Goal: Information Seeking & Learning: Learn about a topic

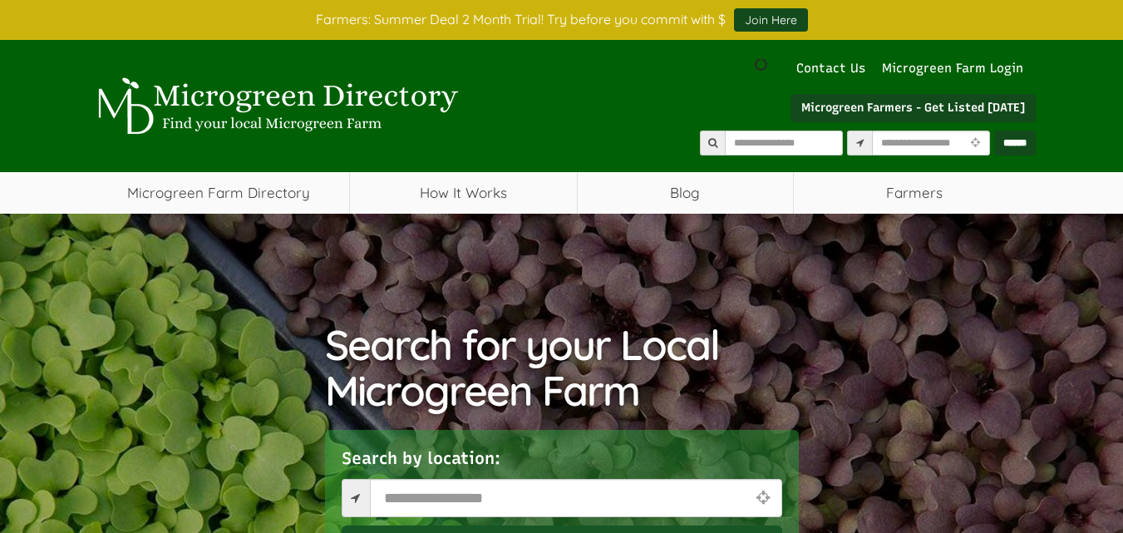
scroll to position [249, 0]
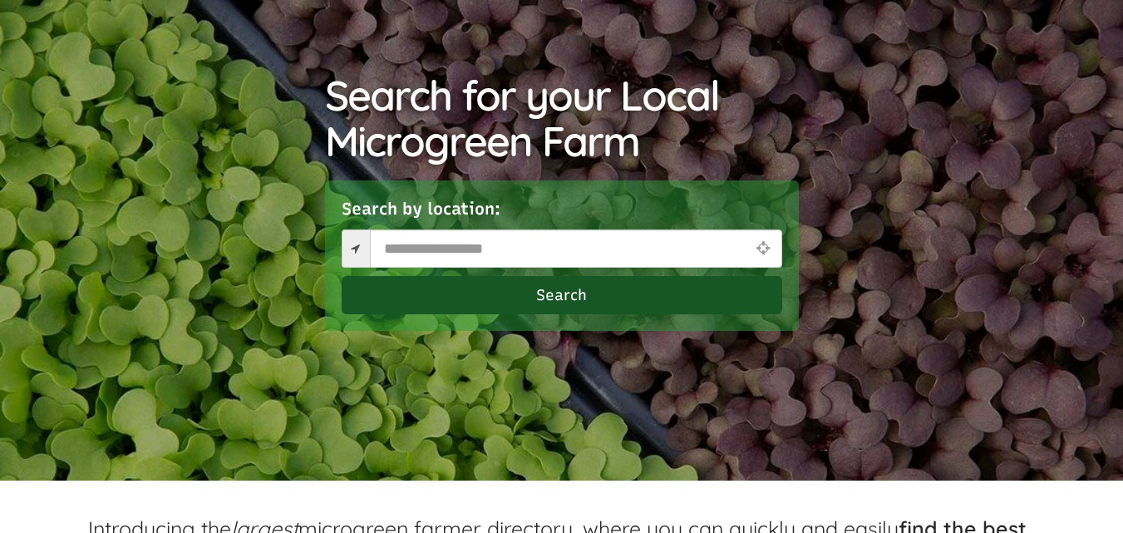
select select "Language Translate Widget"
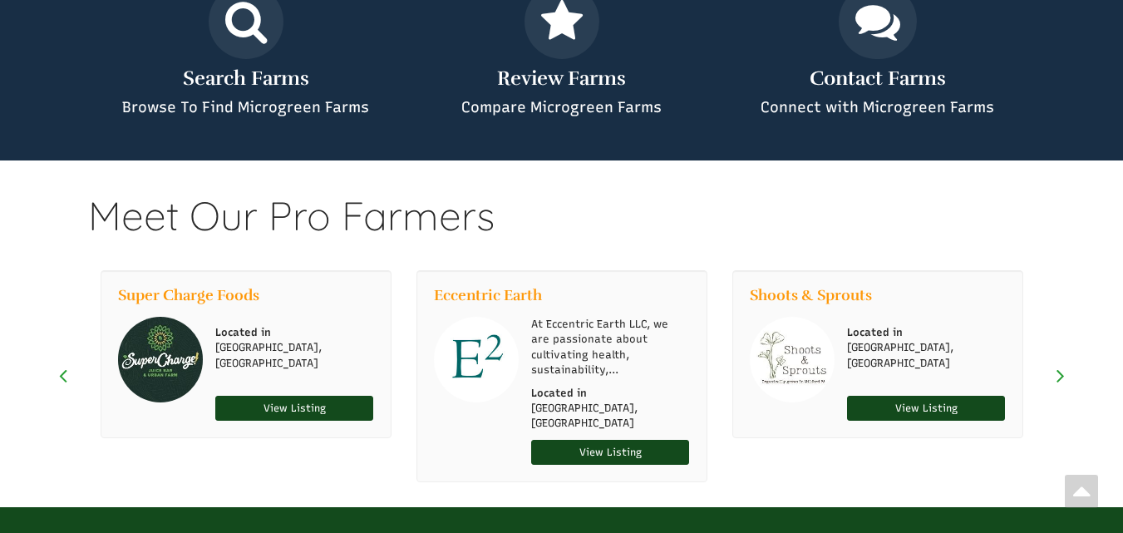
scroll to position [1164, 0]
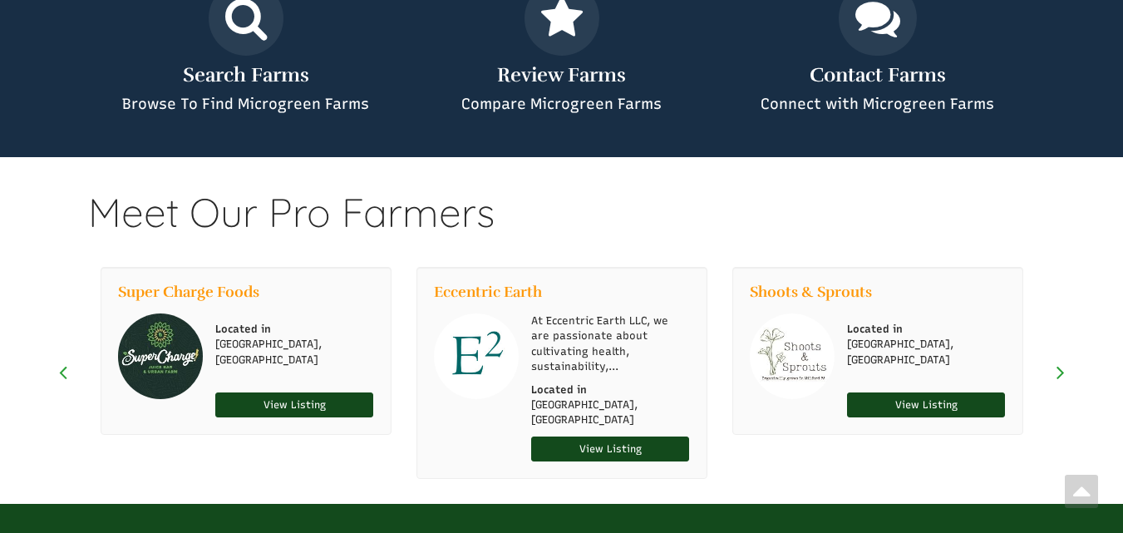
click at [1064, 361] on icon "Scroll Right" at bounding box center [1060, 372] width 8 height 22
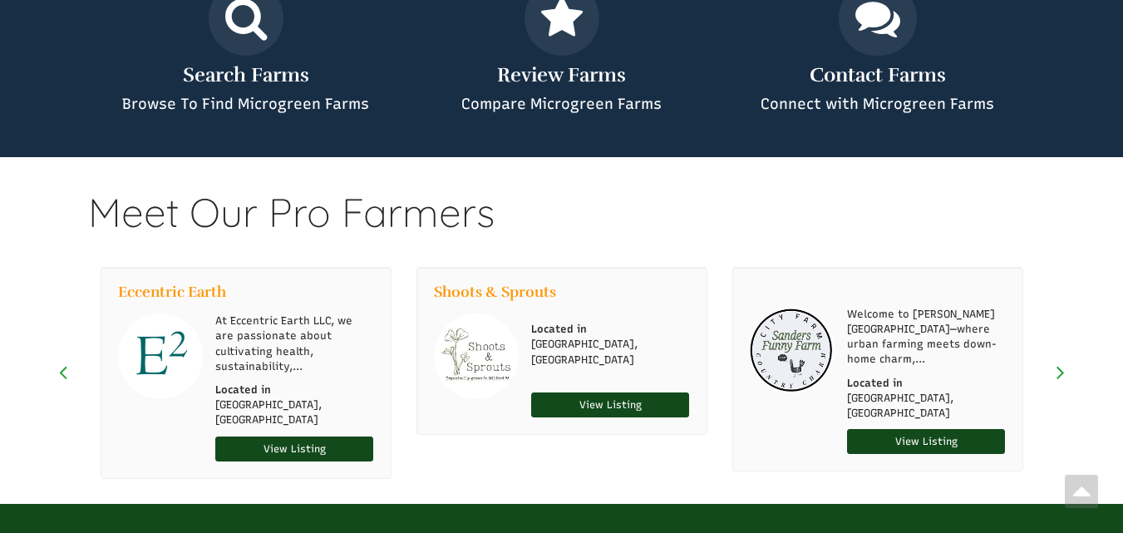
click at [1064, 361] on icon "Scroll Right" at bounding box center [1060, 372] width 8 height 22
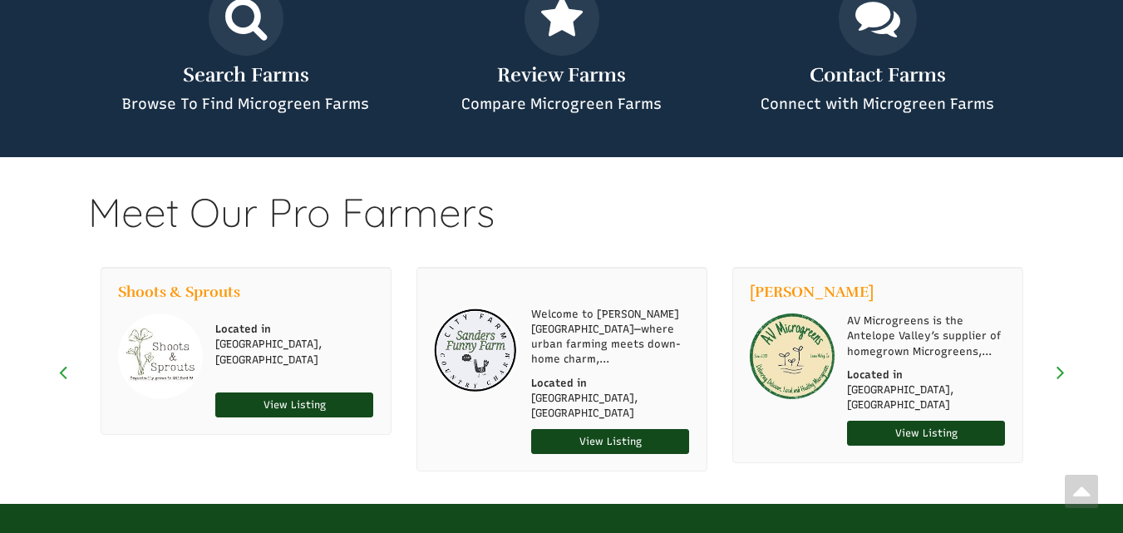
click at [1064, 361] on icon "Scroll Right" at bounding box center [1060, 372] width 8 height 22
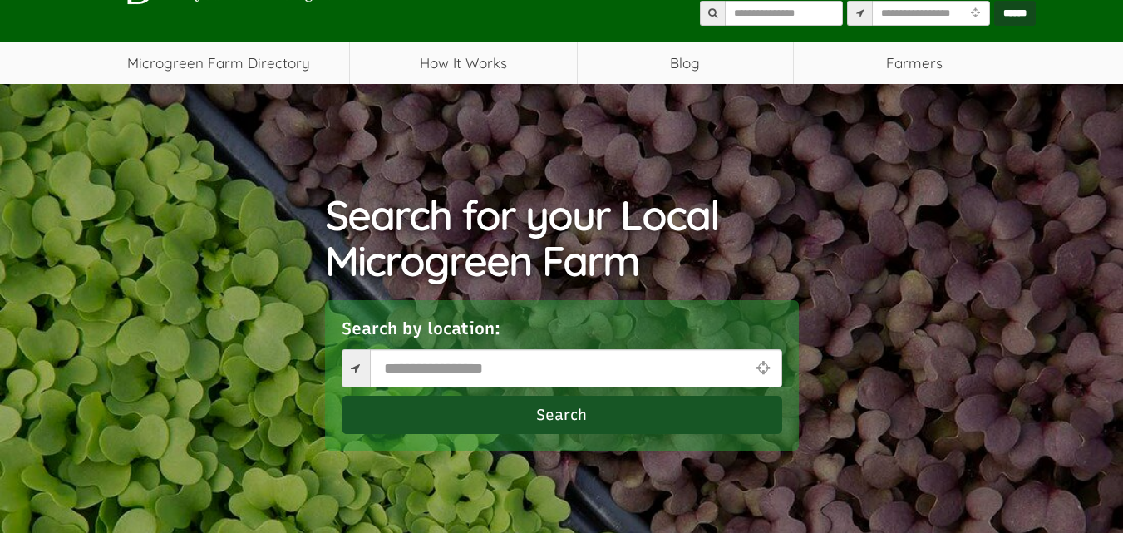
scroll to position [3, 0]
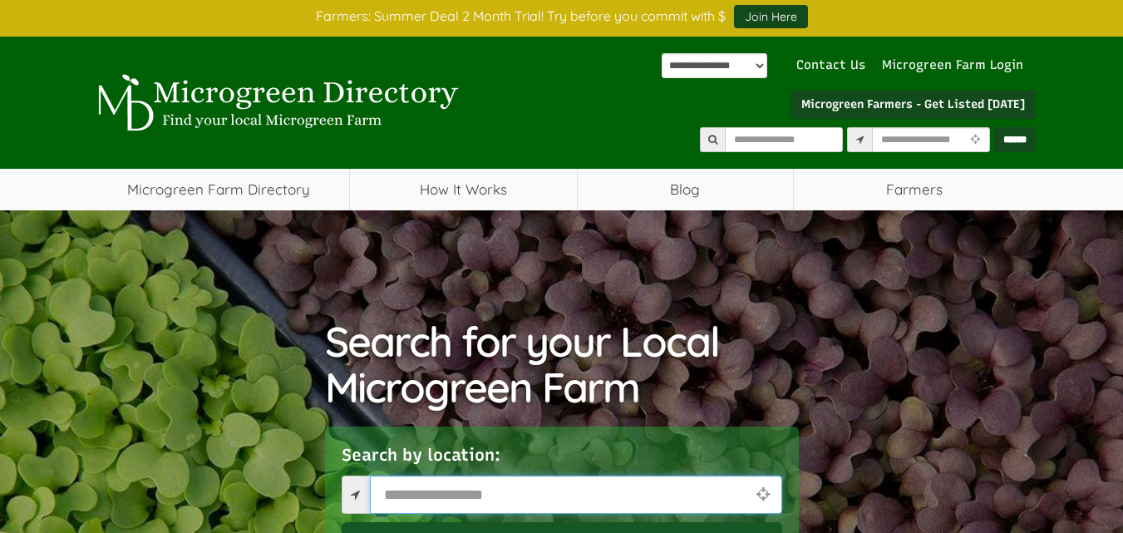
click at [463, 500] on input "text" at bounding box center [576, 495] width 412 height 38
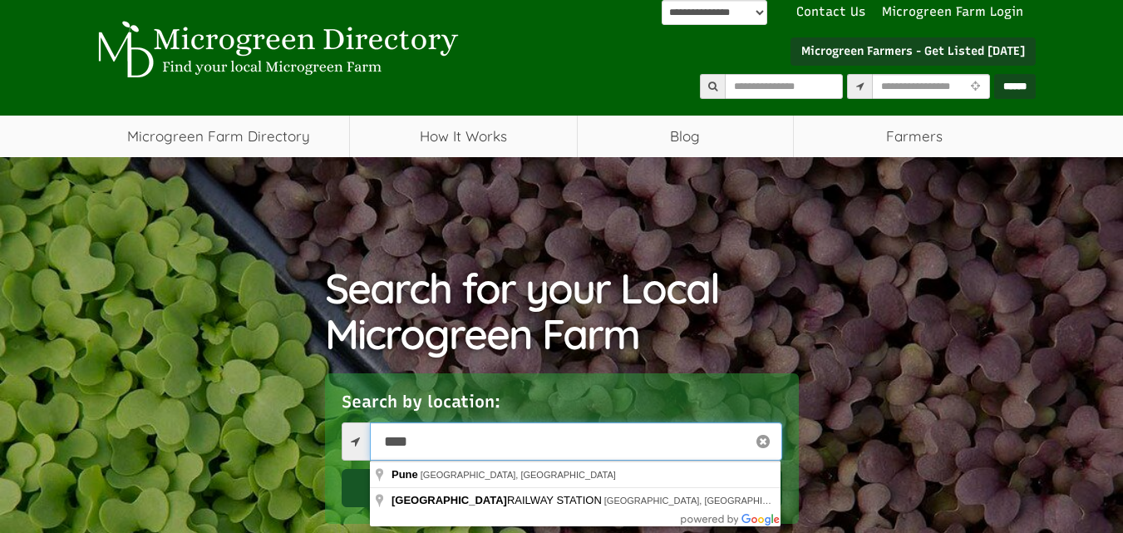
scroll to position [86, 0]
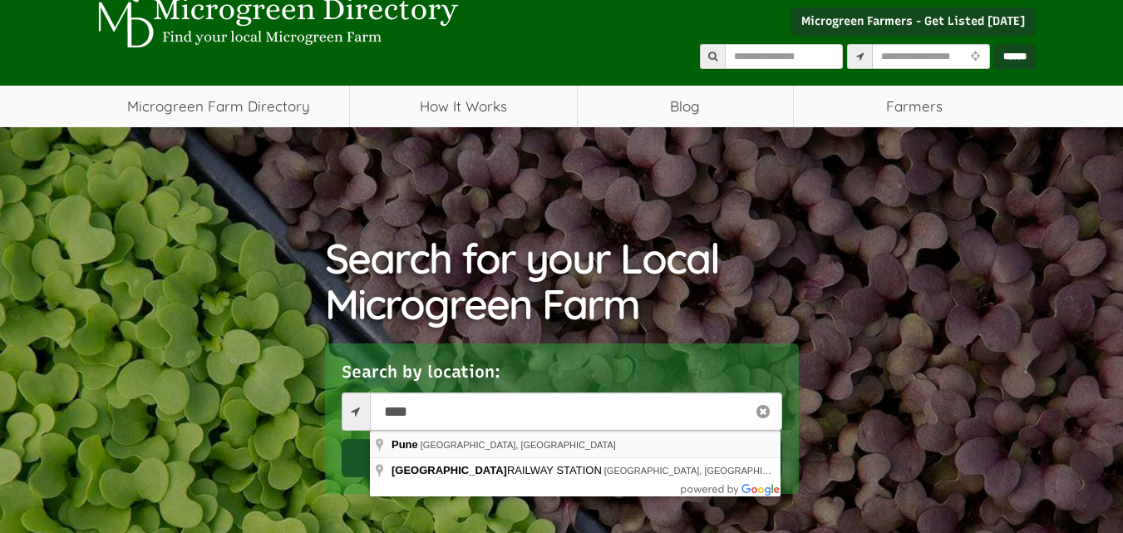
type input "**********"
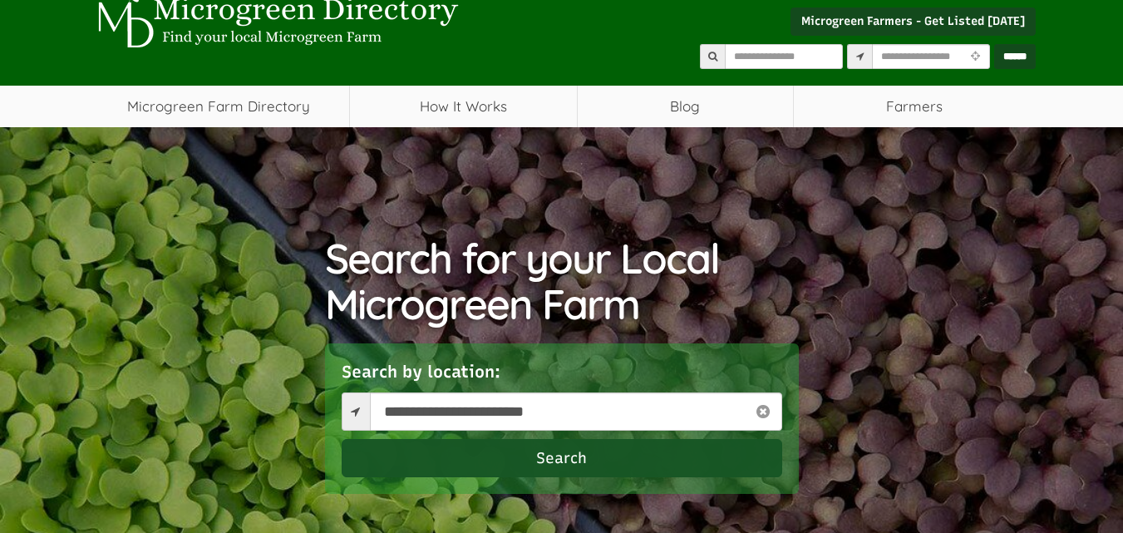
click at [518, 451] on button "Search" at bounding box center [562, 458] width 441 height 38
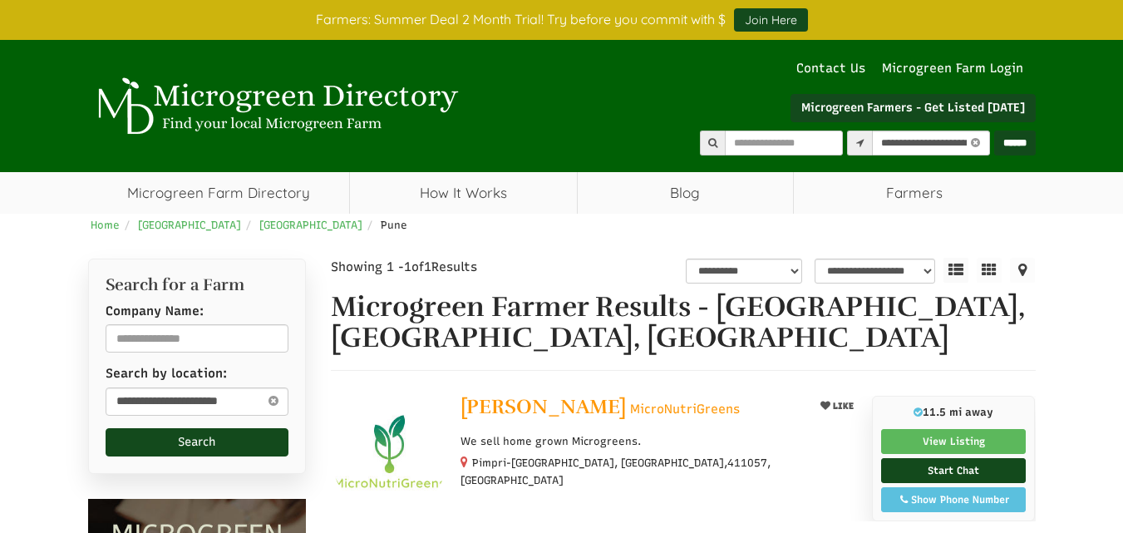
select select "********"
select select "Language Translate Widget"
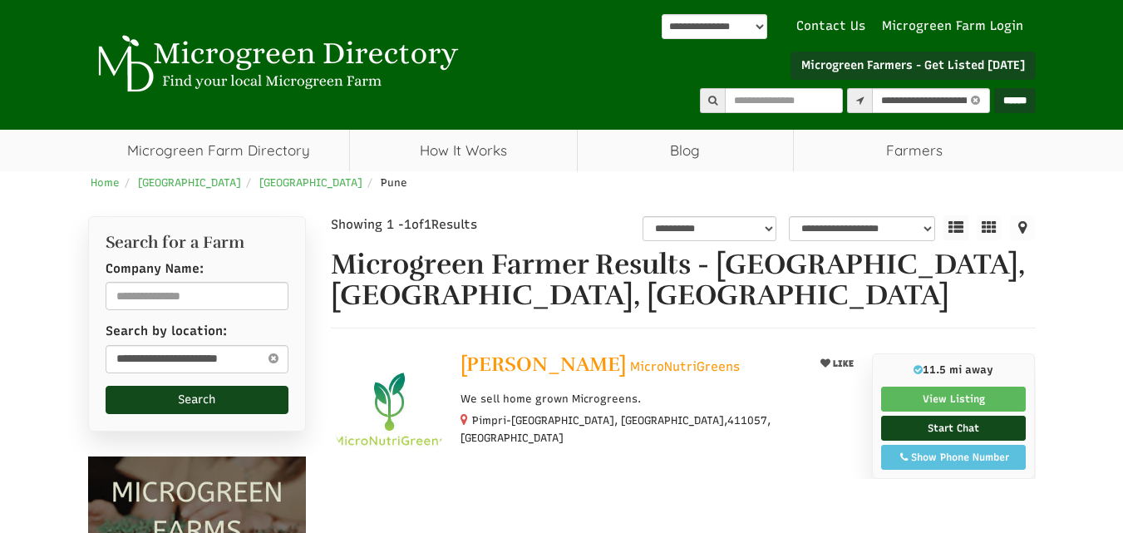
scroll to position [166, 0]
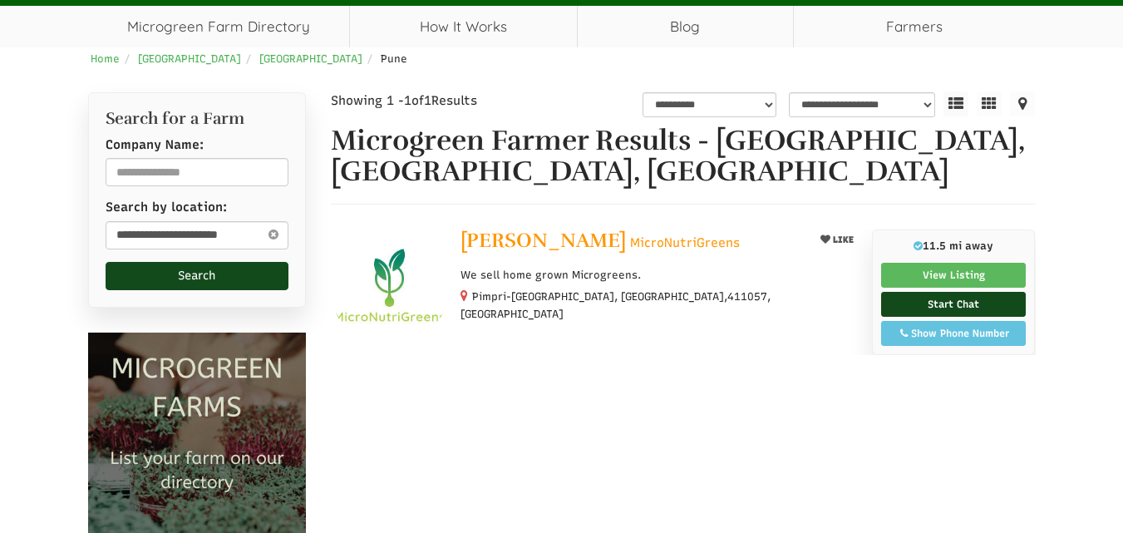
click at [933, 333] on div "Show Phone Number" at bounding box center [953, 333] width 127 height 15
click at [387, 272] on img at bounding box center [389, 287] width 117 height 117
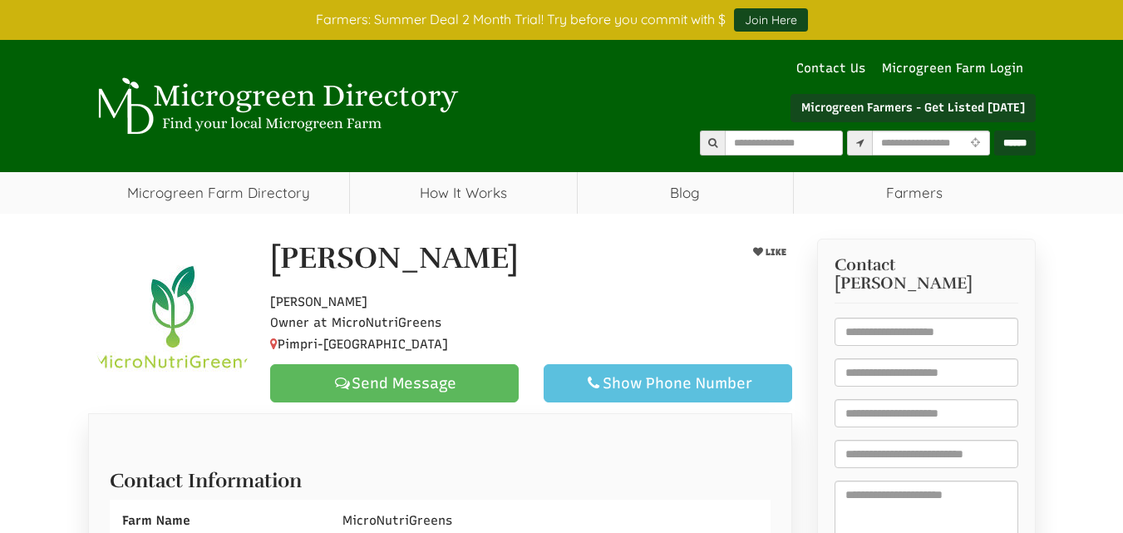
select select "Language Translate Widget"
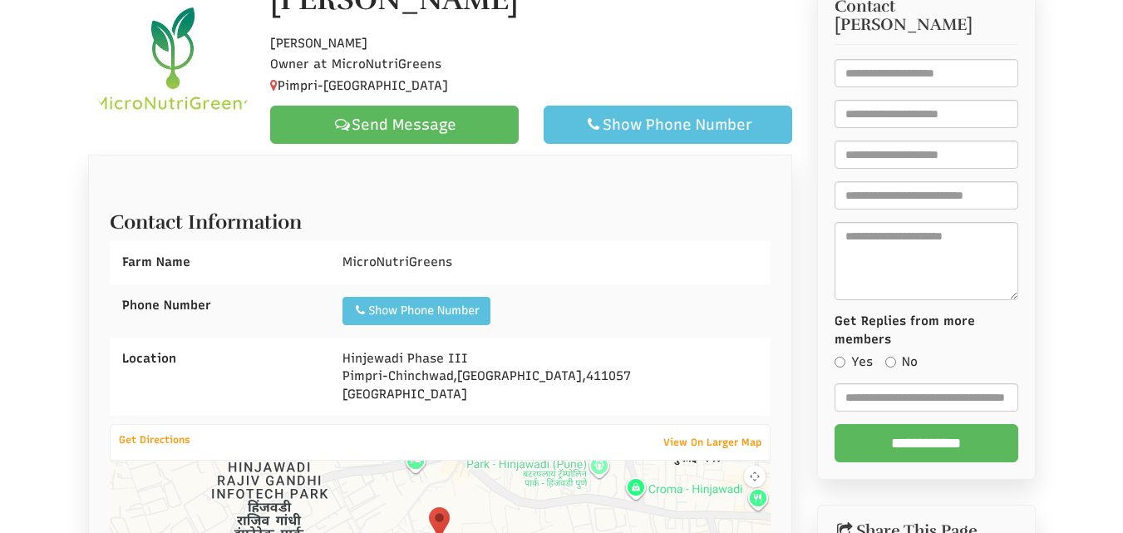
scroll to position [249, 0]
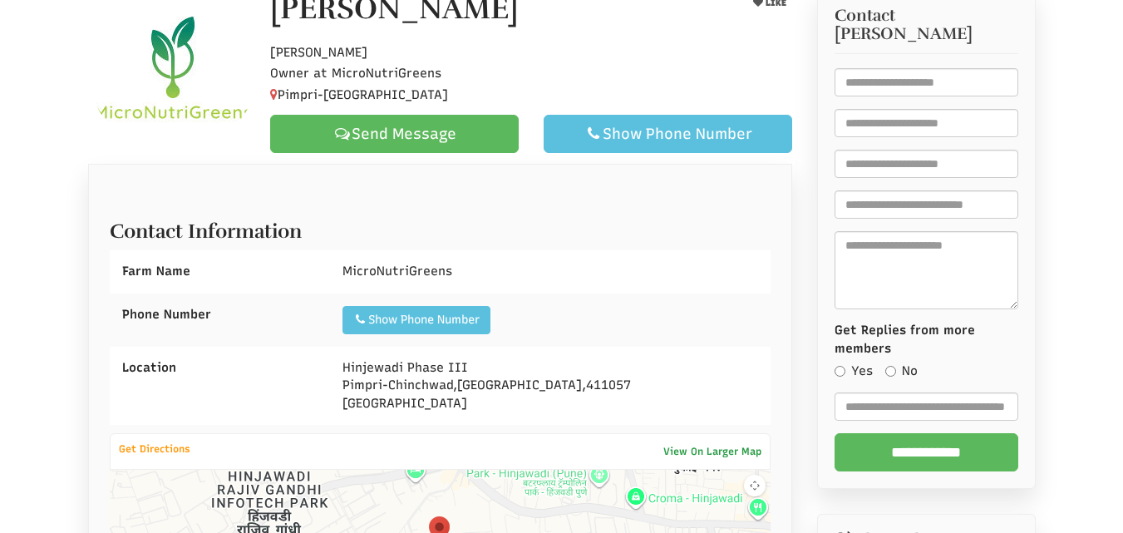
click at [737, 463] on link "View On Larger Map" at bounding box center [712, 451] width 115 height 23
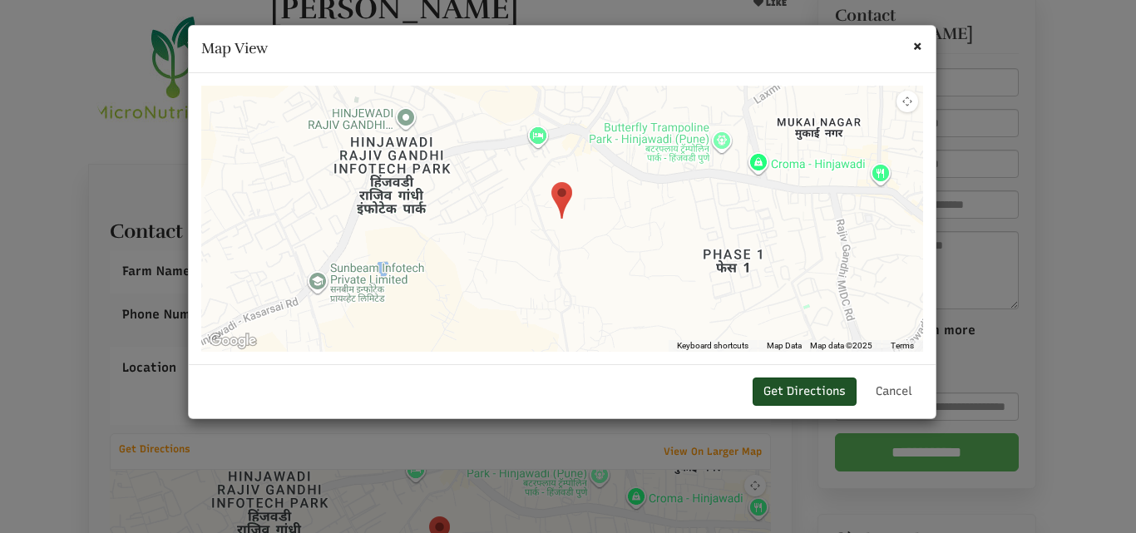
click at [816, 393] on link "Get Directions" at bounding box center [804, 391] width 104 height 28
click at [919, 46] on span "×" at bounding box center [917, 45] width 11 height 21
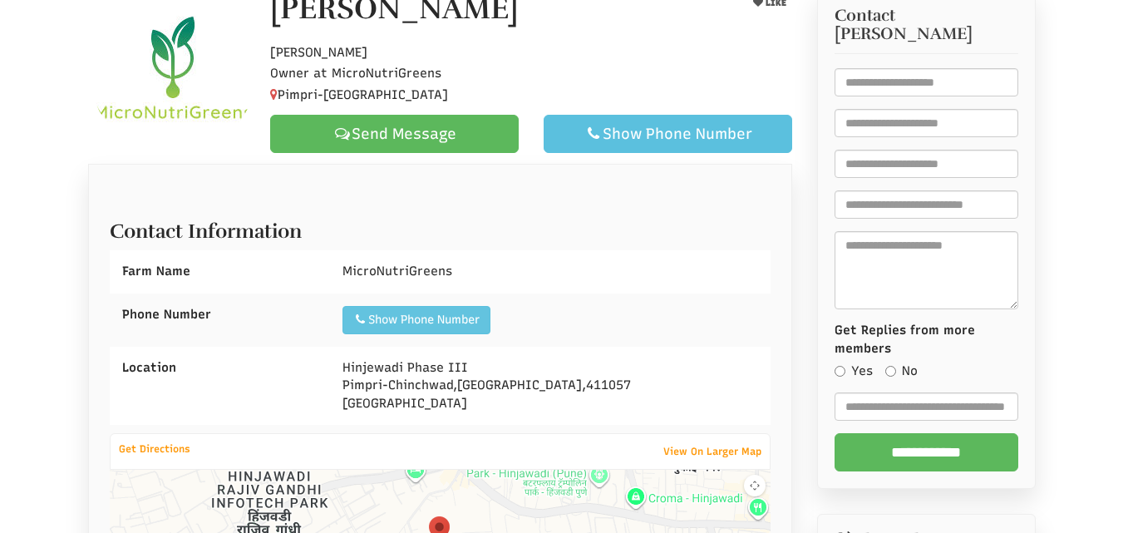
click at [480, 328] on div "Show Phone Number" at bounding box center [416, 320] width 126 height 17
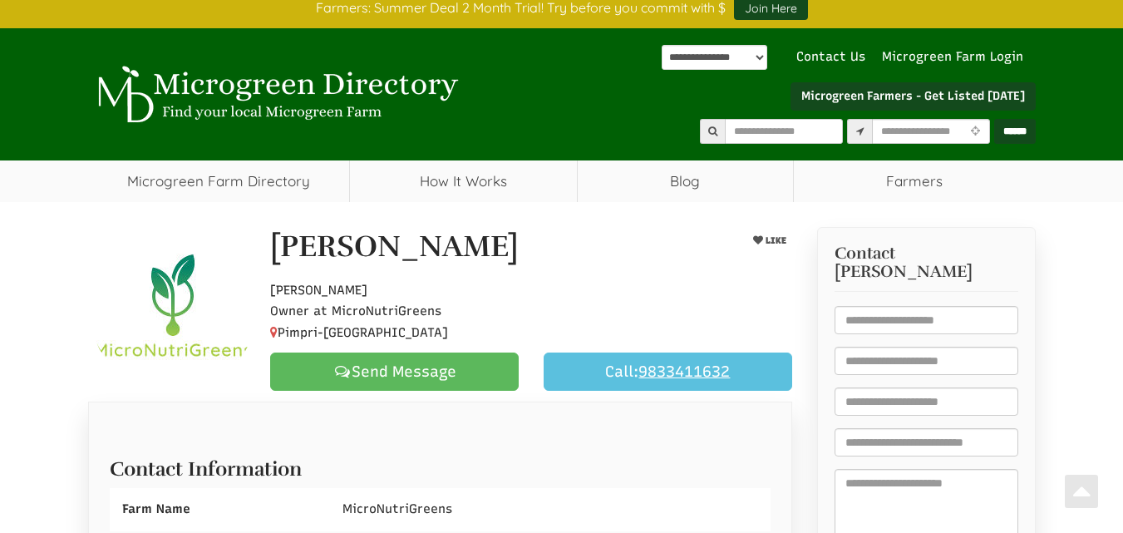
scroll to position [0, 0]
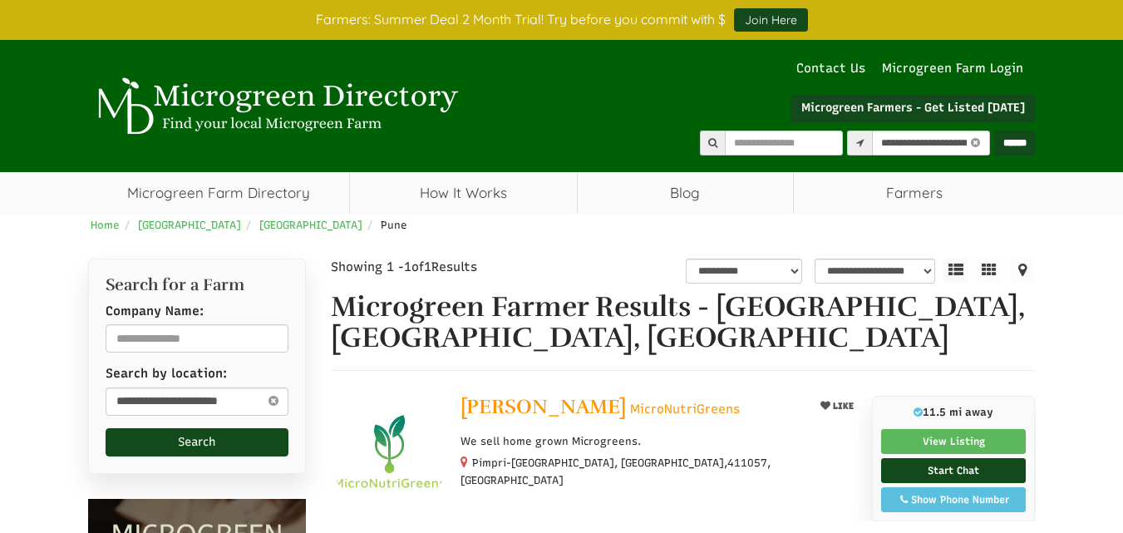
select select "********"
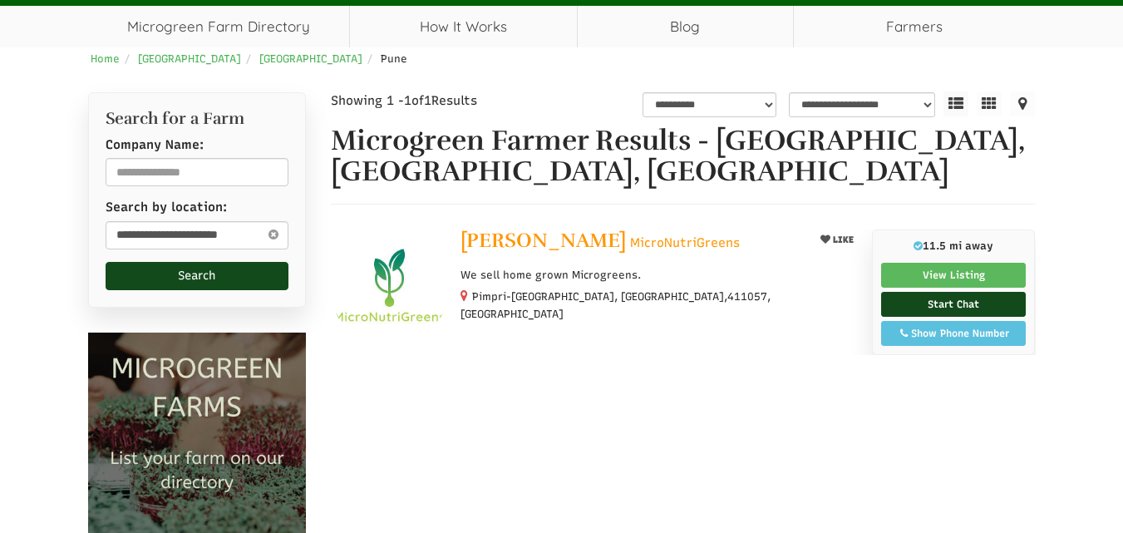
select select "Language Translate Widget"
click at [261, 274] on button "Search" at bounding box center [198, 276] width 184 height 28
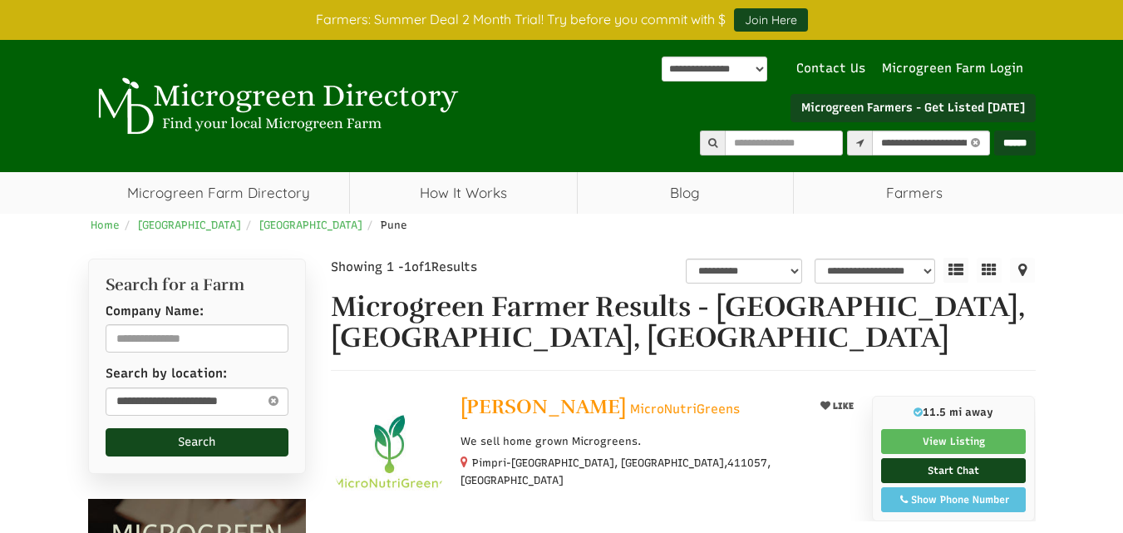
select select "********"
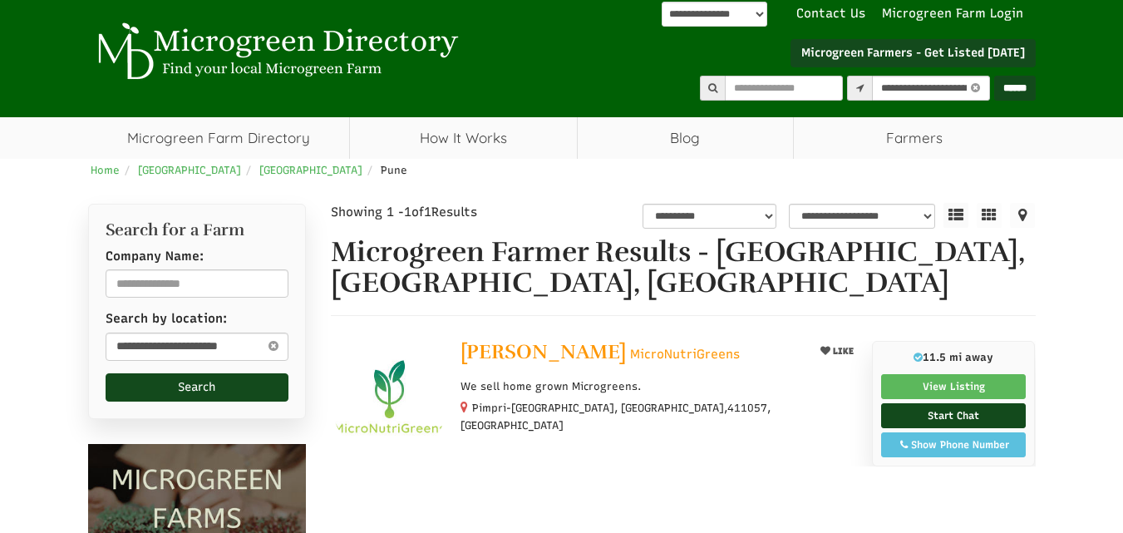
scroll to position [83, 0]
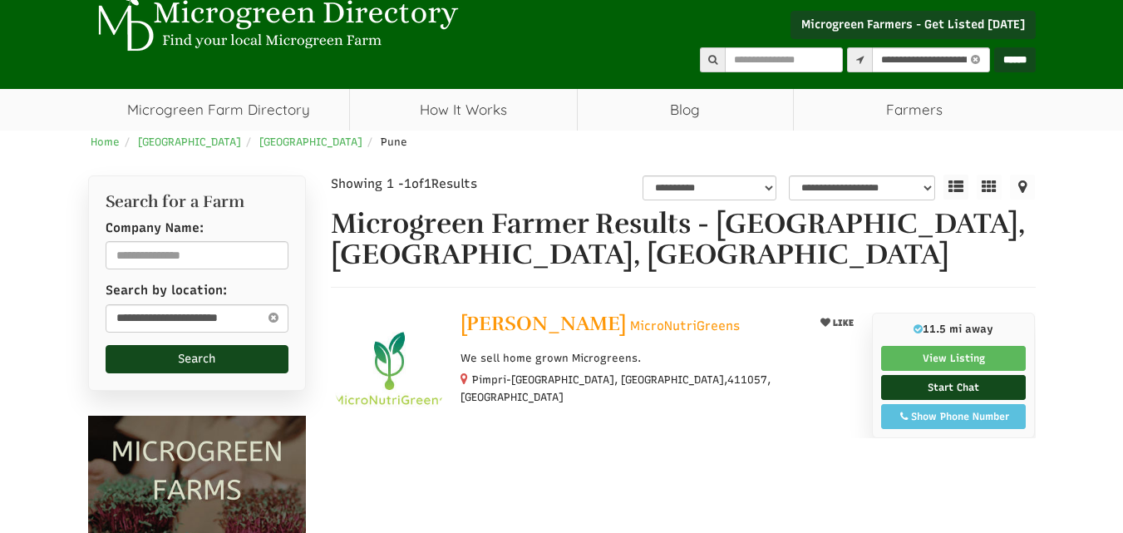
click at [272, 319] on icon at bounding box center [273, 318] width 18 height 20
click at [273, 321] on icon at bounding box center [273, 318] width 19 height 12
click at [234, 314] on input "text" at bounding box center [198, 318] width 184 height 28
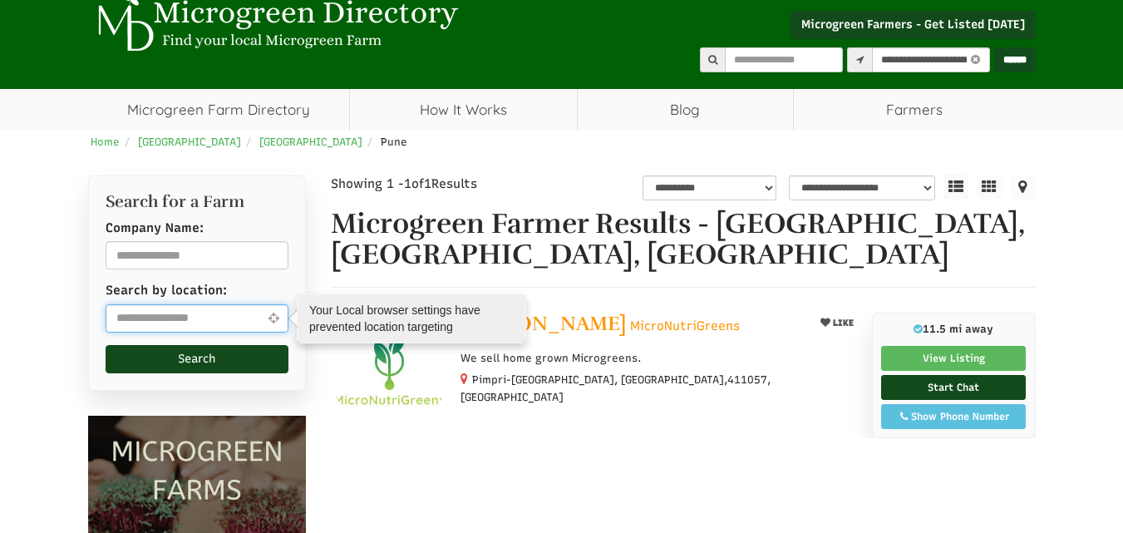
click at [220, 313] on input "text" at bounding box center [198, 318] width 184 height 28
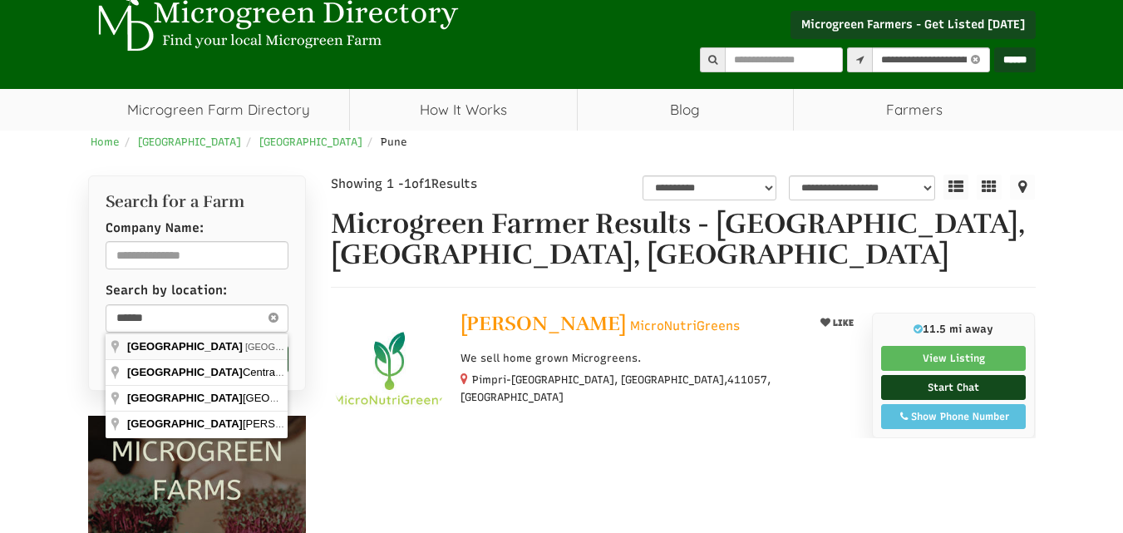
type input "**********"
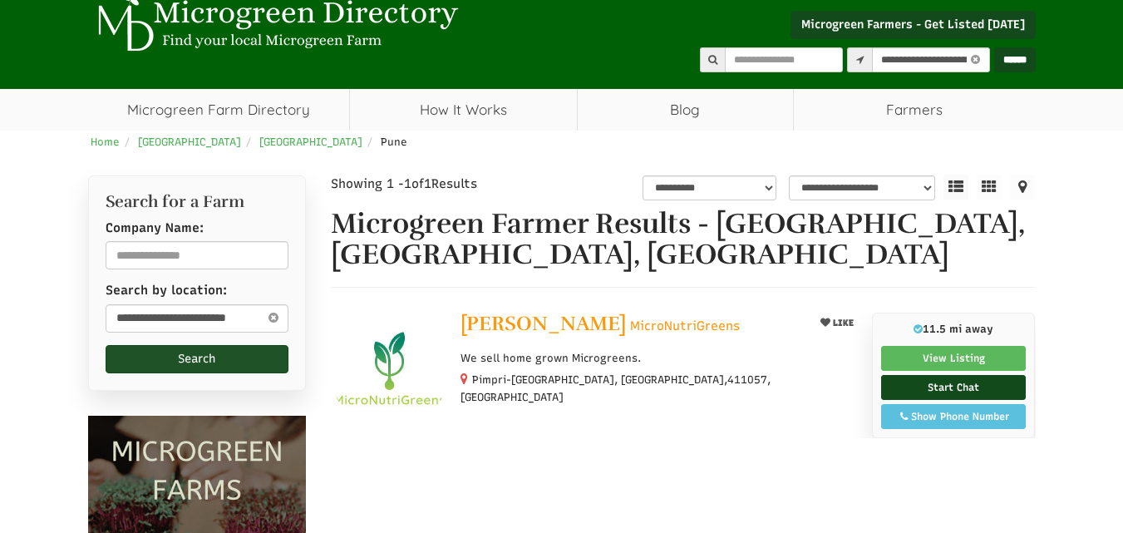
click at [195, 361] on button "Search" at bounding box center [198, 359] width 184 height 28
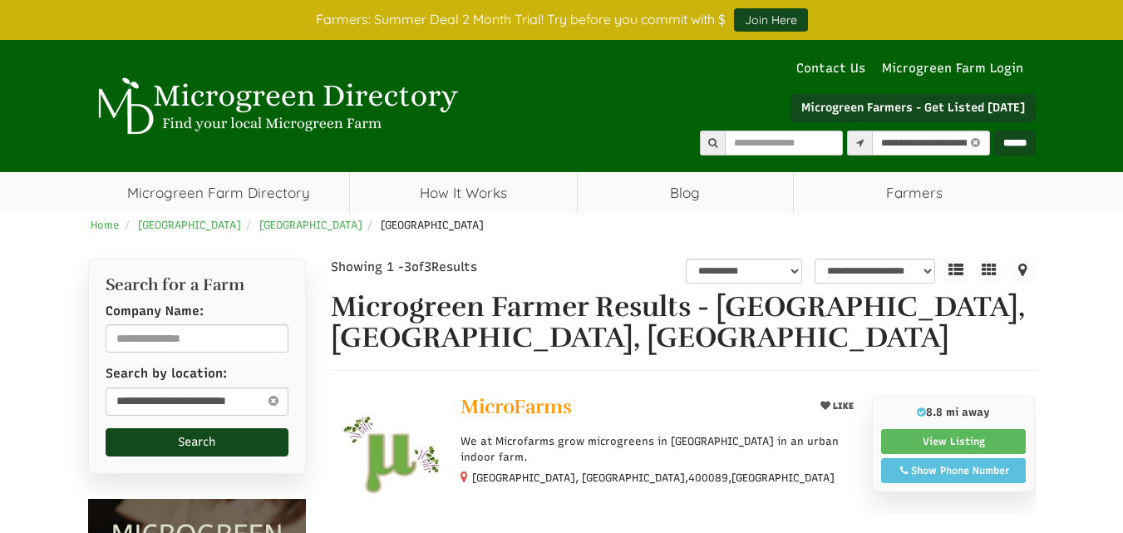
select select "********"
select select "Language Translate Widget"
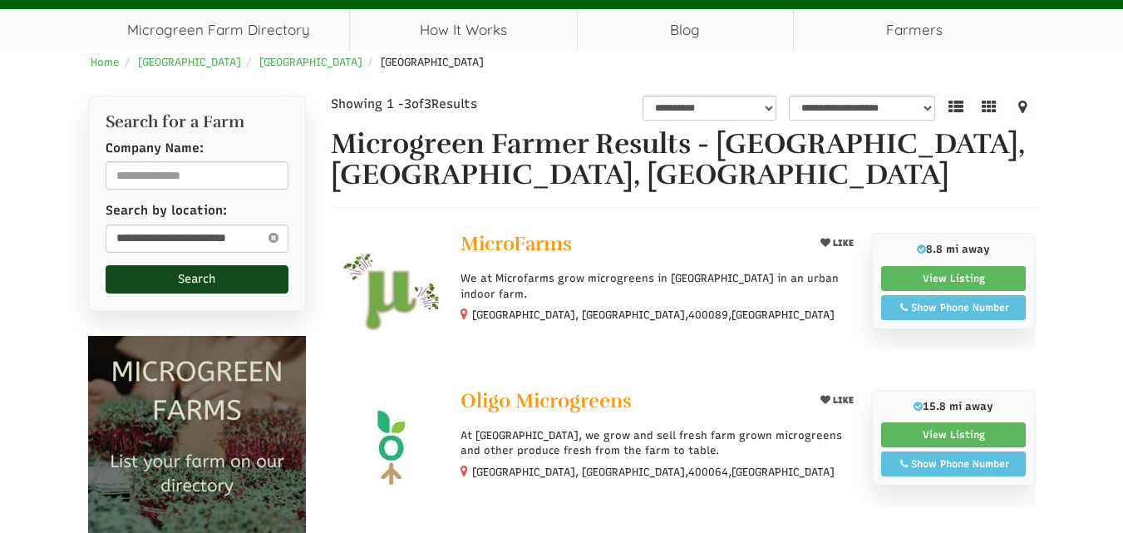
scroll to position [166, 0]
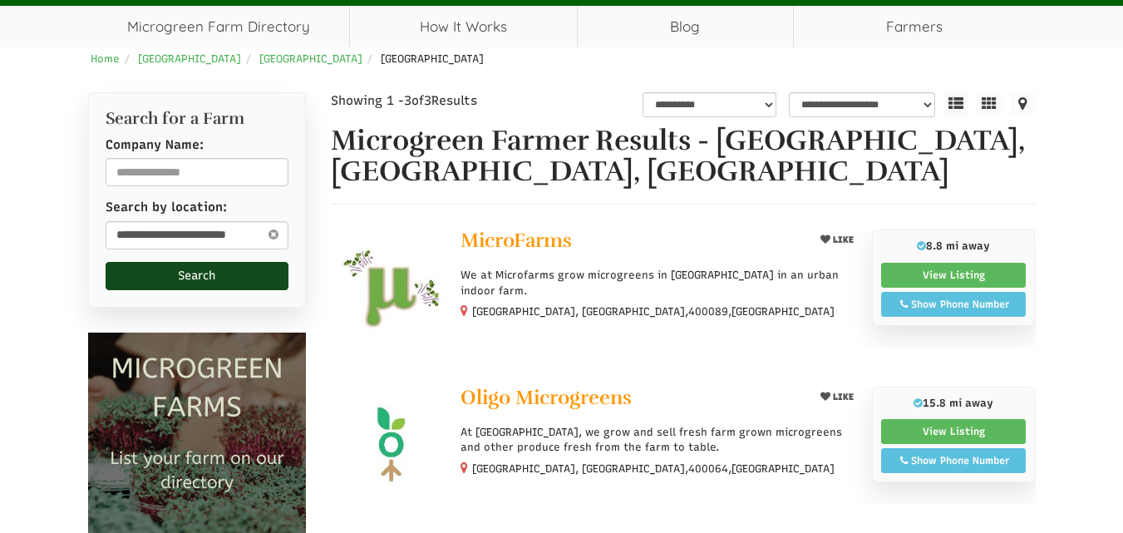
click at [416, 279] on img at bounding box center [389, 287] width 117 height 117
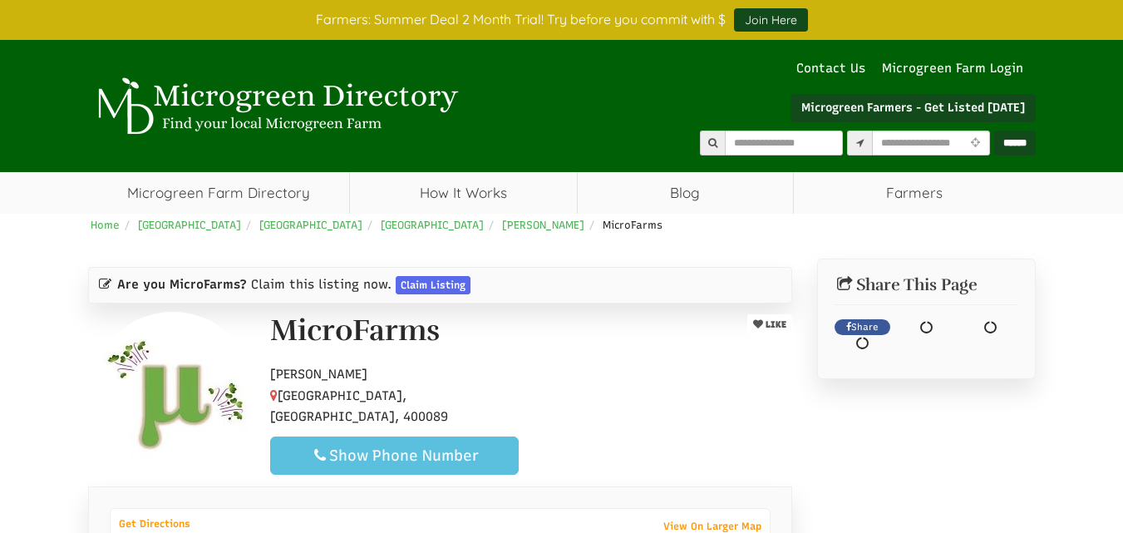
select select "Language Translate Widget"
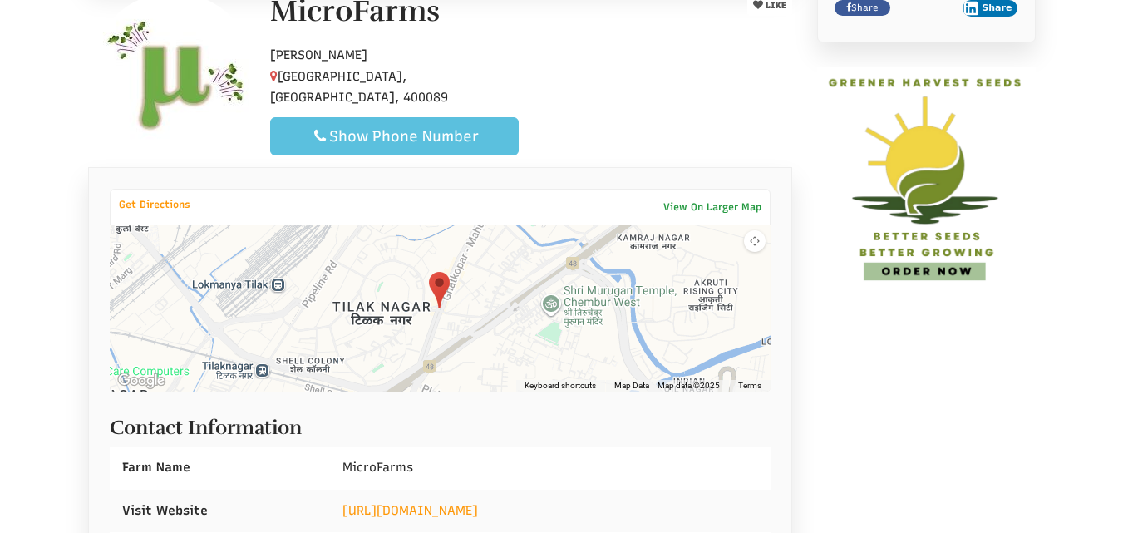
scroll to position [416, 0]
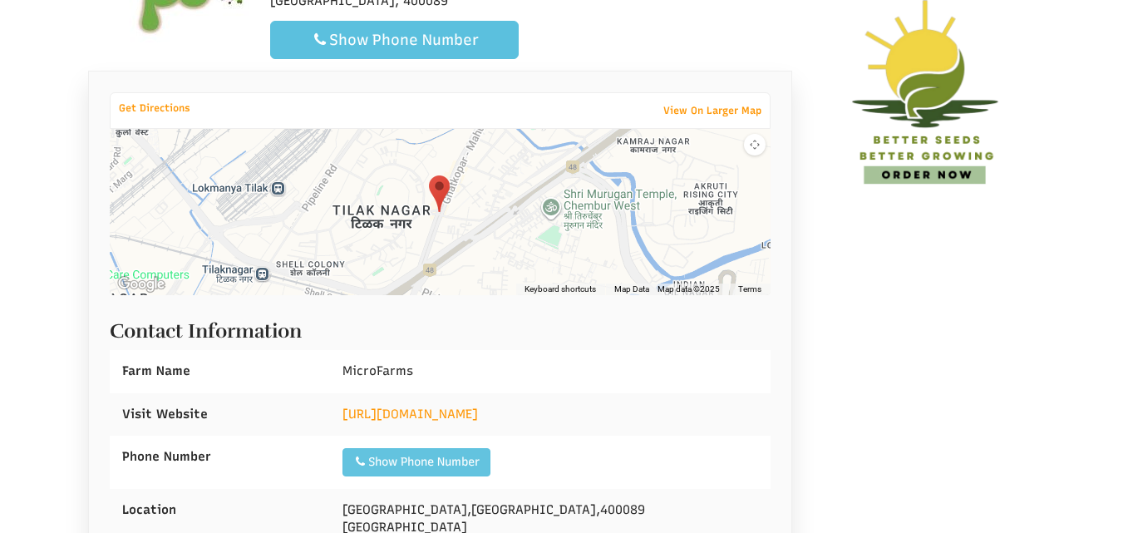
click at [473, 466] on div "Show Phone Number" at bounding box center [416, 462] width 126 height 17
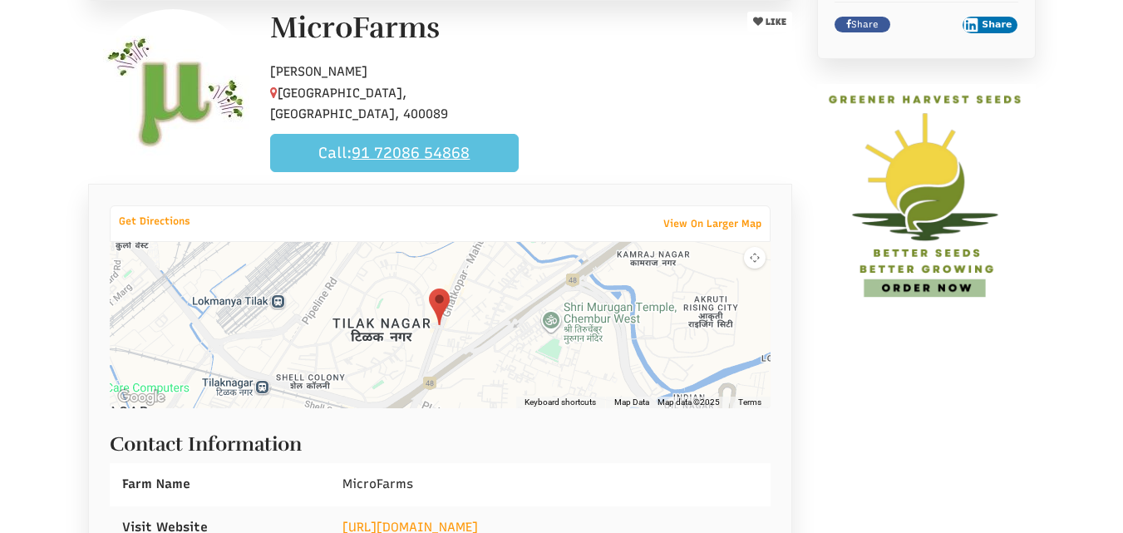
scroll to position [333, 0]
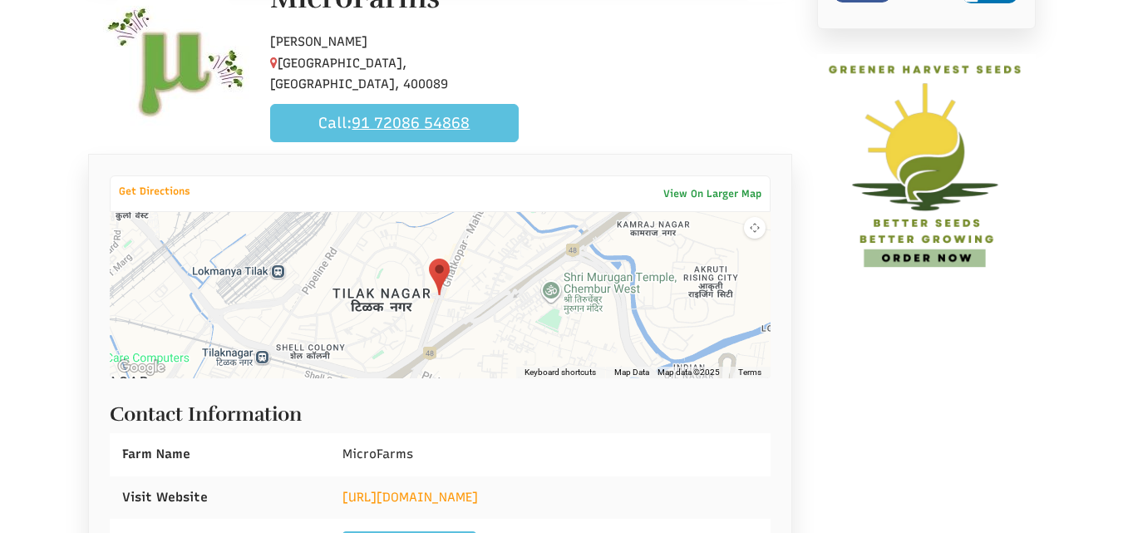
click at [711, 187] on link "View On Larger Map" at bounding box center [712, 193] width 115 height 23
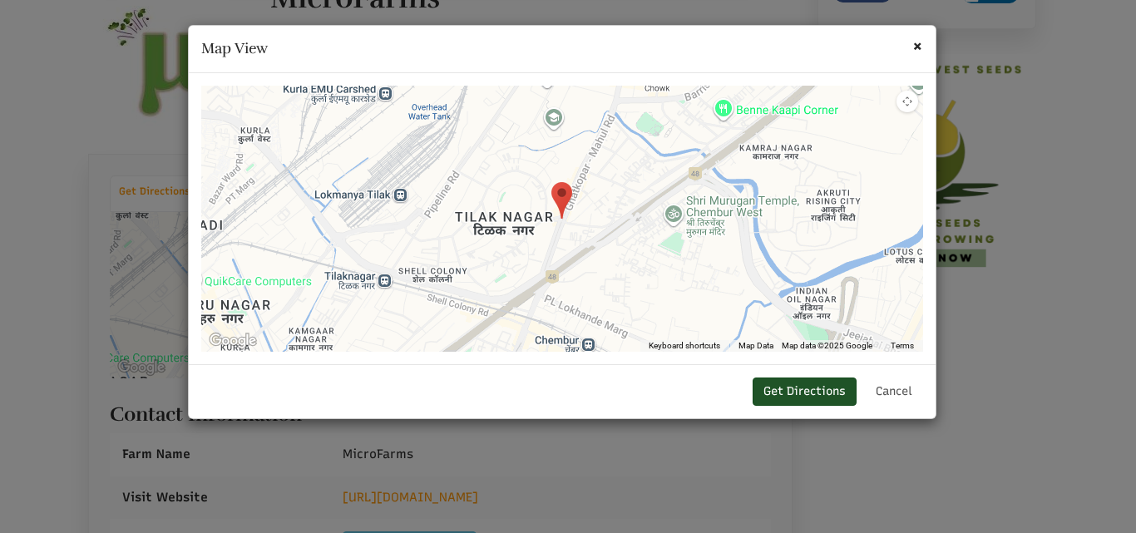
click at [812, 391] on link "Get Directions" at bounding box center [804, 391] width 104 height 28
click at [920, 48] on span "×" at bounding box center [917, 45] width 11 height 21
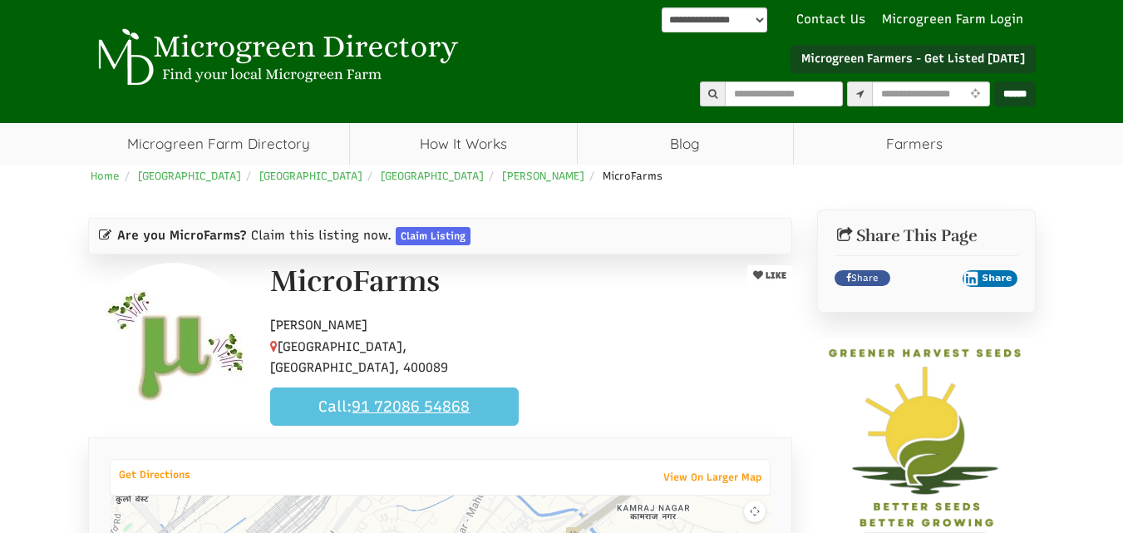
scroll to position [0, 0]
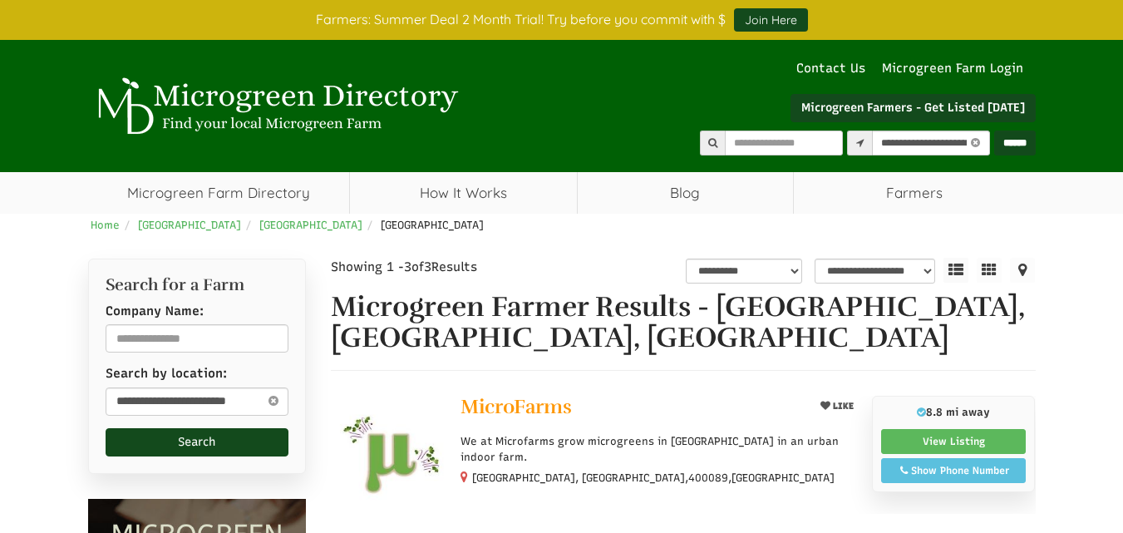
select select "********"
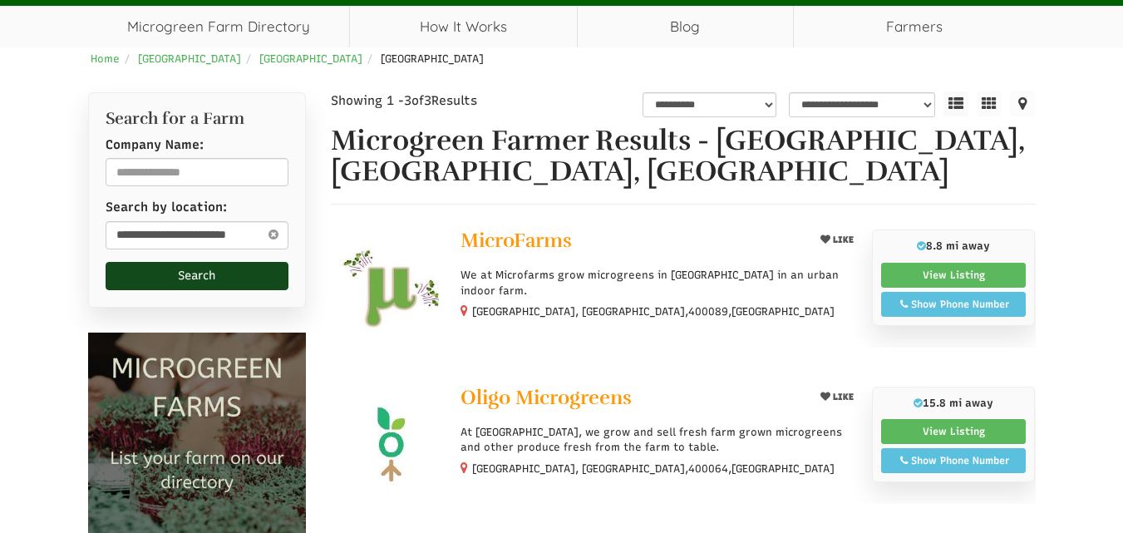
select select "Language Translate Widget"
click at [394, 435] on img at bounding box center [389, 445] width 117 height 117
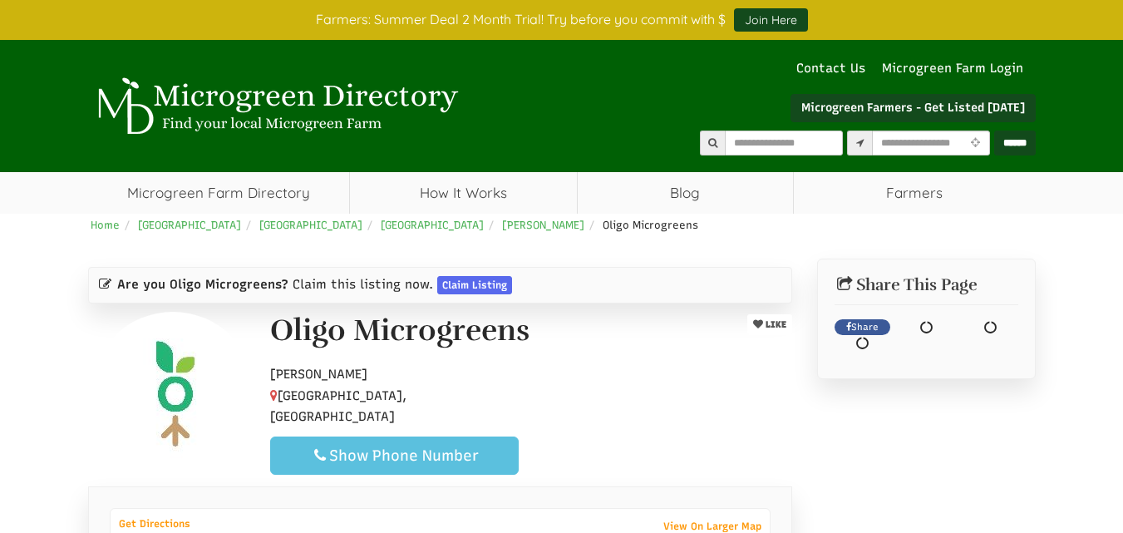
select select "Language Translate Widget"
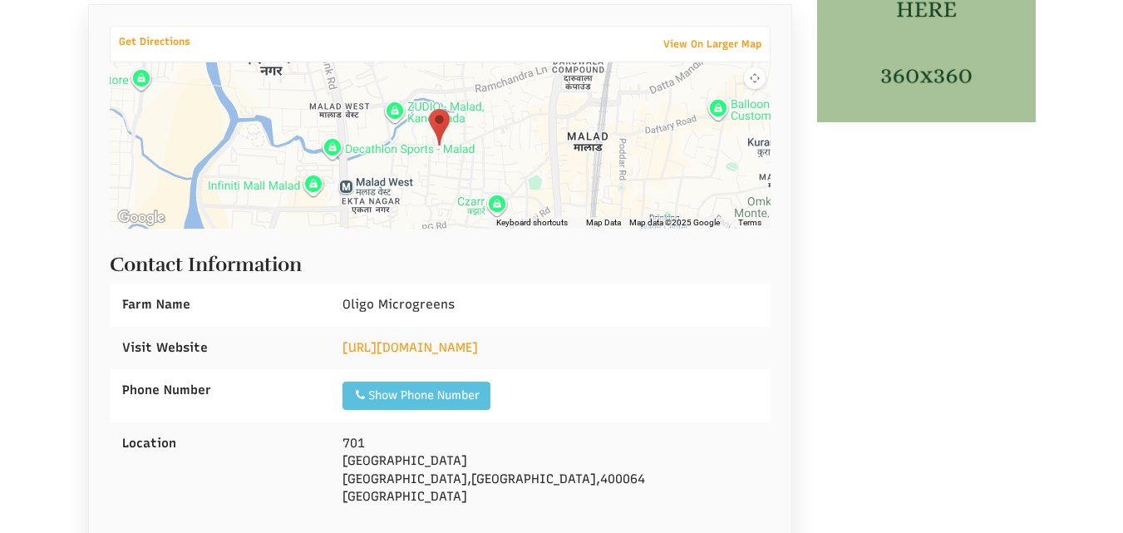
scroll to position [499, 0]
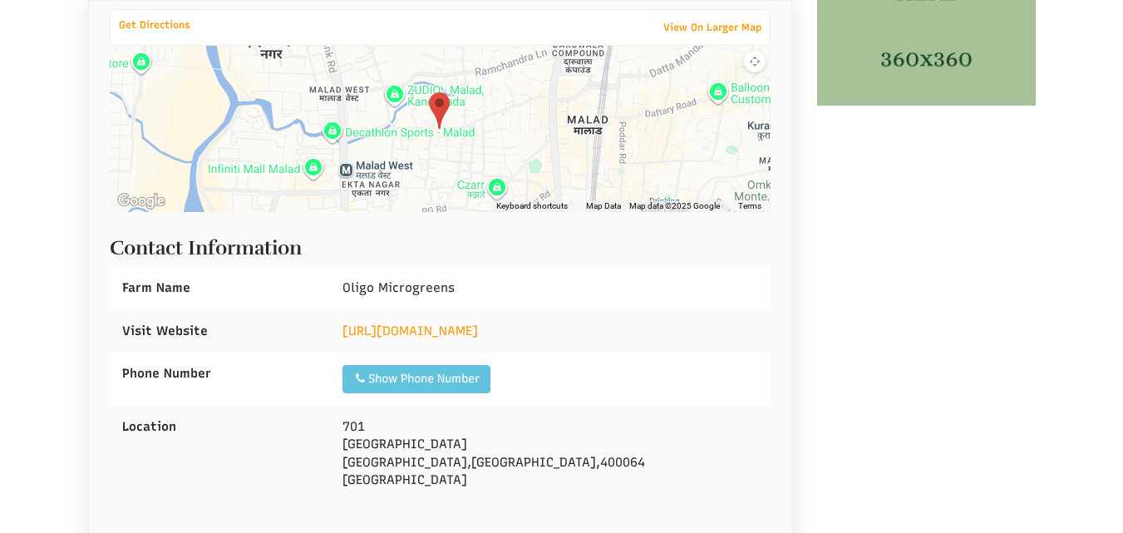
click at [480, 381] on div "Show Phone Number" at bounding box center [416, 379] width 126 height 17
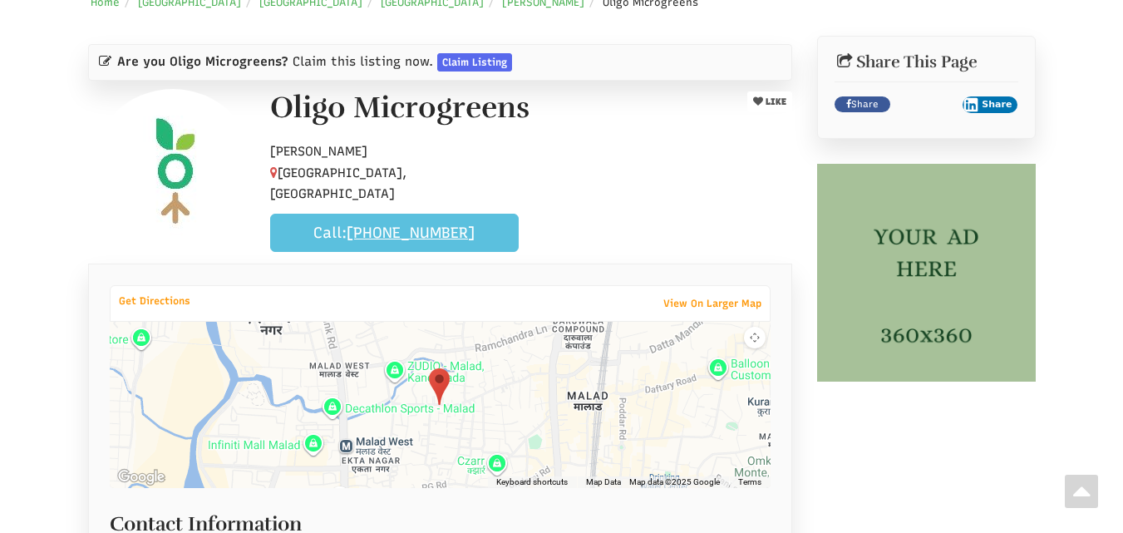
scroll to position [0, 0]
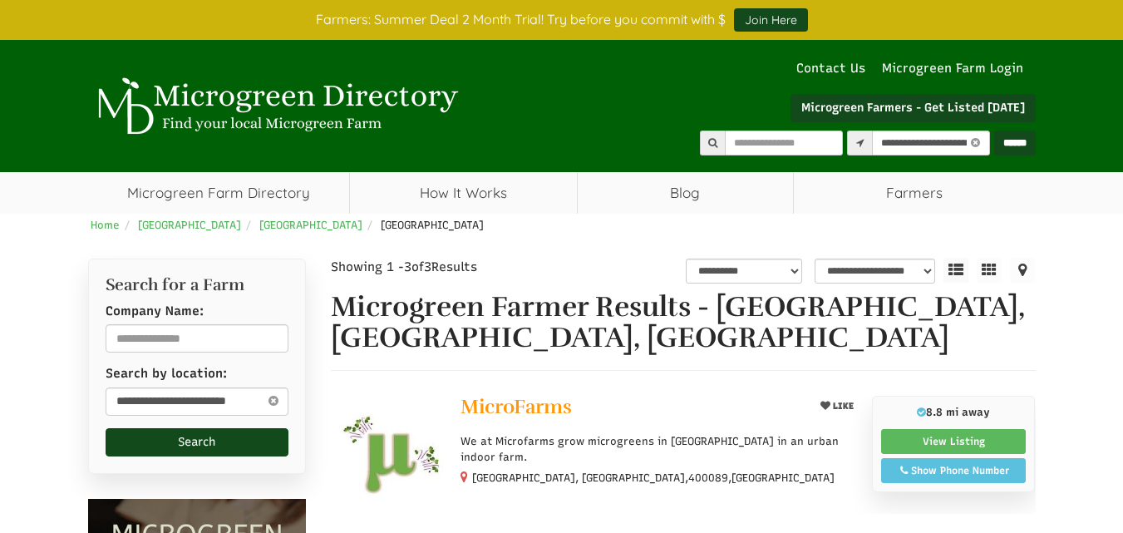
select select "********"
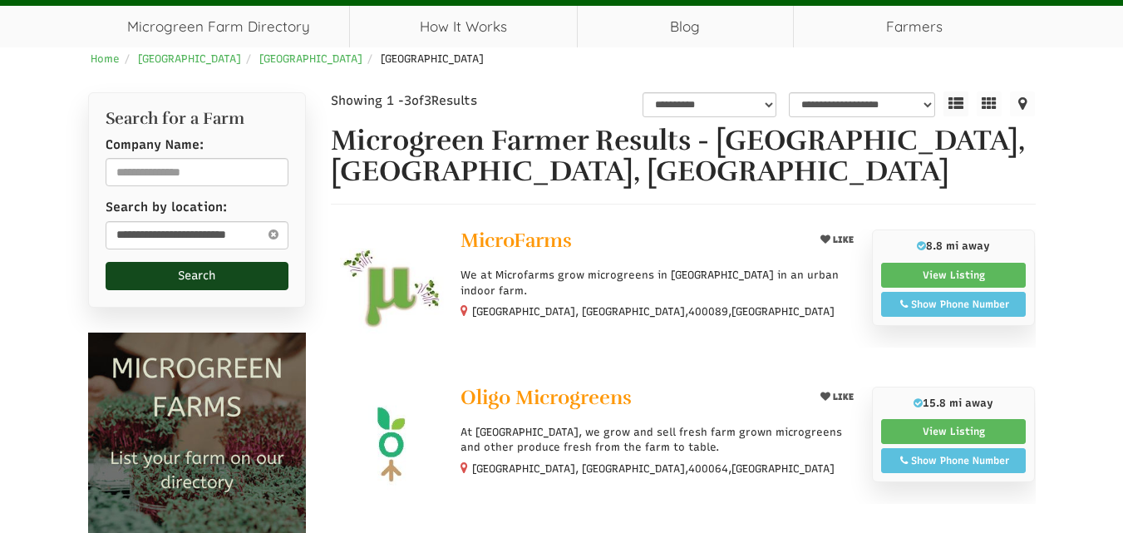
select select "Language Translate Widget"
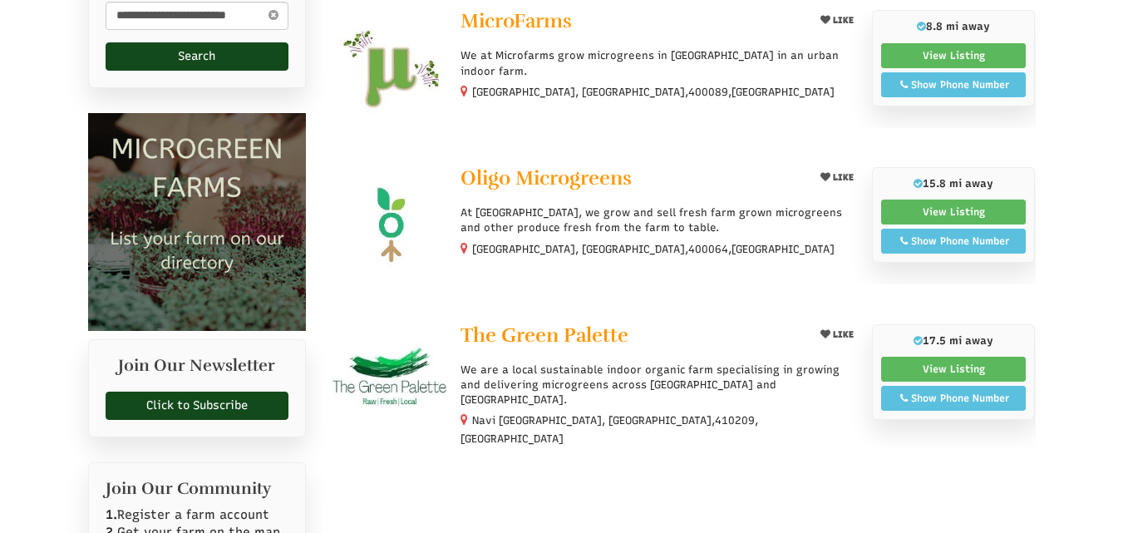
scroll to position [416, 0]
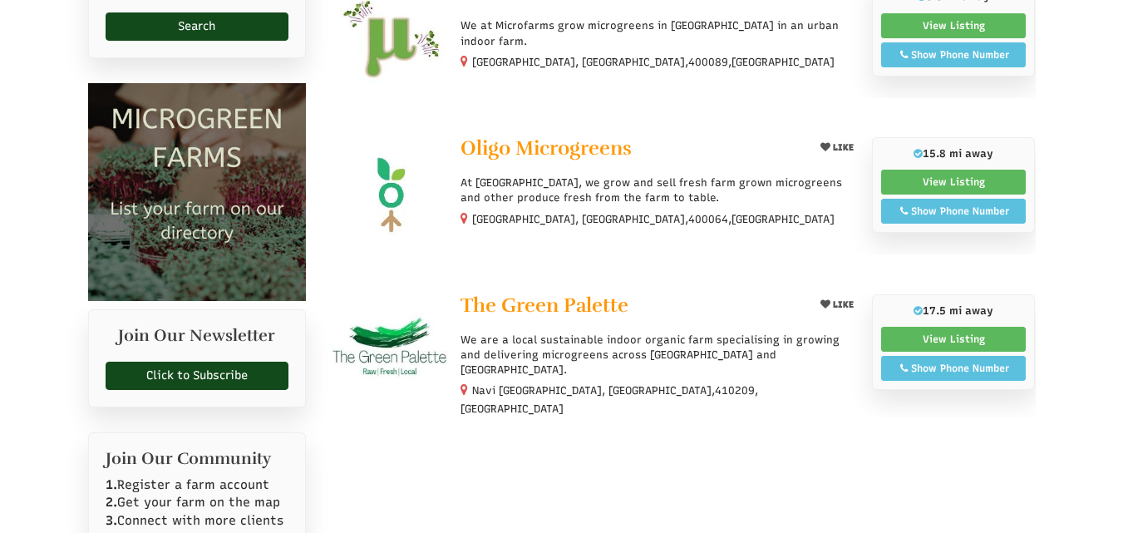
click at [395, 328] on img at bounding box center [389, 352] width 117 height 117
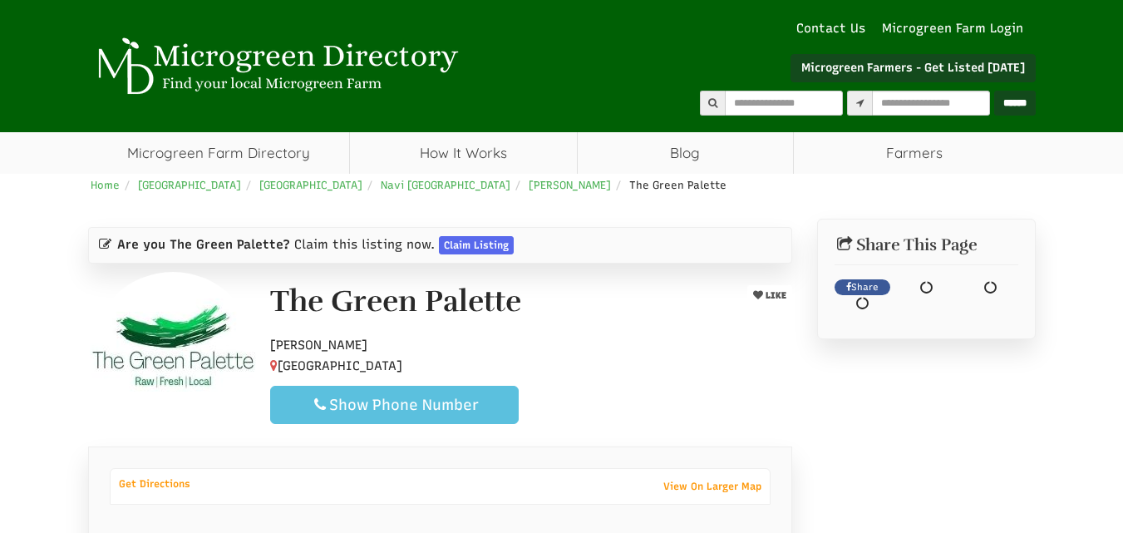
select select "Language Translate Widget"
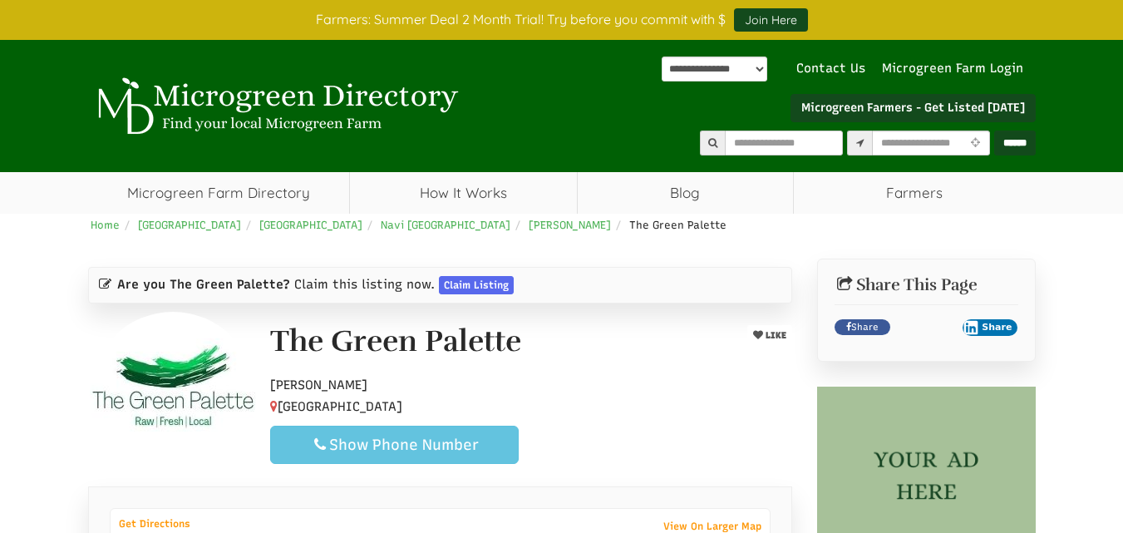
click at [491, 437] on div "Show Phone Number" at bounding box center [394, 445] width 220 height 20
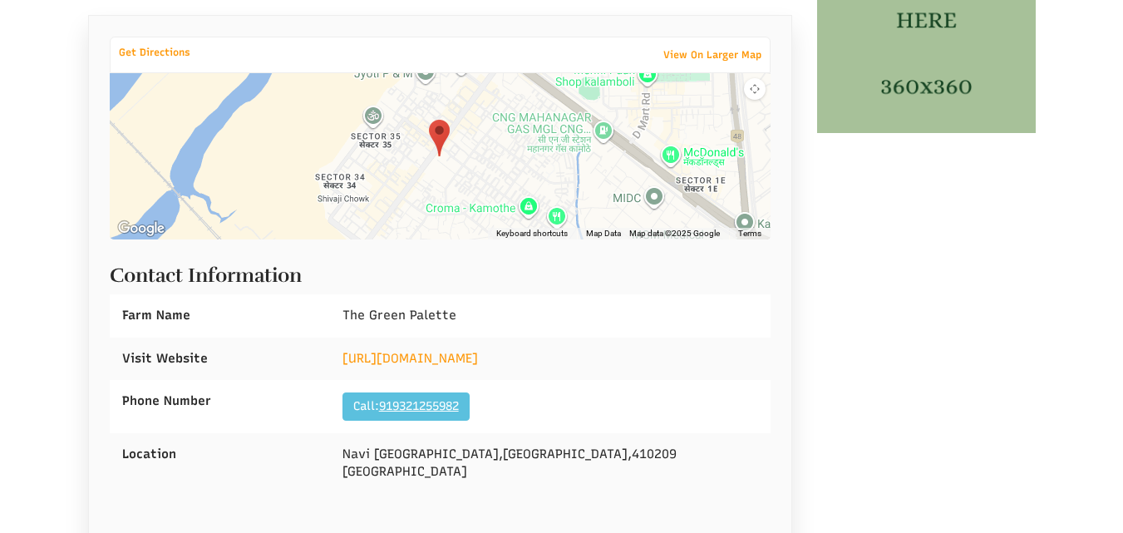
scroll to position [499, 0]
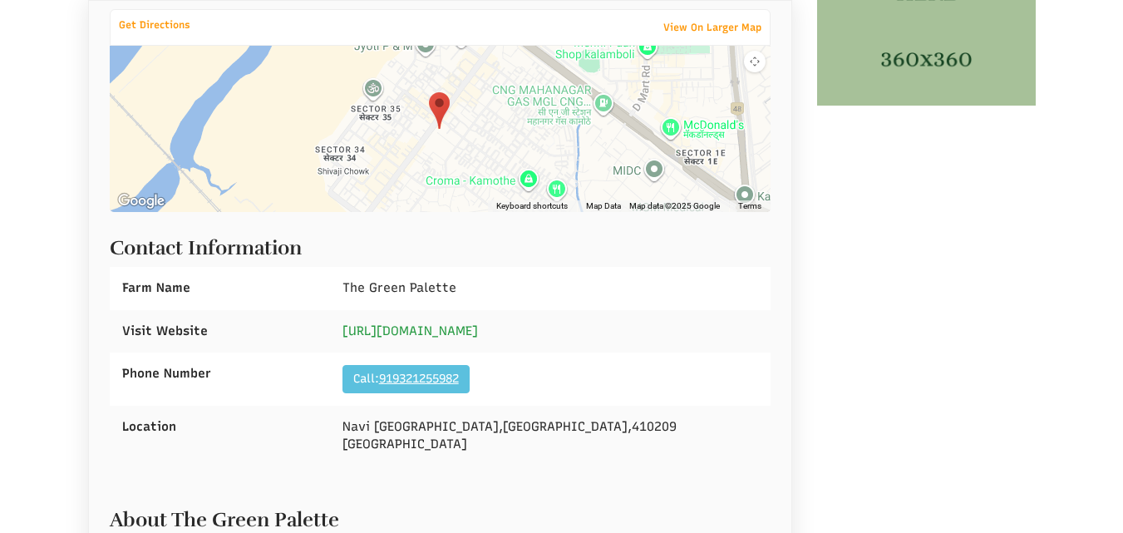
click at [478, 328] on link "https://m.facebook.com/thegreenpalette/" at bounding box center [411, 330] width 136 height 15
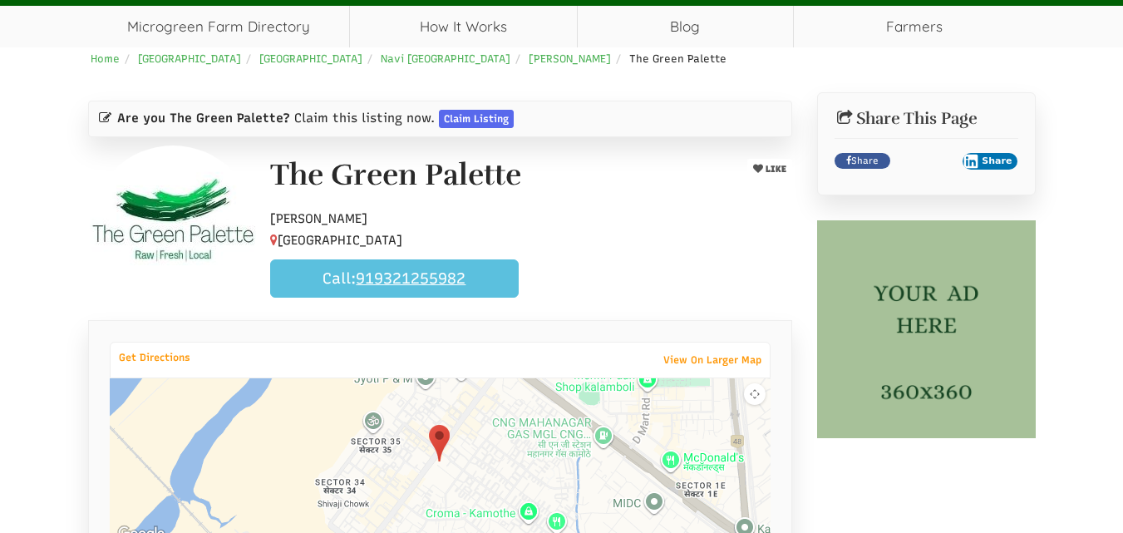
scroll to position [83, 0]
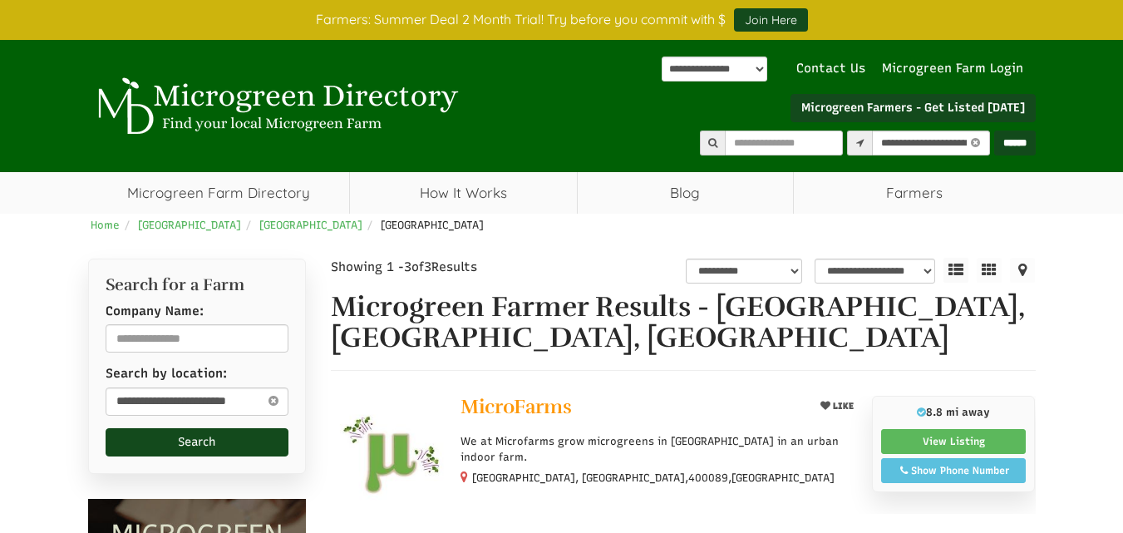
select select "********"
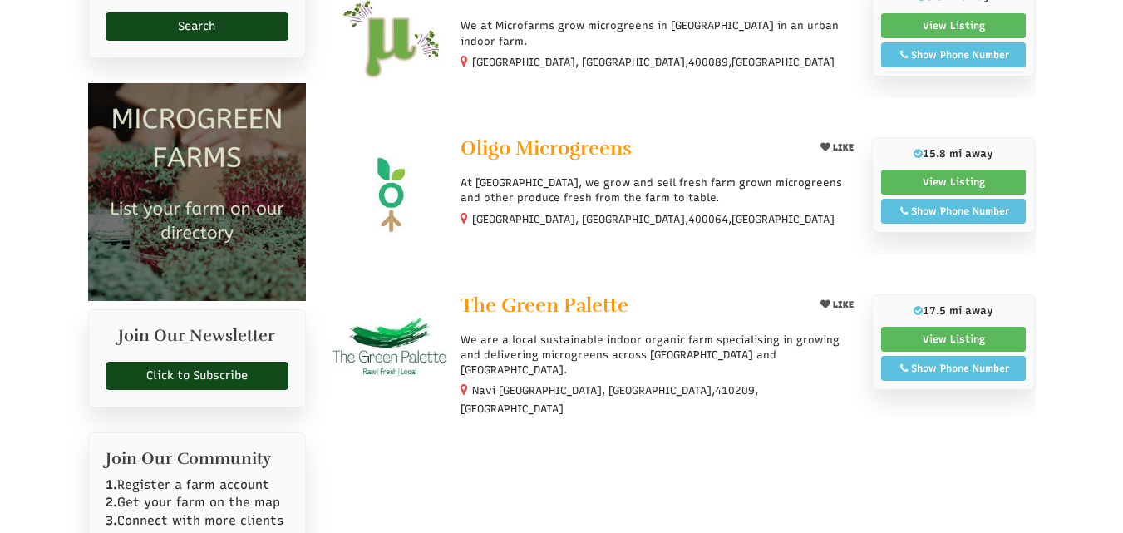
click at [394, 194] on img at bounding box center [389, 195] width 117 height 117
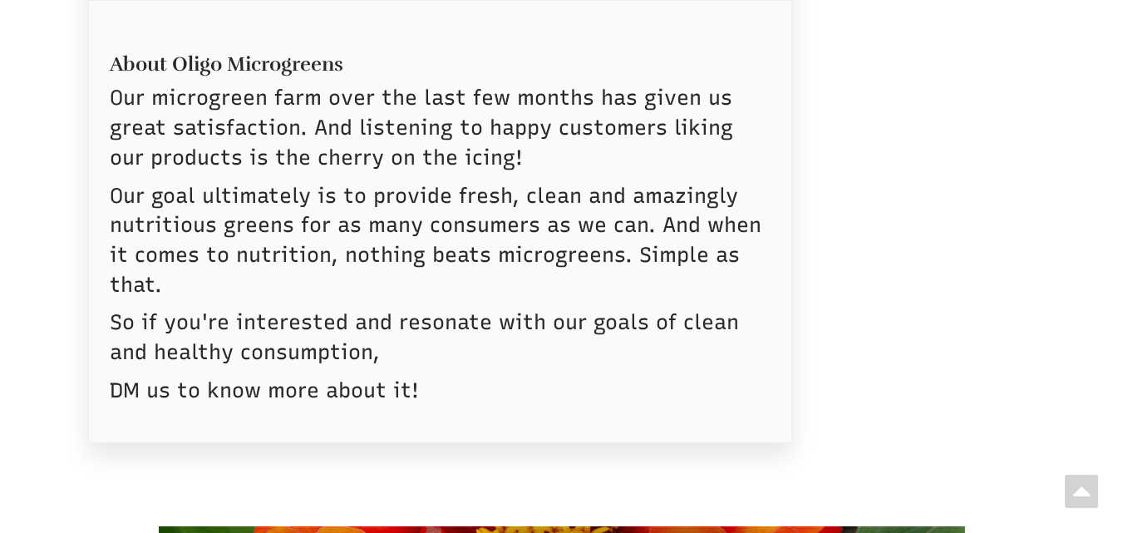
scroll to position [1081, 0]
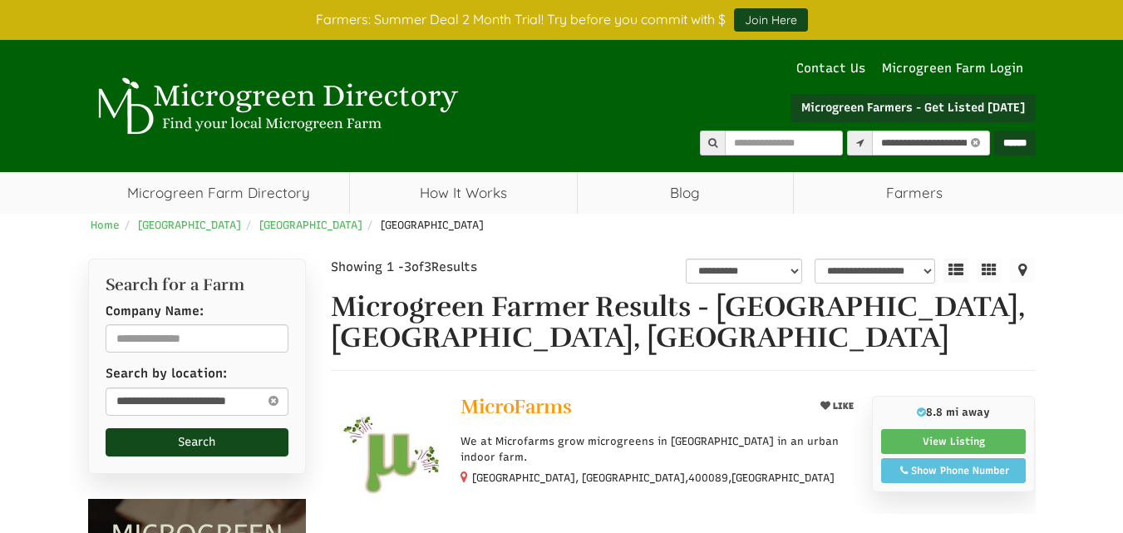
select select "********"
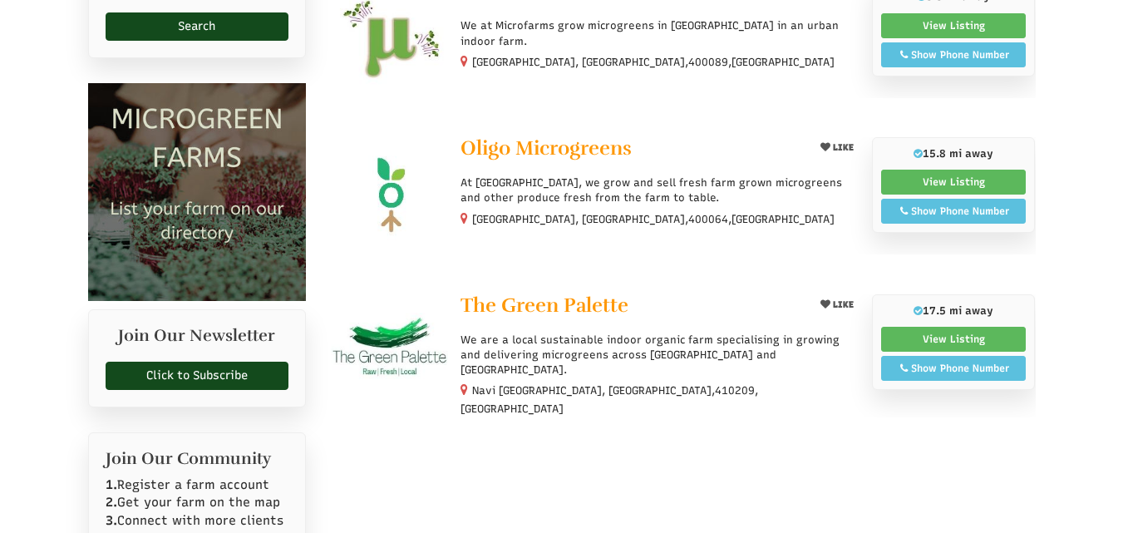
select select "Language Translate Widget"
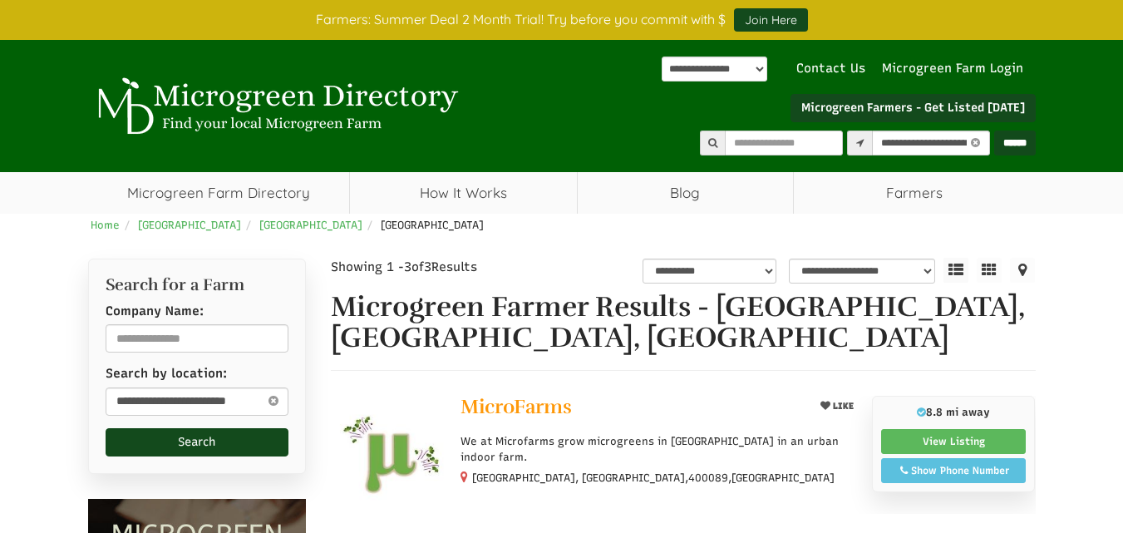
click at [273, 402] on icon at bounding box center [273, 401] width 18 height 20
click at [241, 401] on input "text" at bounding box center [198, 401] width 184 height 28
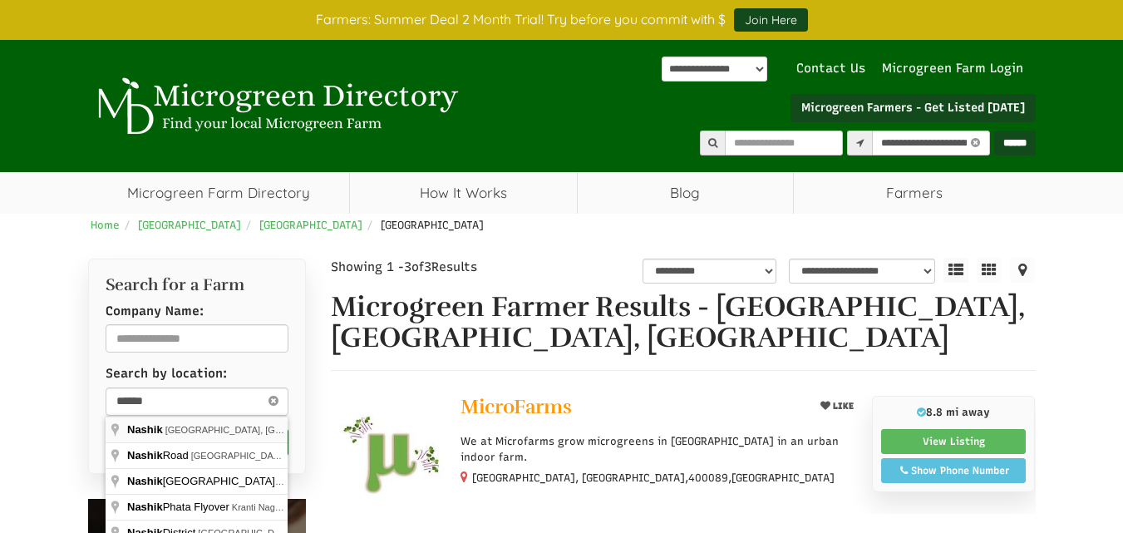
type input "**********"
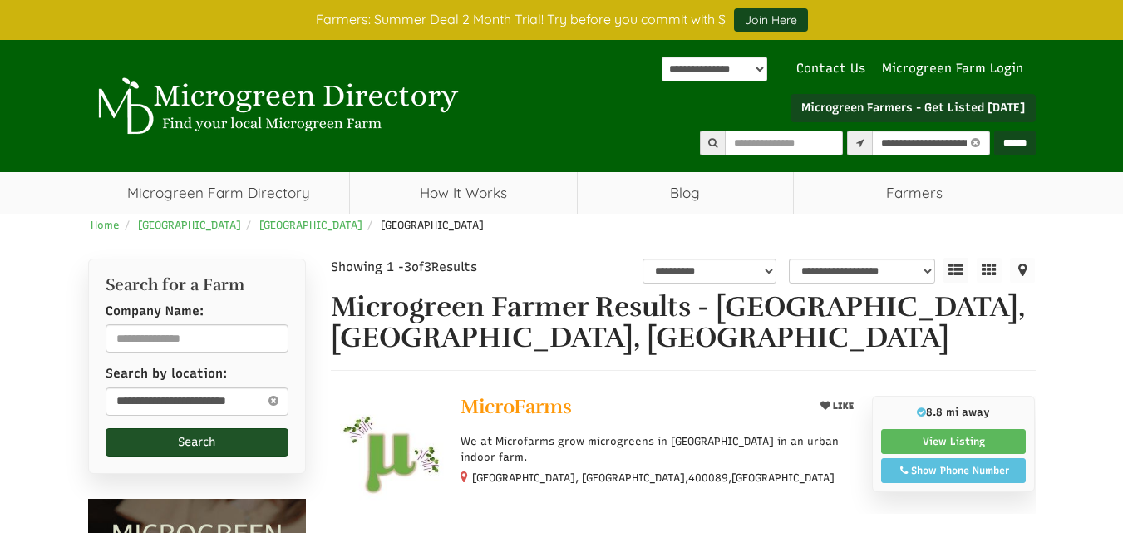
click at [200, 439] on button "Search" at bounding box center [198, 442] width 184 height 28
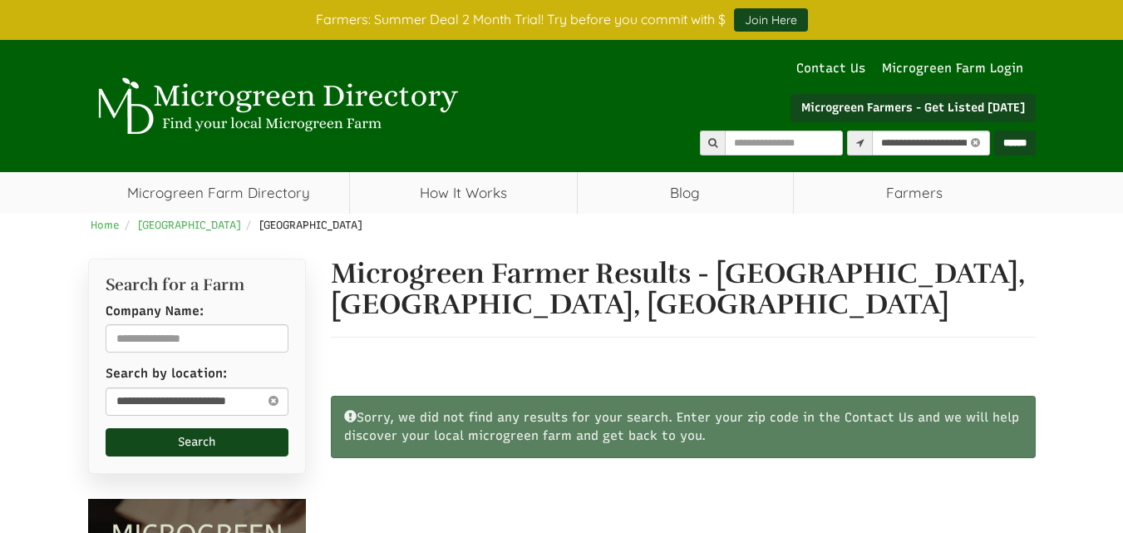
select select "Language Translate Widget"
click at [272, 401] on icon at bounding box center [273, 401] width 18 height 20
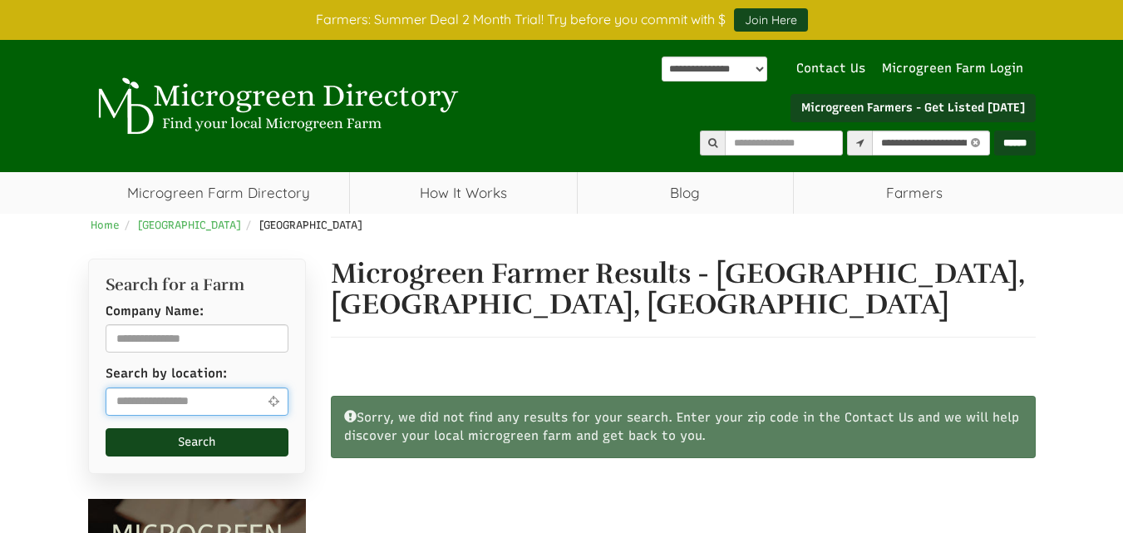
click at [233, 397] on input "text" at bounding box center [198, 401] width 184 height 28
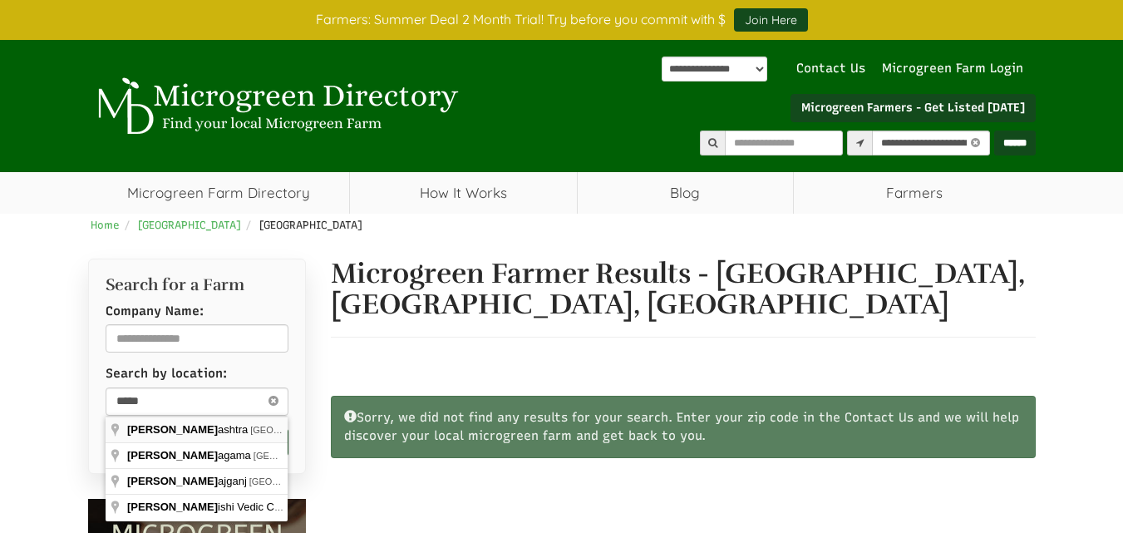
type input "**********"
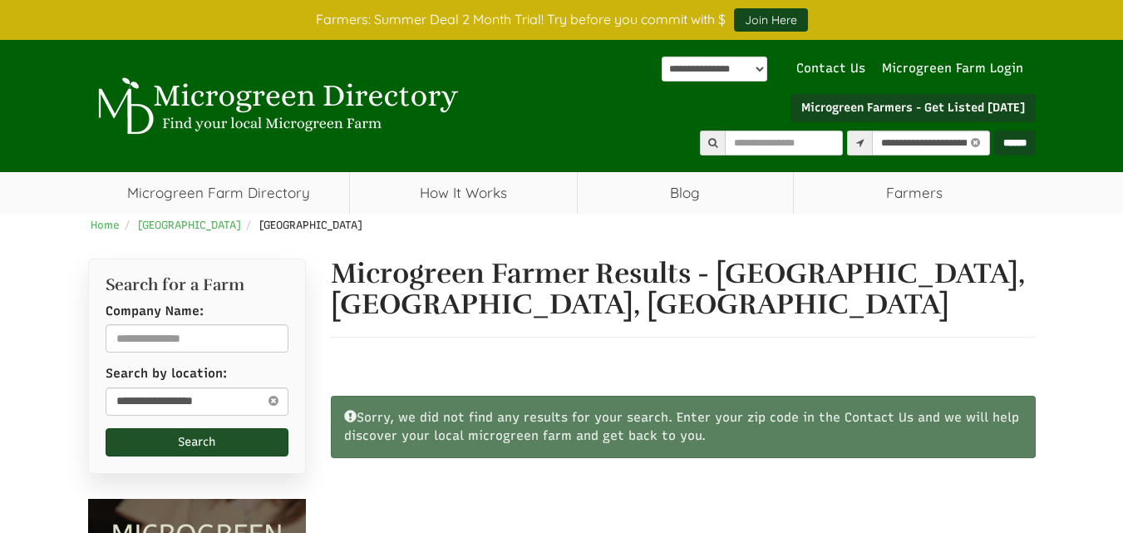
click at [200, 443] on button "Search" at bounding box center [198, 442] width 184 height 28
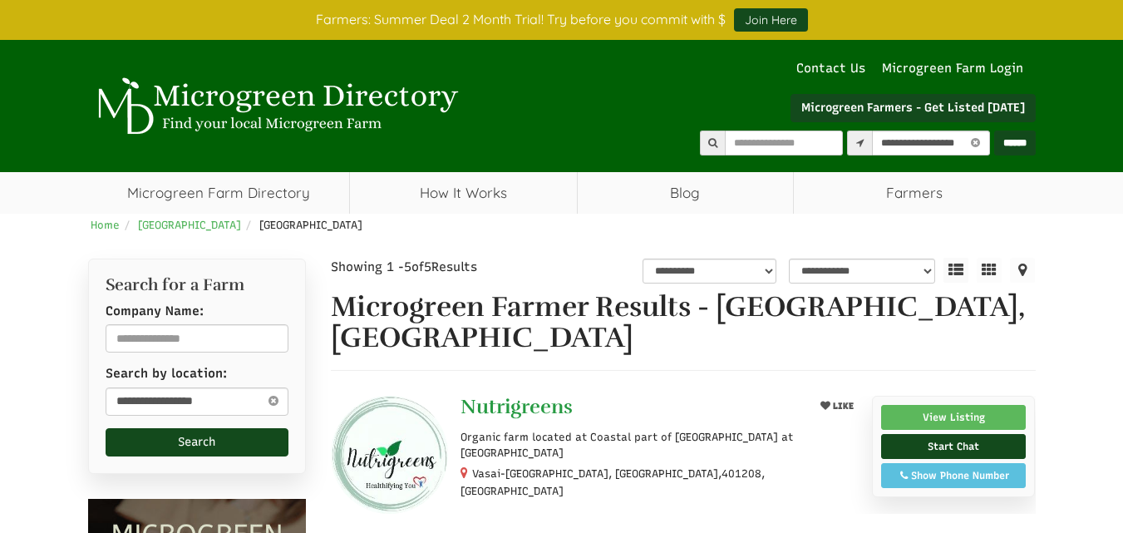
select select "Language Translate Widget"
click at [407, 422] on img at bounding box center [389, 454] width 117 height 117
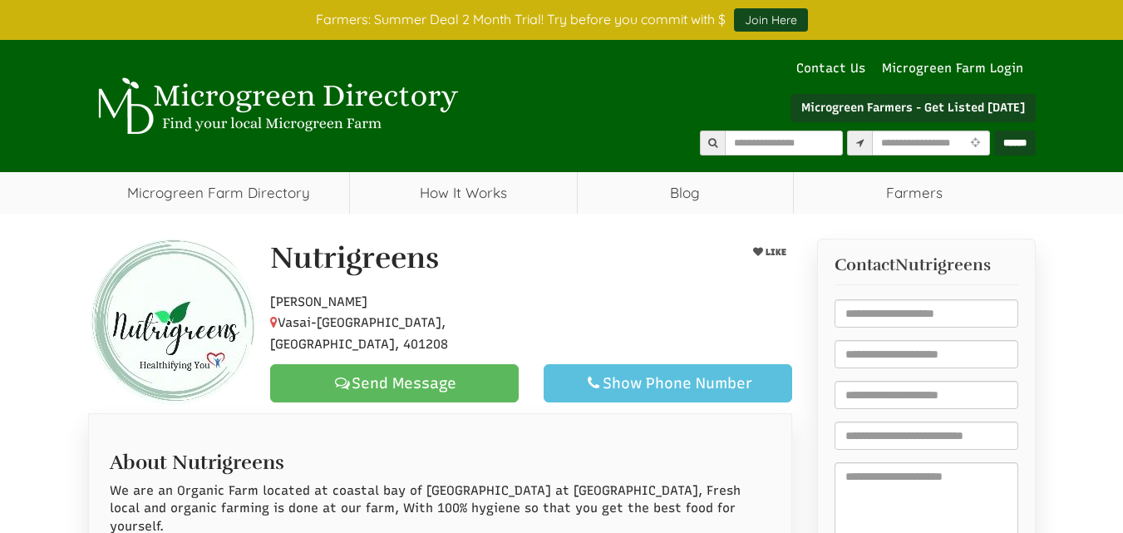
select select "Language Translate Widget"
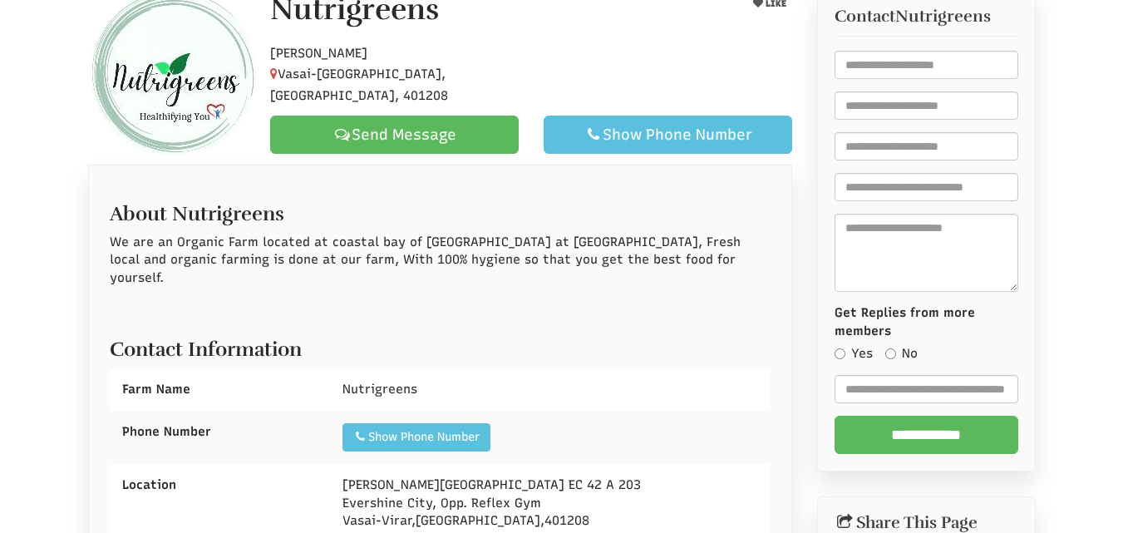
scroll to position [249, 0]
click at [449, 428] on div "Show Phone Number" at bounding box center [416, 436] width 126 height 17
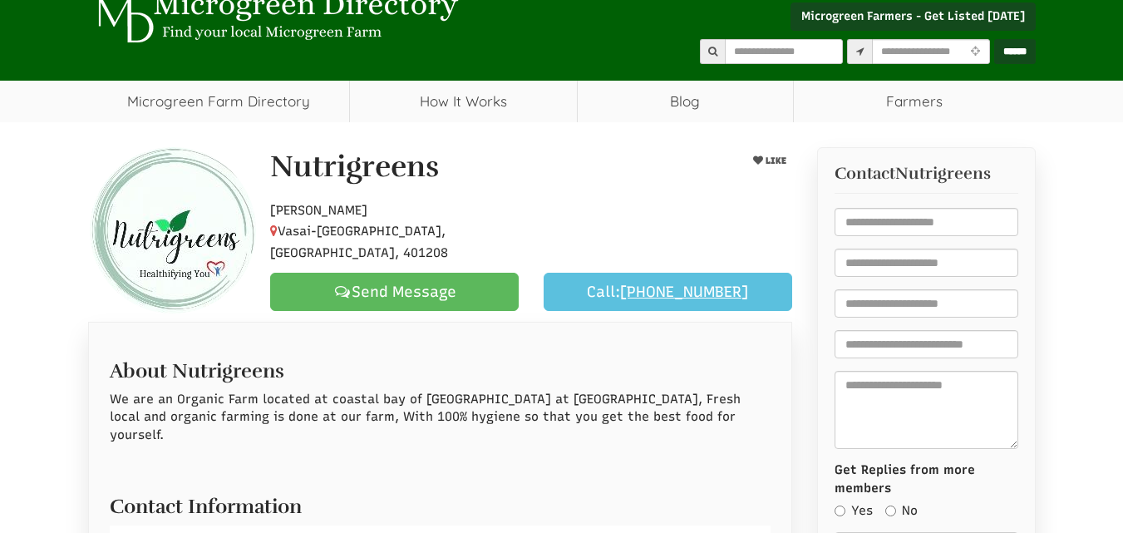
scroll to position [86, 0]
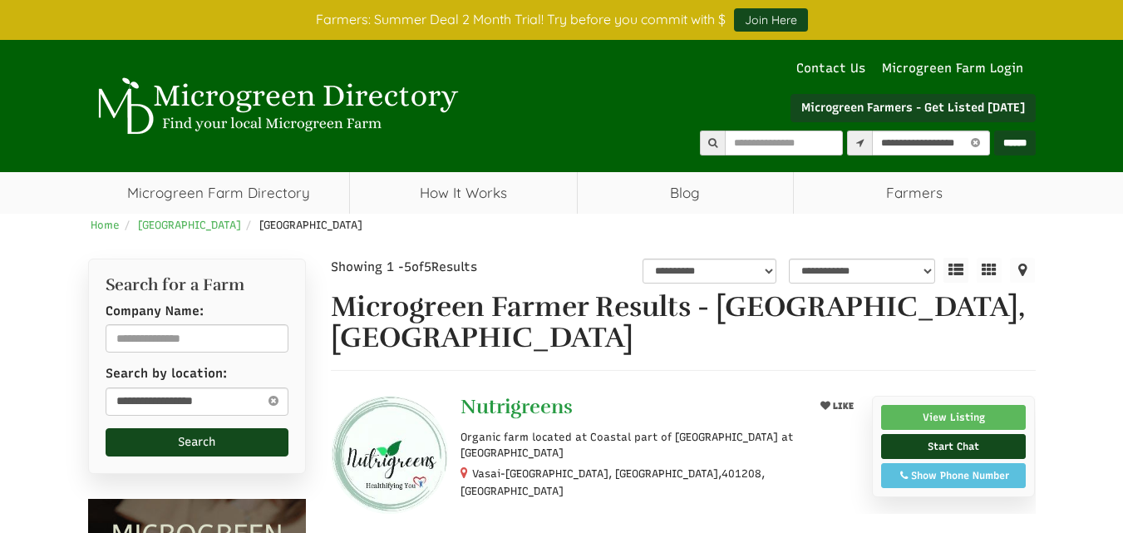
select select "Language Translate Widget"
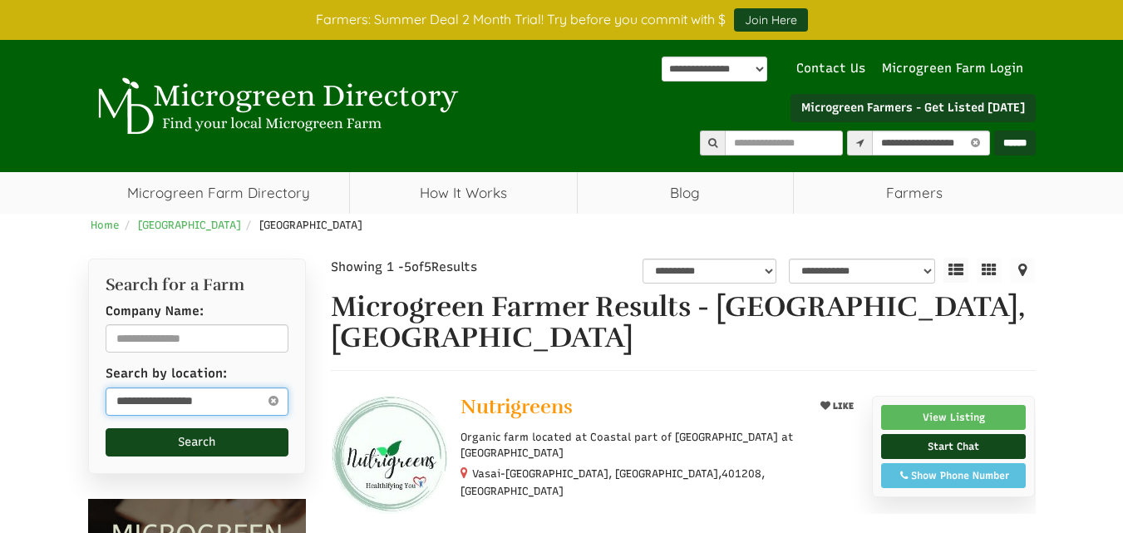
click at [241, 392] on input "**********" at bounding box center [198, 401] width 184 height 28
click at [272, 402] on icon at bounding box center [273, 401] width 18 height 20
click at [224, 396] on input "text" at bounding box center [198, 401] width 184 height 28
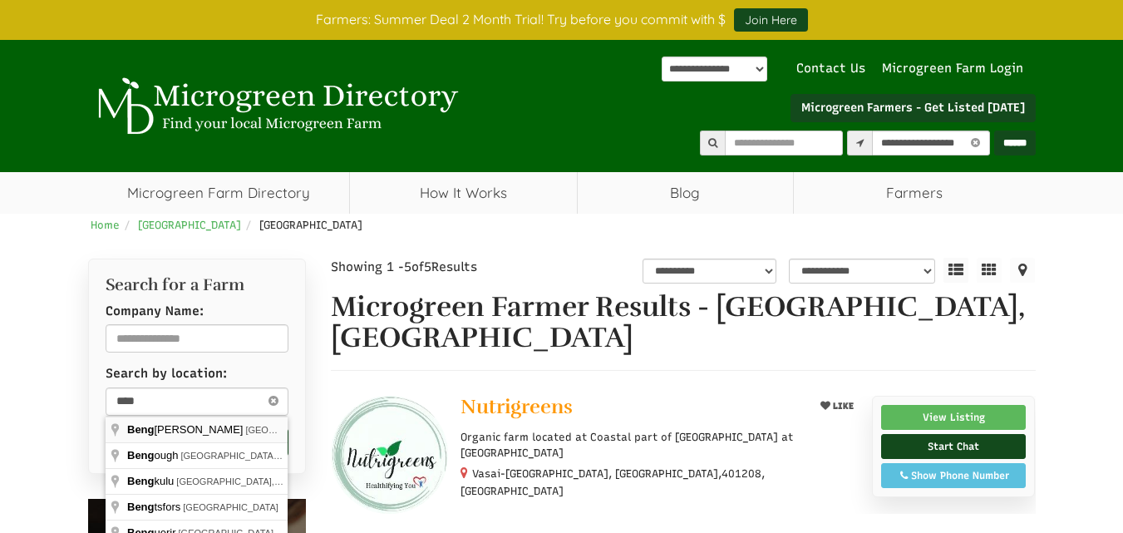
type input "**********"
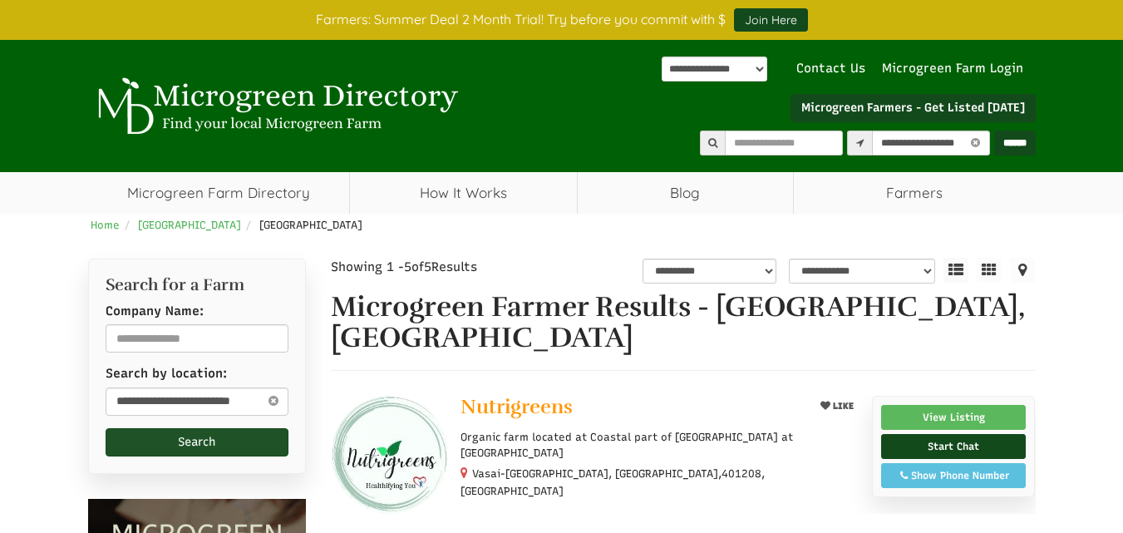
click at [197, 441] on button "Search" at bounding box center [198, 442] width 184 height 28
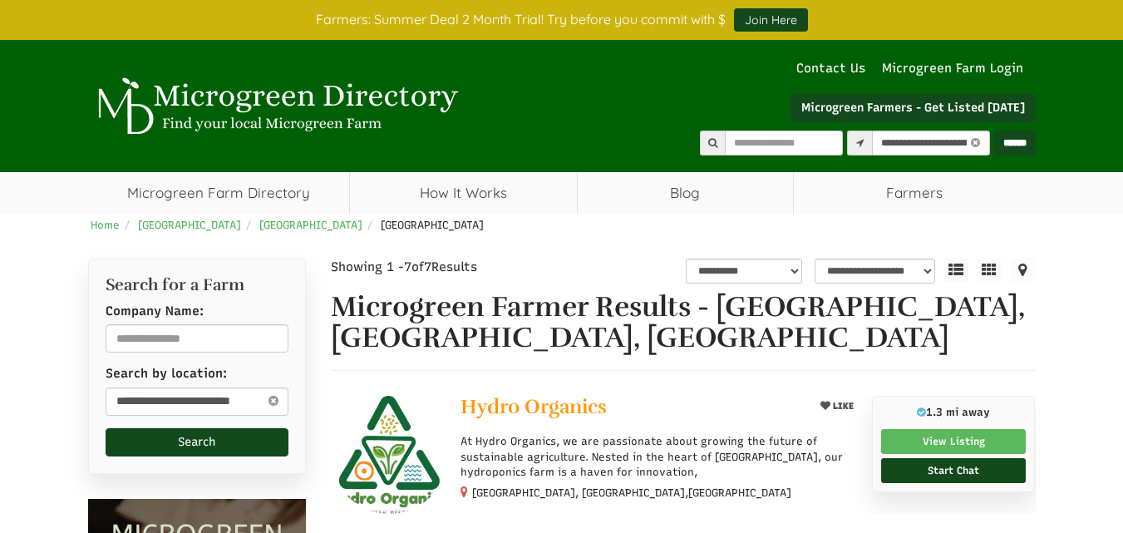
select select "********"
select select "Language Translate Widget"
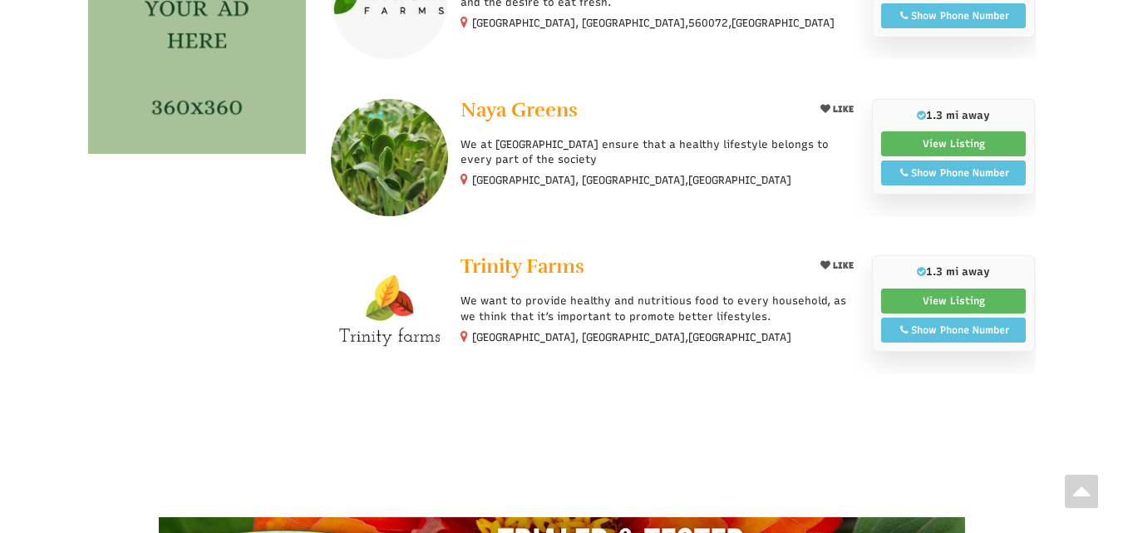
scroll to position [1086, 0]
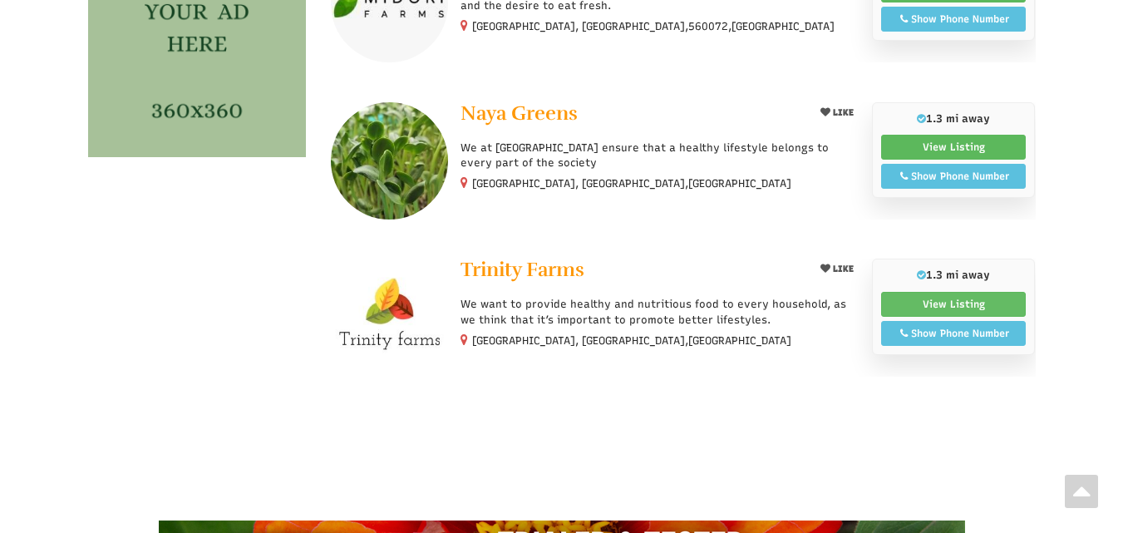
click at [994, 308] on link "View Listing" at bounding box center [953, 304] width 145 height 25
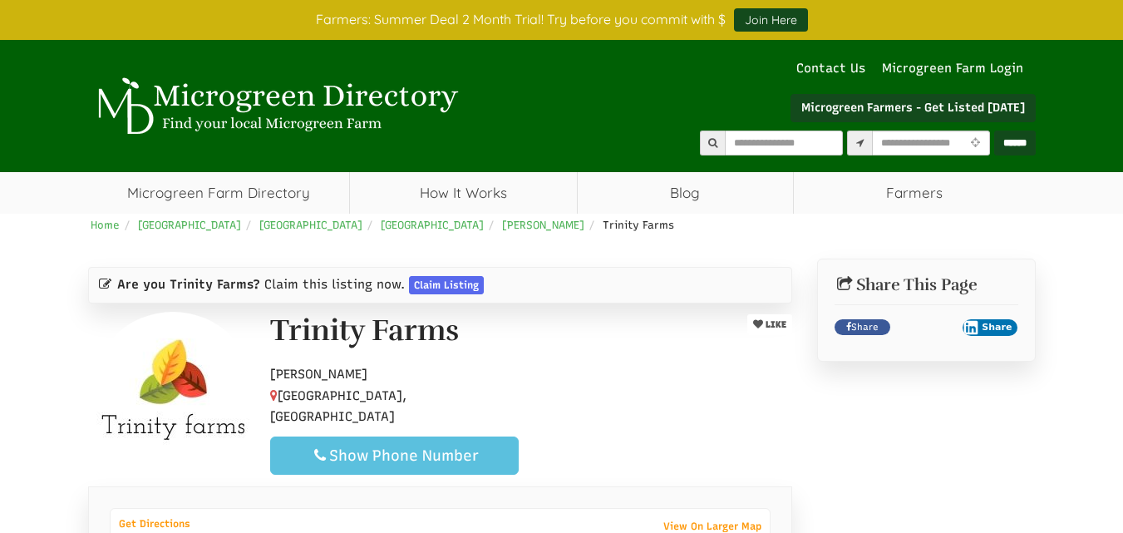
select select "Language Translate Widget"
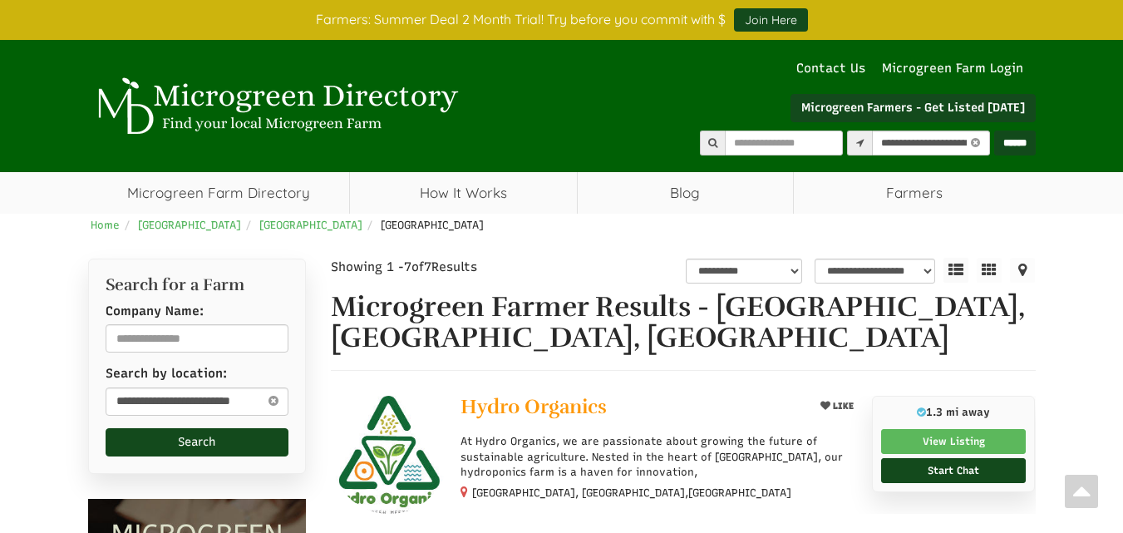
select select "********"
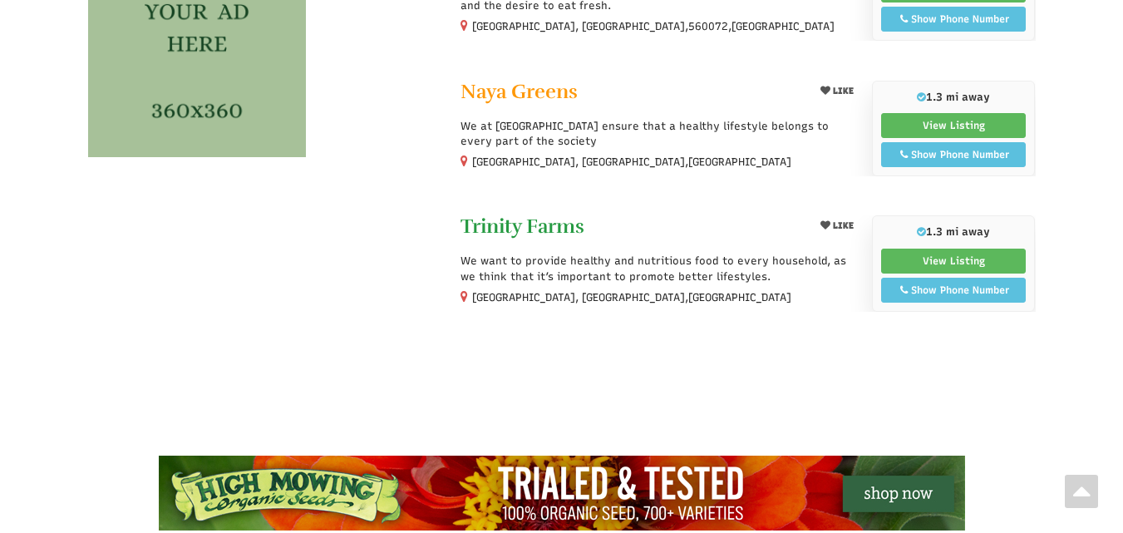
select select "Language Translate Widget"
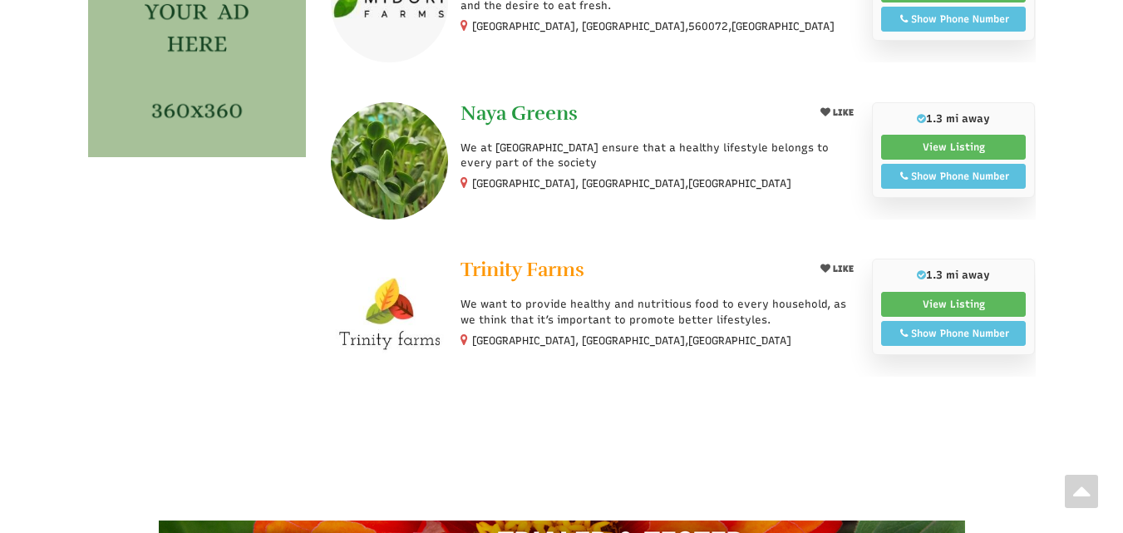
click at [512, 110] on span "Naya Greens" at bounding box center [519, 113] width 117 height 25
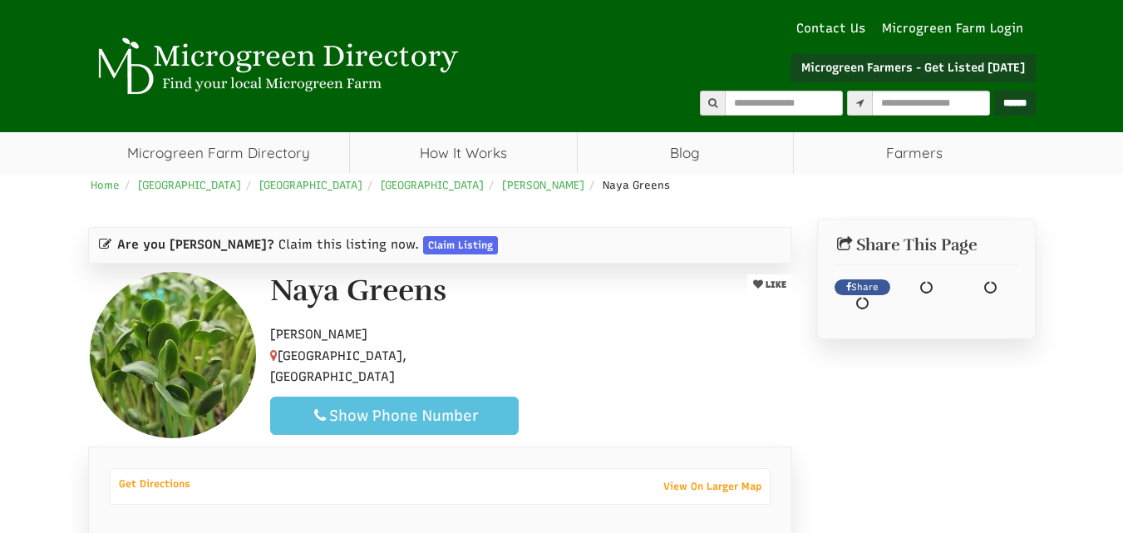
select select "Language Translate Widget"
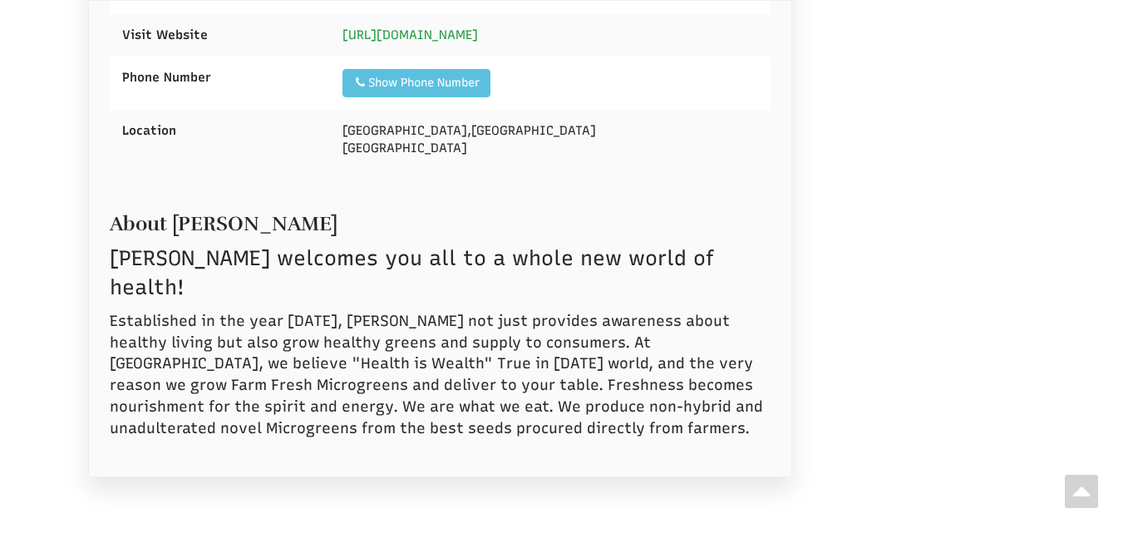
scroll to position [582, 0]
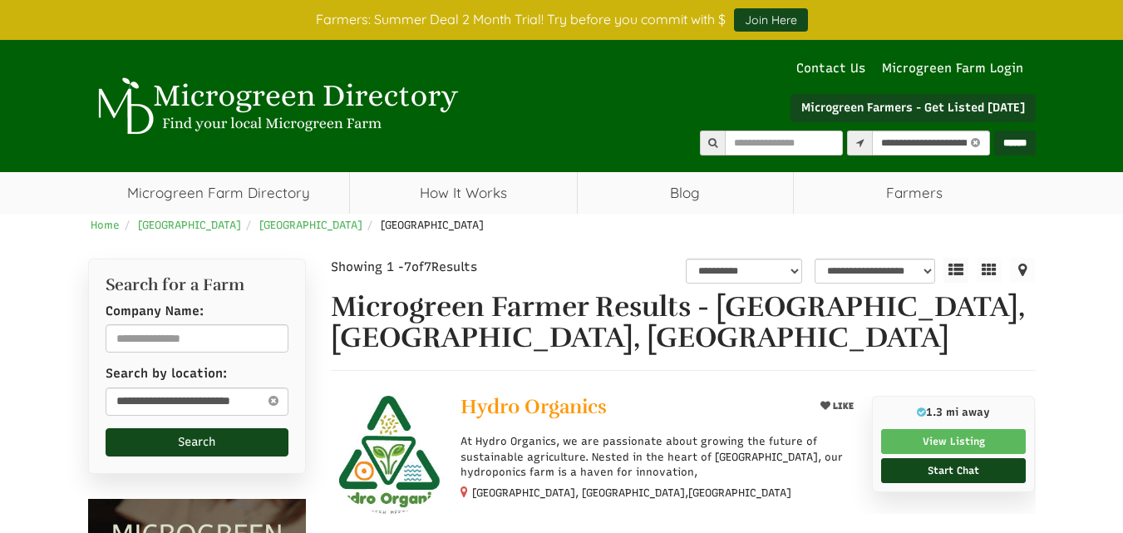
select select "********"
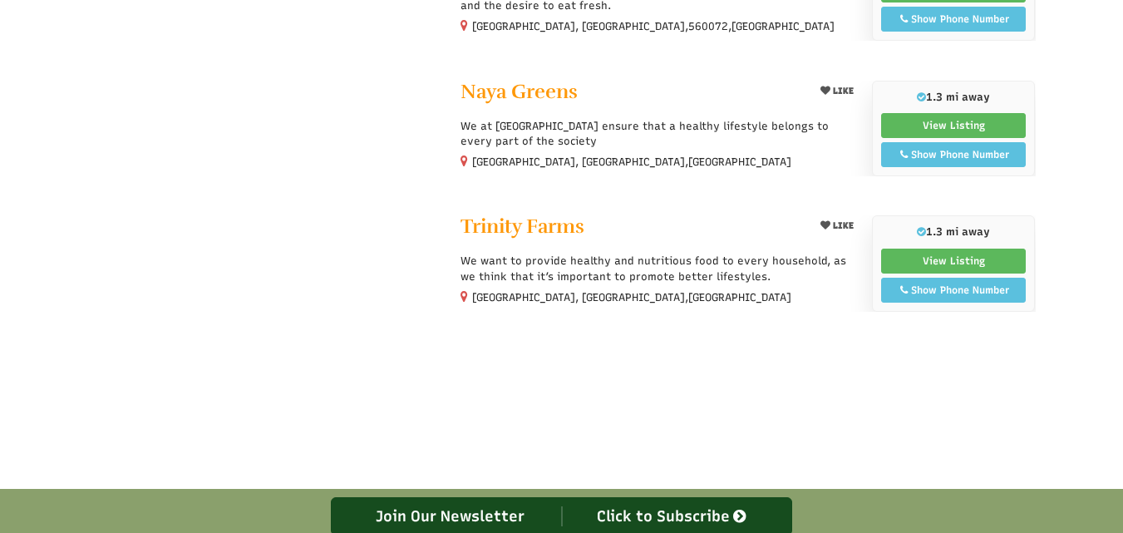
select select "Language Translate Widget"
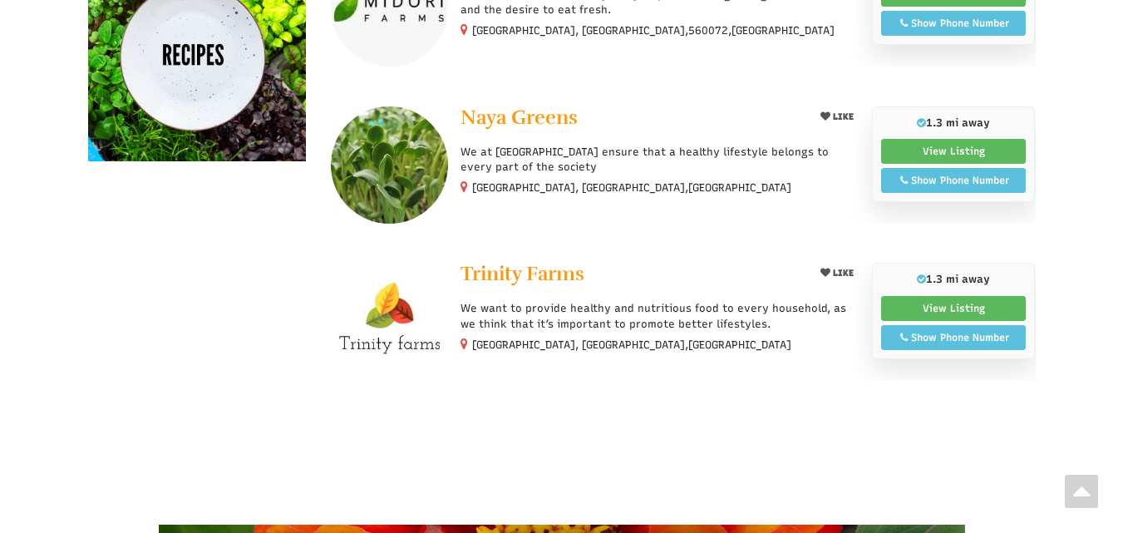
scroll to position [1086, 0]
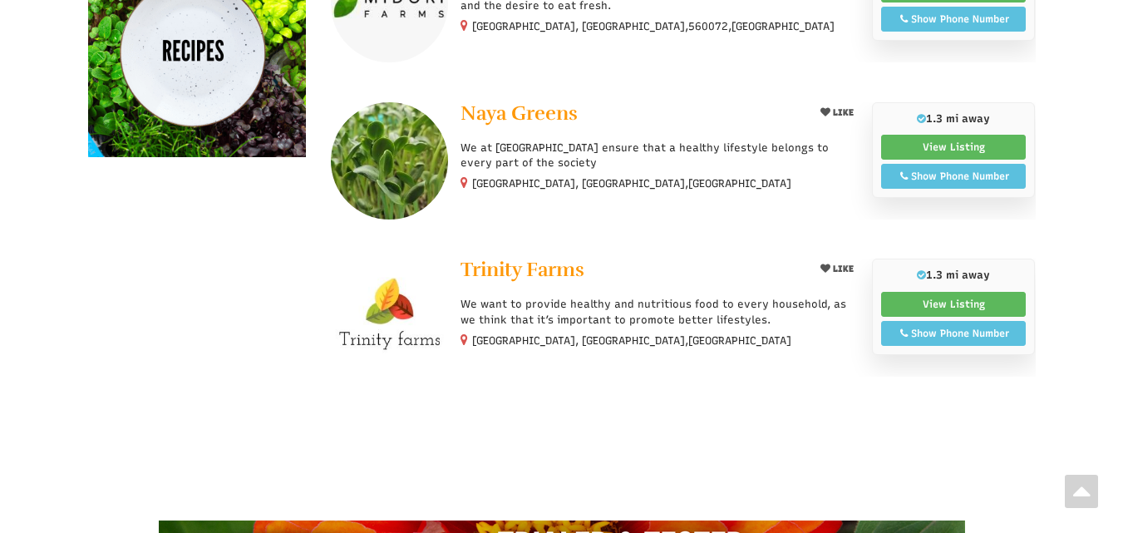
click at [407, 315] on img at bounding box center [389, 317] width 117 height 117
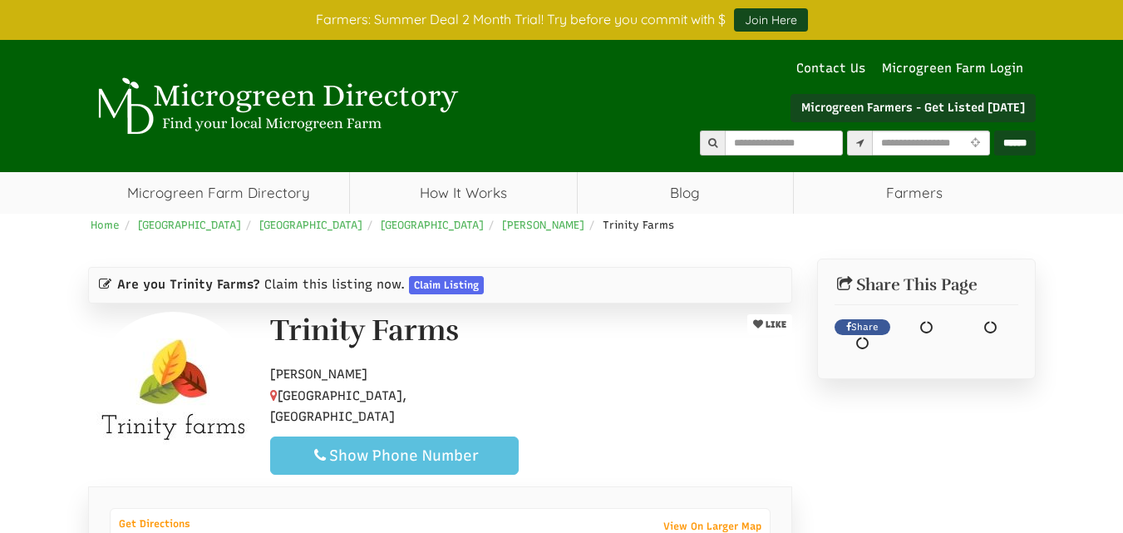
select select "Language Translate Widget"
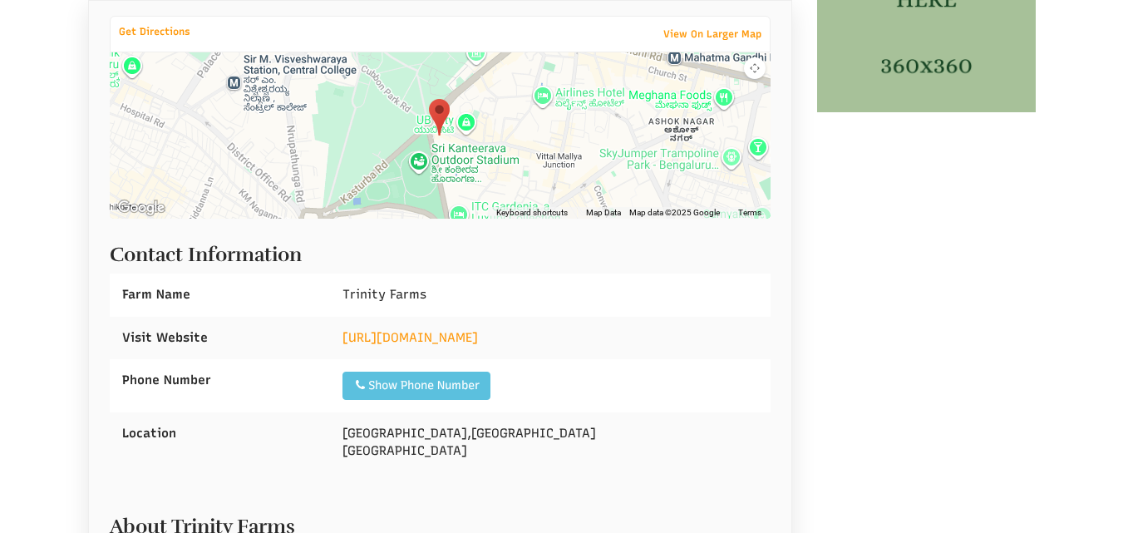
scroll to position [499, 0]
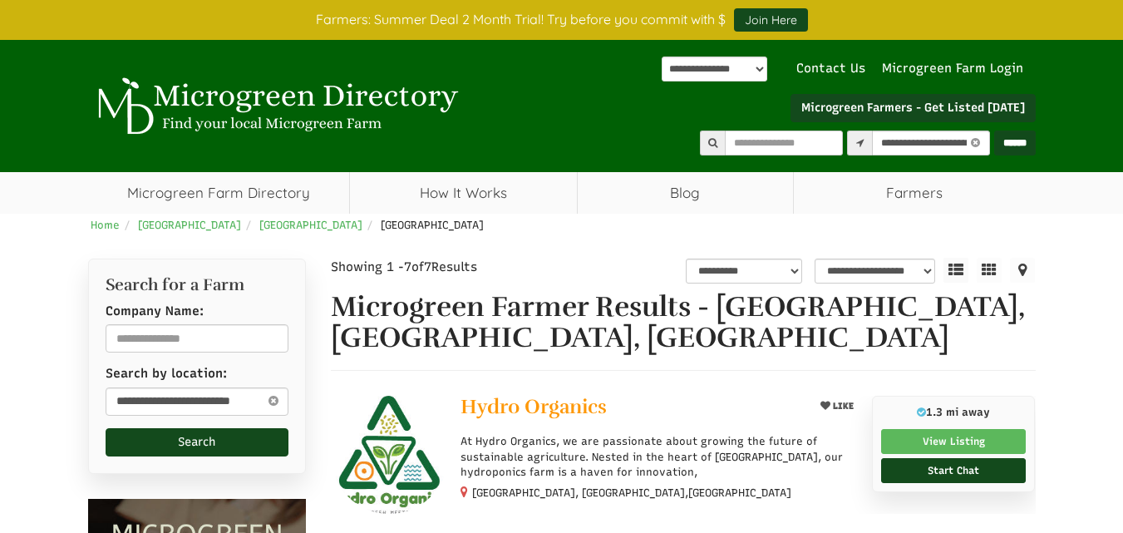
select select "********"
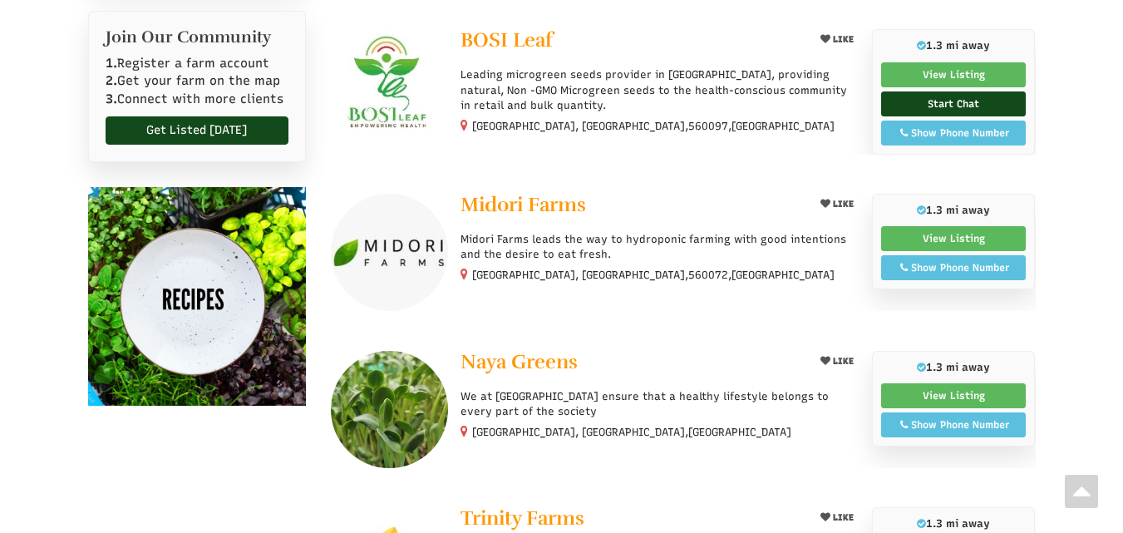
scroll to position [836, 0]
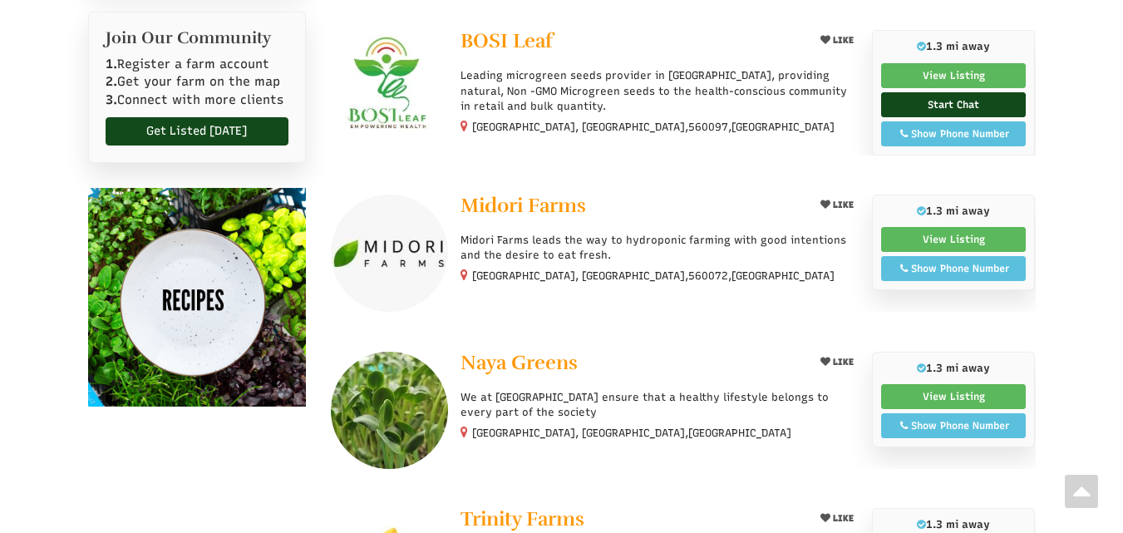
click at [407, 249] on img at bounding box center [389, 253] width 117 height 117
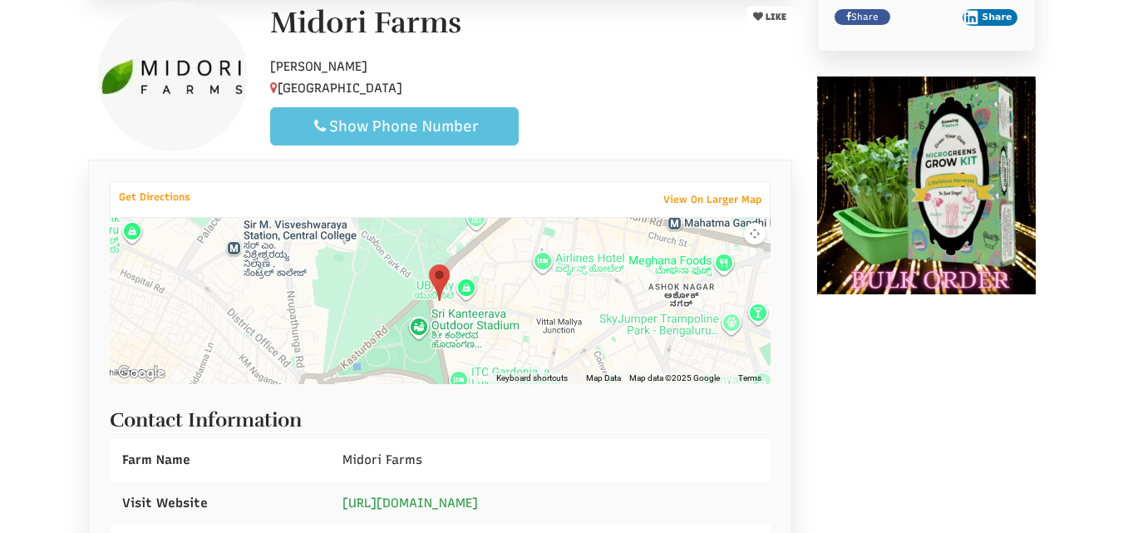
scroll to position [249, 0]
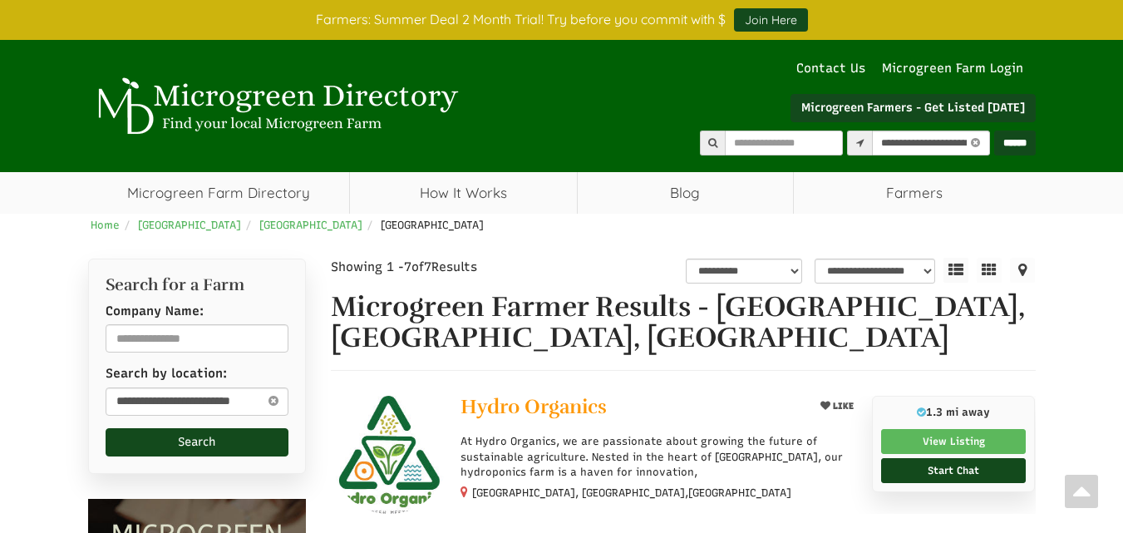
select select "********"
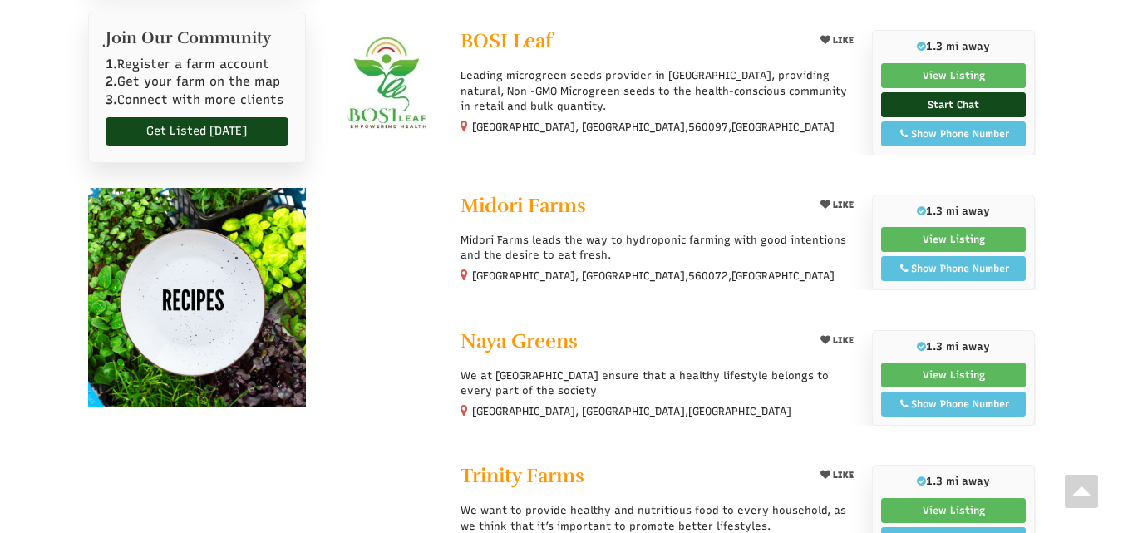
select select "Language Translate Widget"
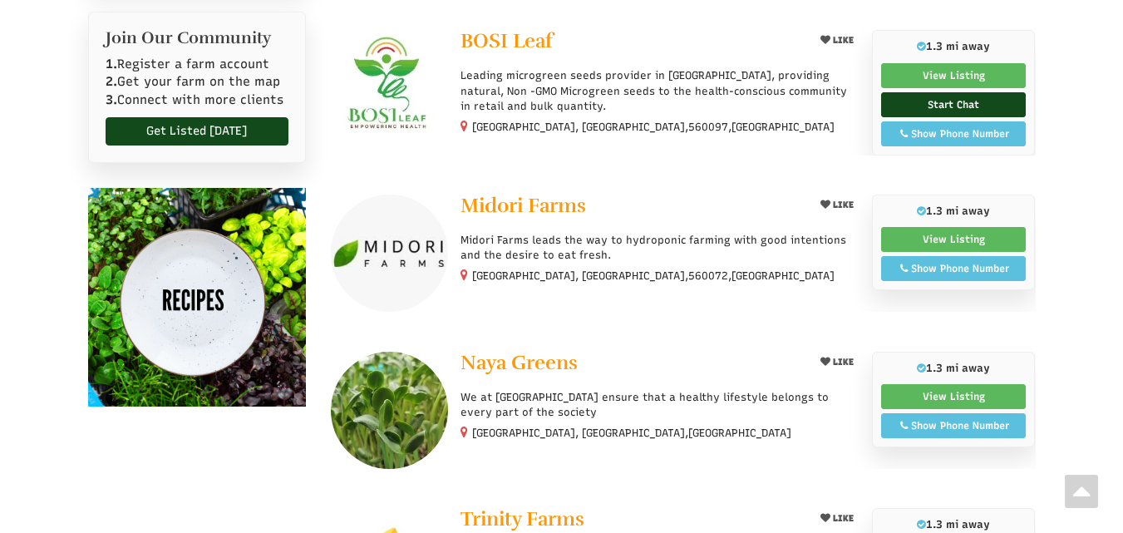
click at [380, 76] on img at bounding box center [389, 88] width 117 height 117
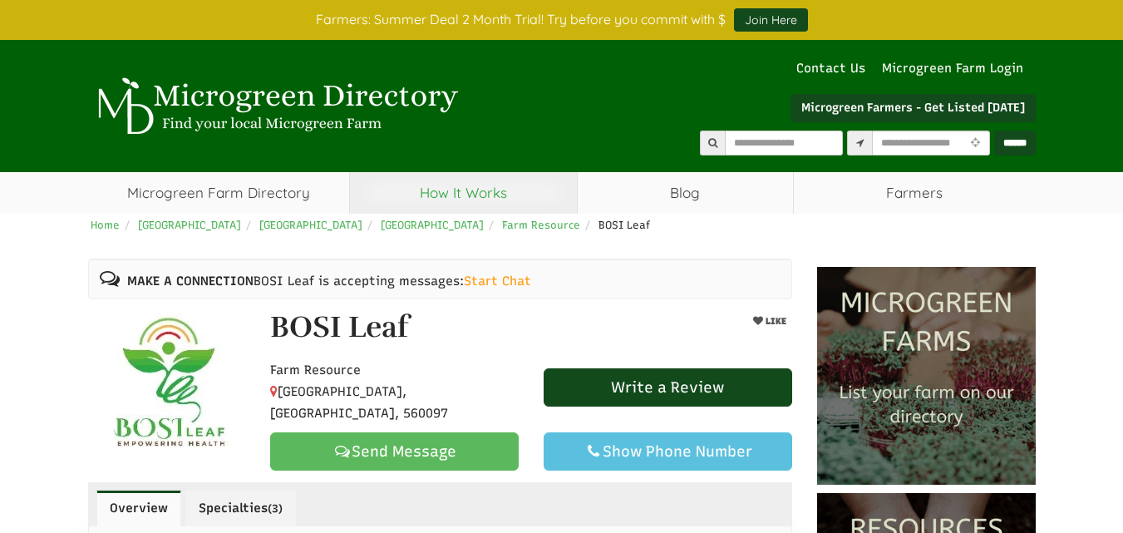
select select "Language Translate Widget"
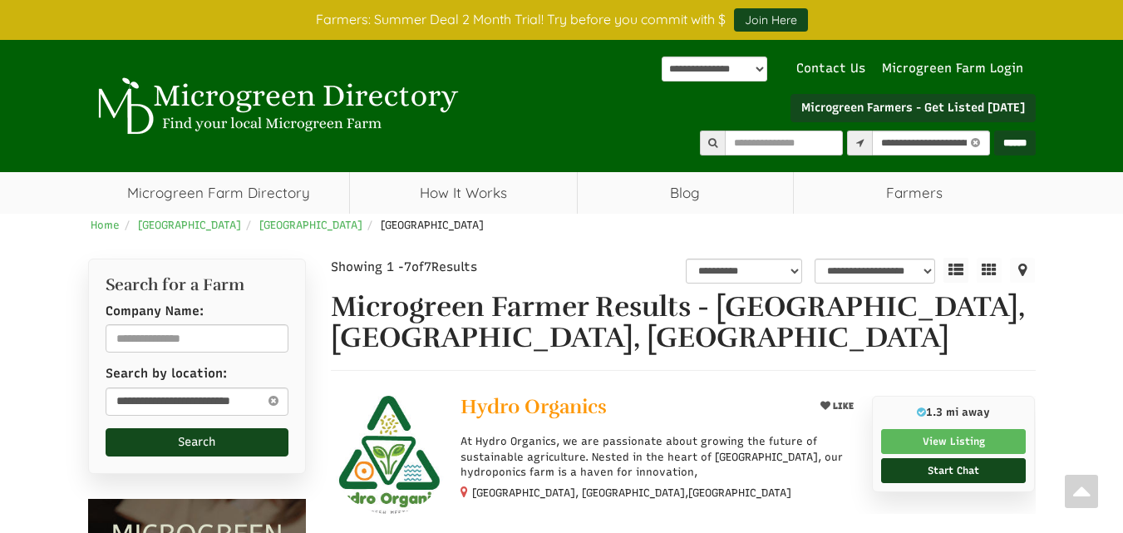
select select "********"
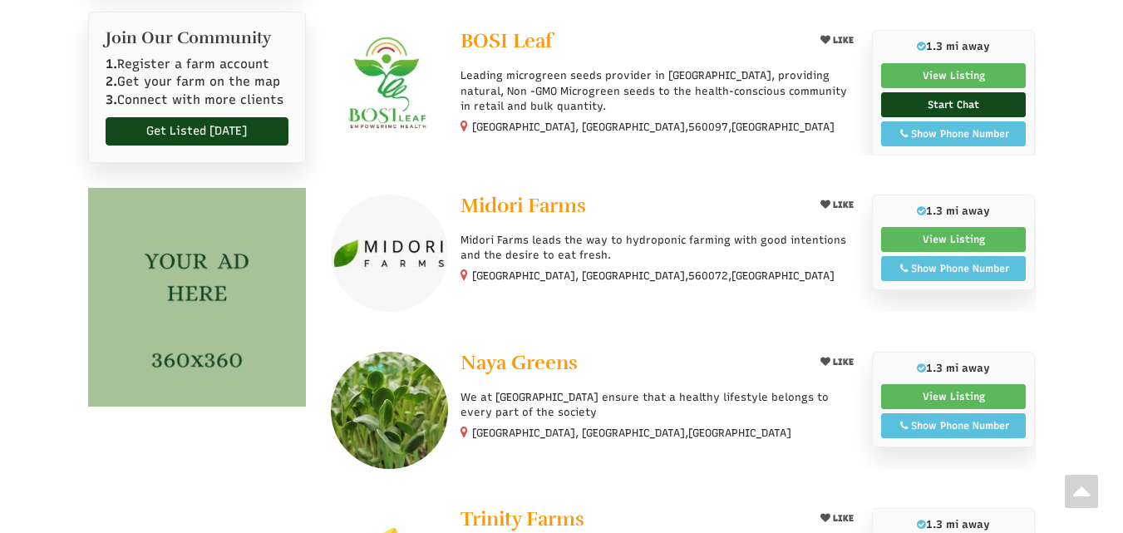
click at [401, 63] on img at bounding box center [389, 88] width 117 height 117
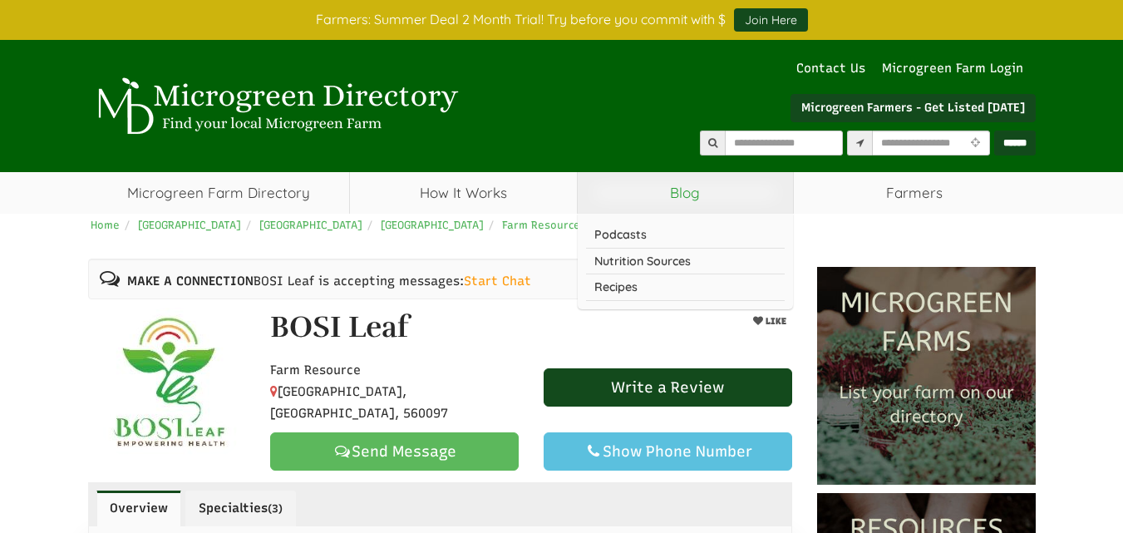
select select "Language Translate Widget"
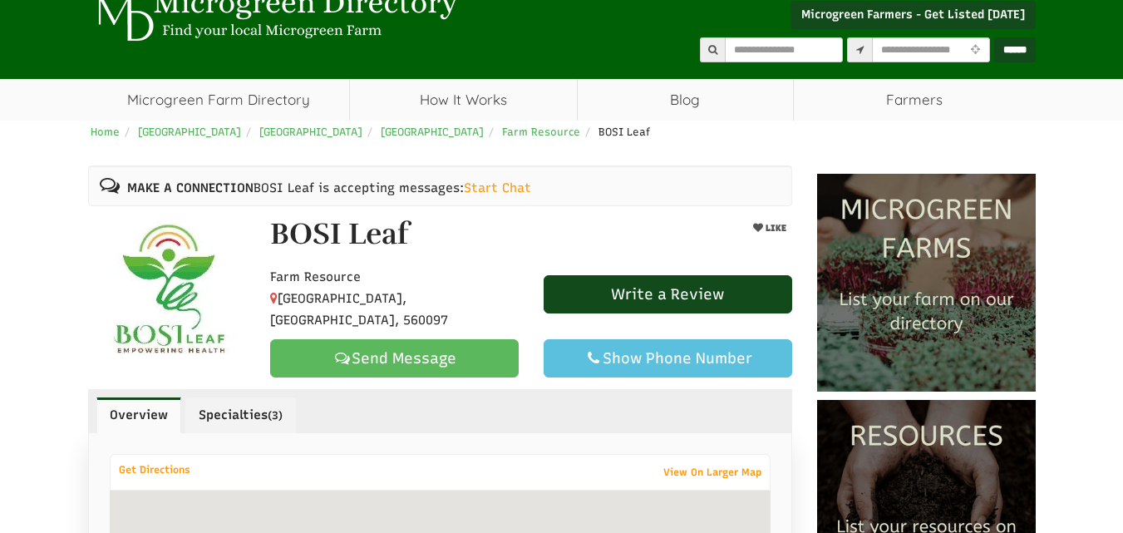
scroll to position [249, 0]
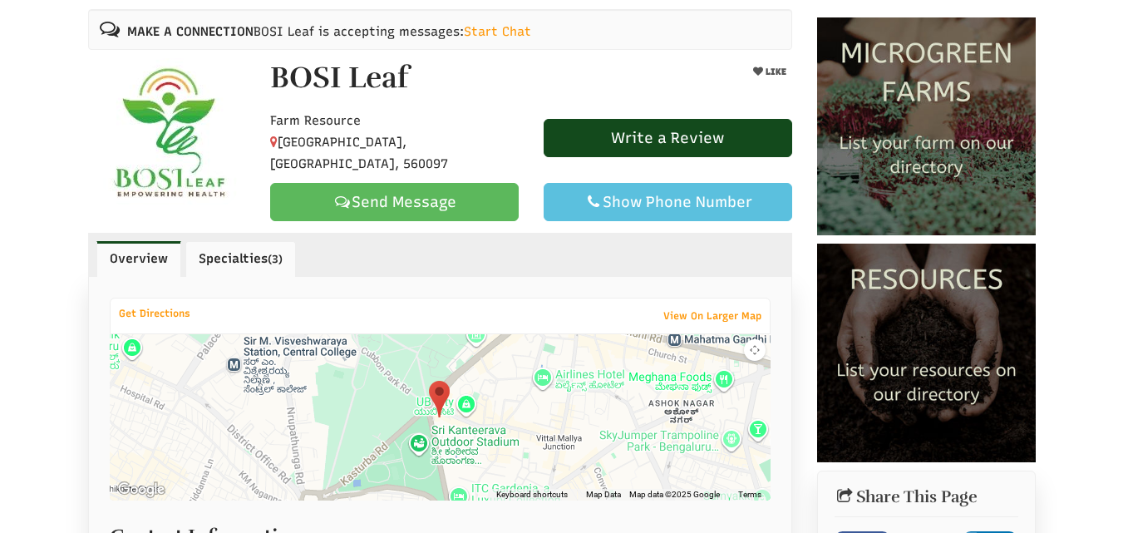
click at [254, 254] on link "Specialties (3)" at bounding box center [240, 258] width 111 height 35
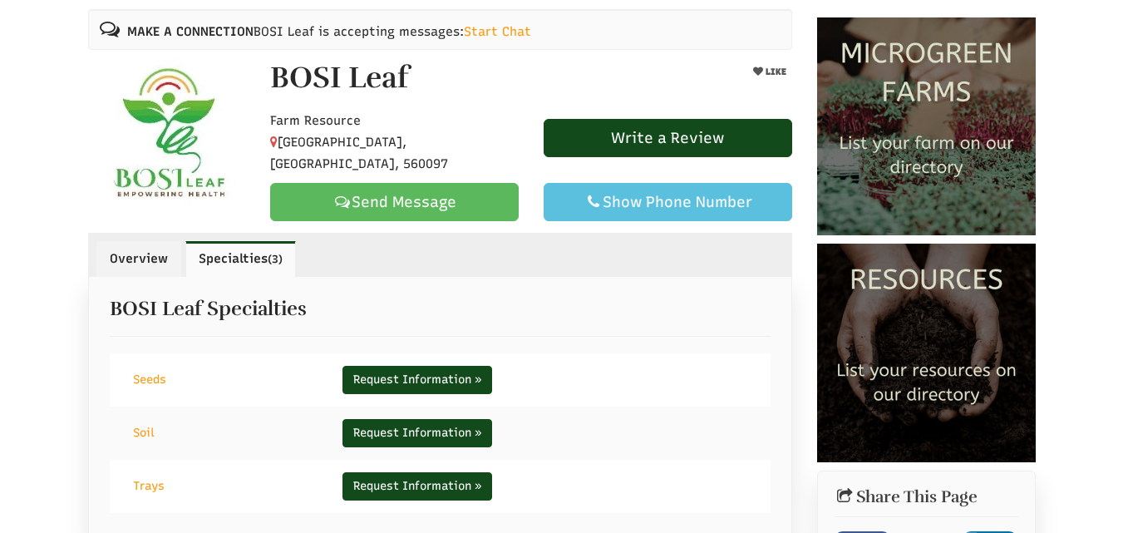
scroll to position [333, 0]
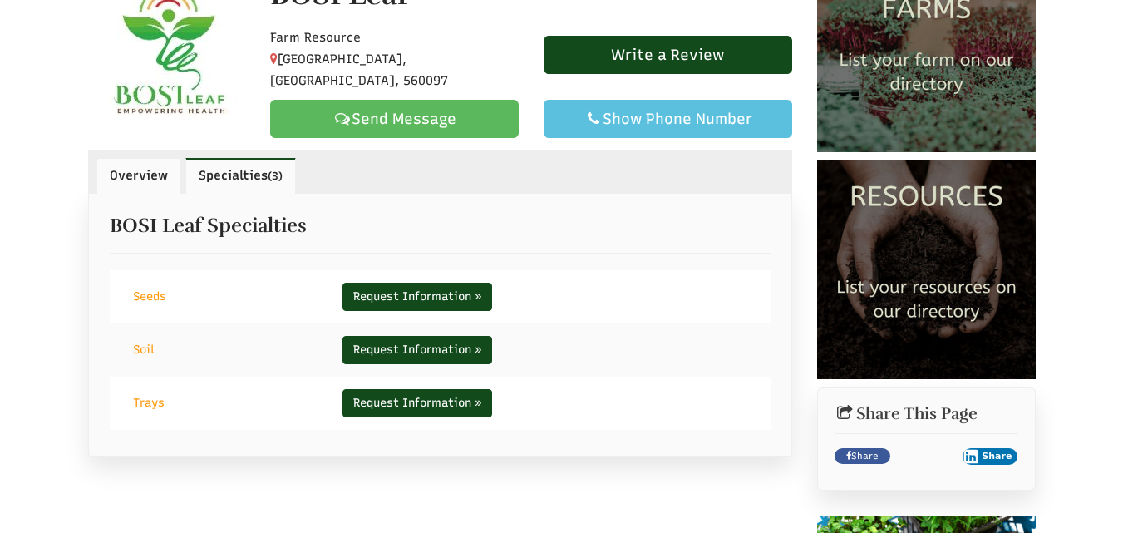
click at [145, 175] on link "Overview" at bounding box center [138, 175] width 85 height 35
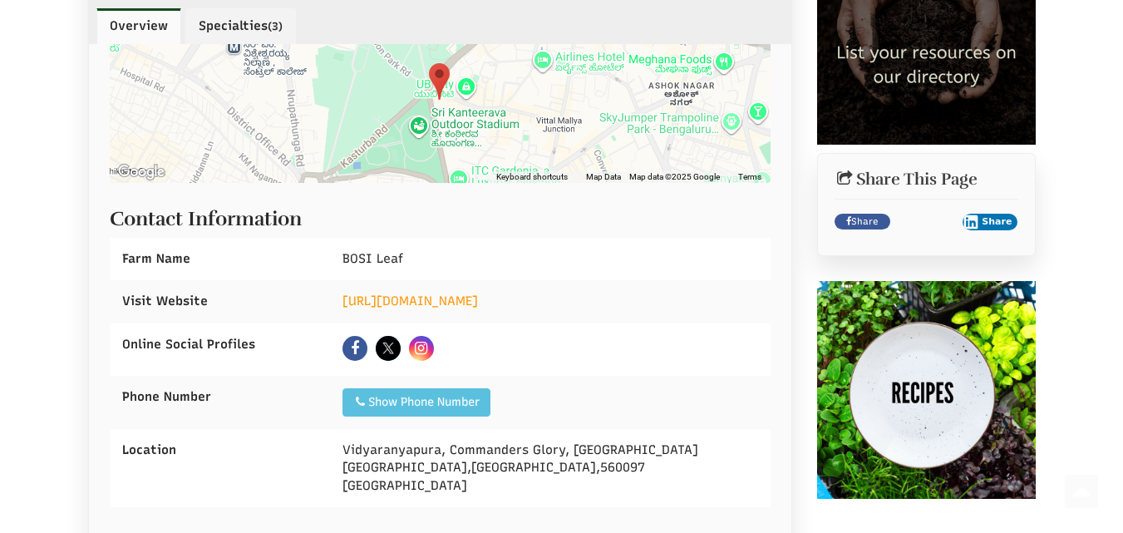
scroll to position [582, 0]
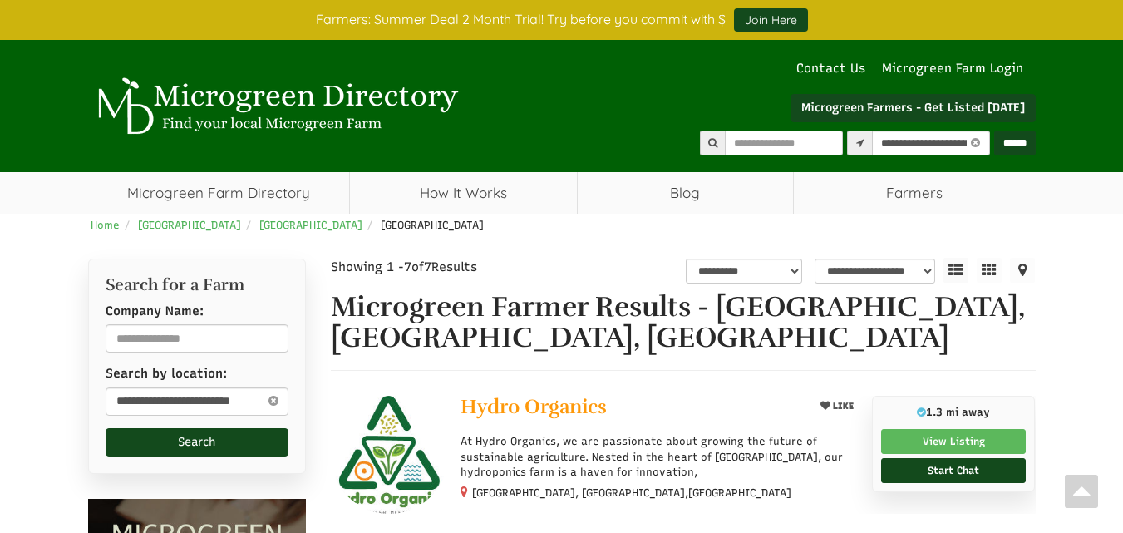
select select "********"
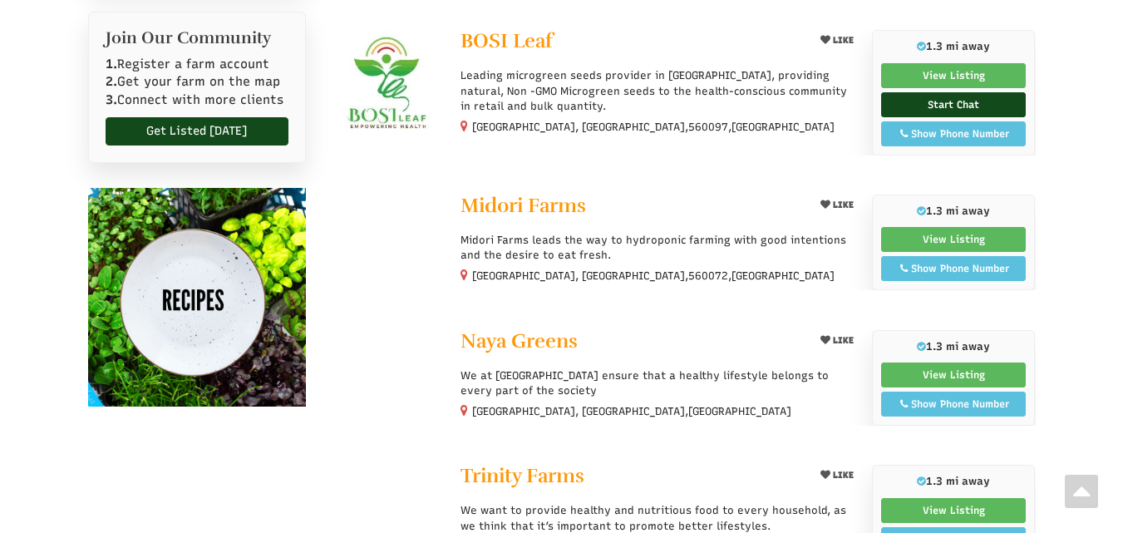
select select "Language Translate Widget"
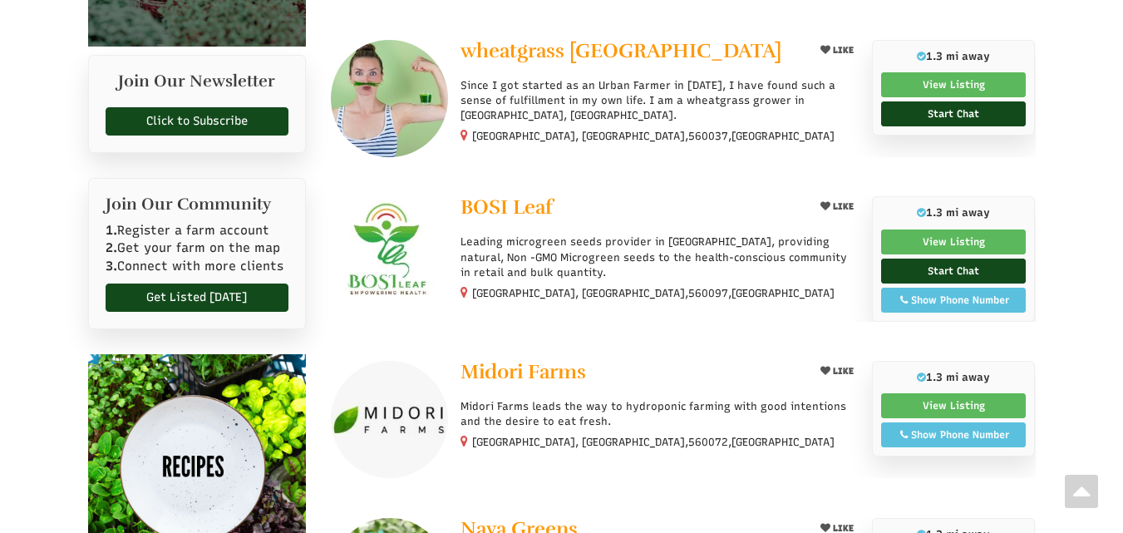
scroll to position [587, 0]
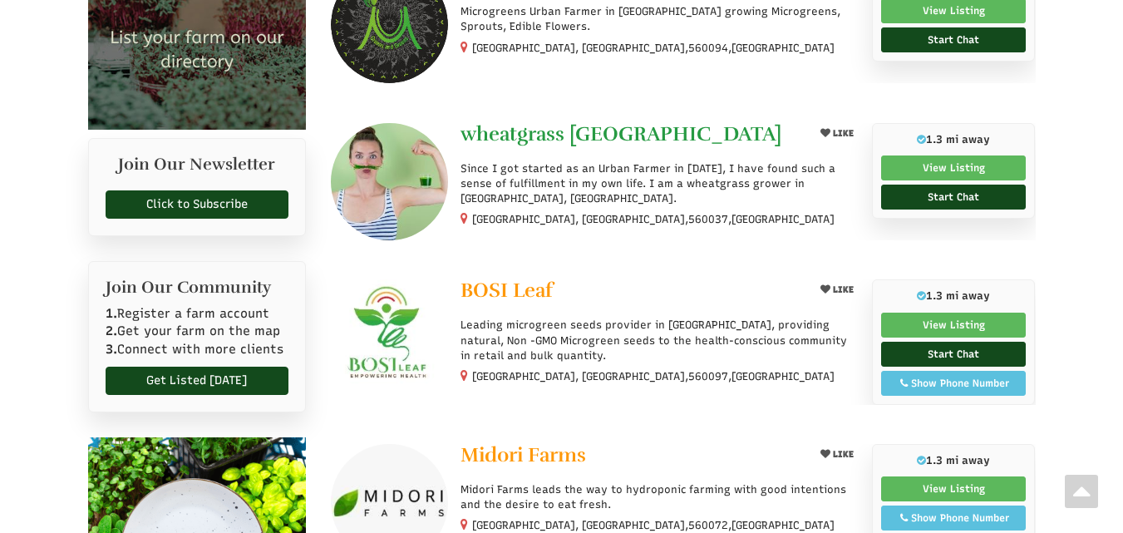
click at [513, 130] on span "wheatgrass [GEOGRAPHIC_DATA]" at bounding box center [621, 133] width 321 height 25
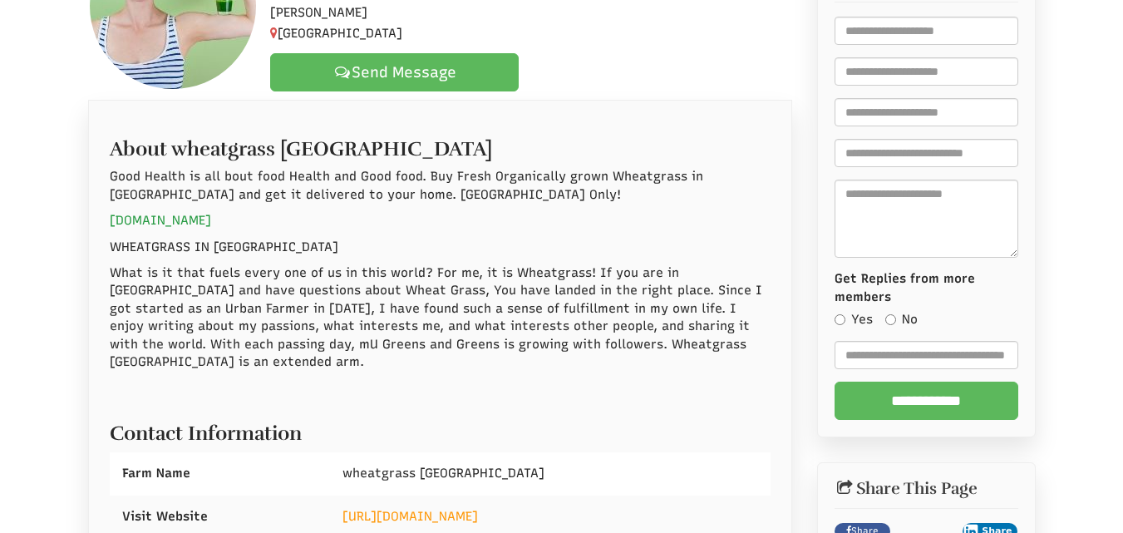
scroll to position [166, 0]
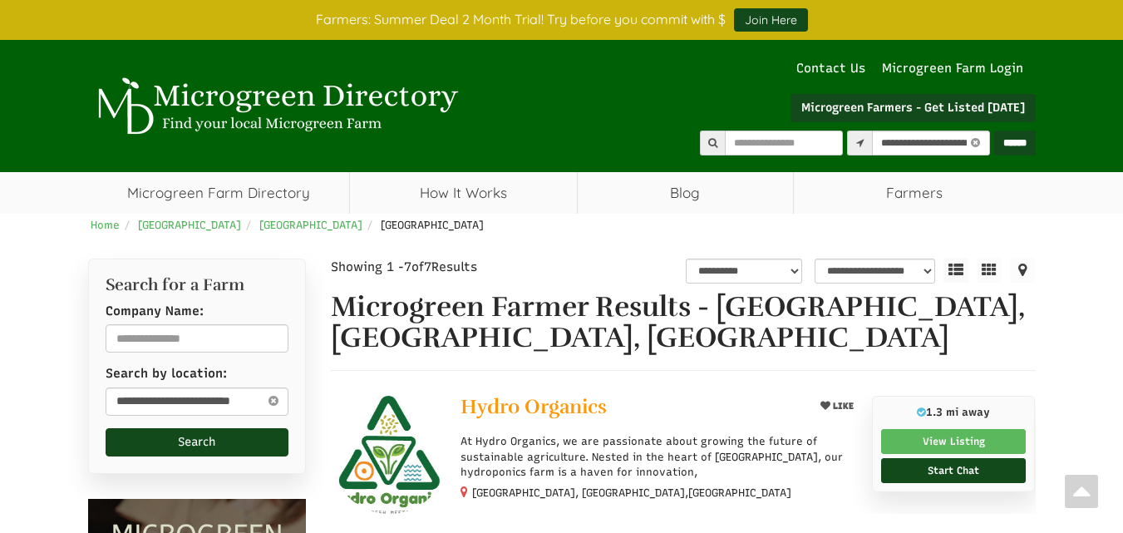
select select "********"
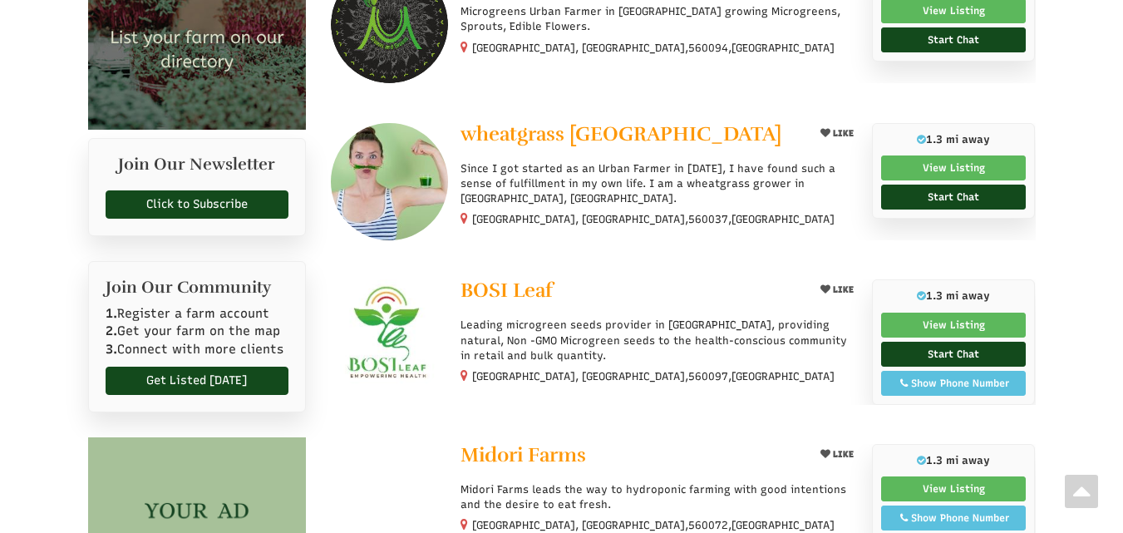
scroll to position [587, 0]
select select "Language Translate Widget"
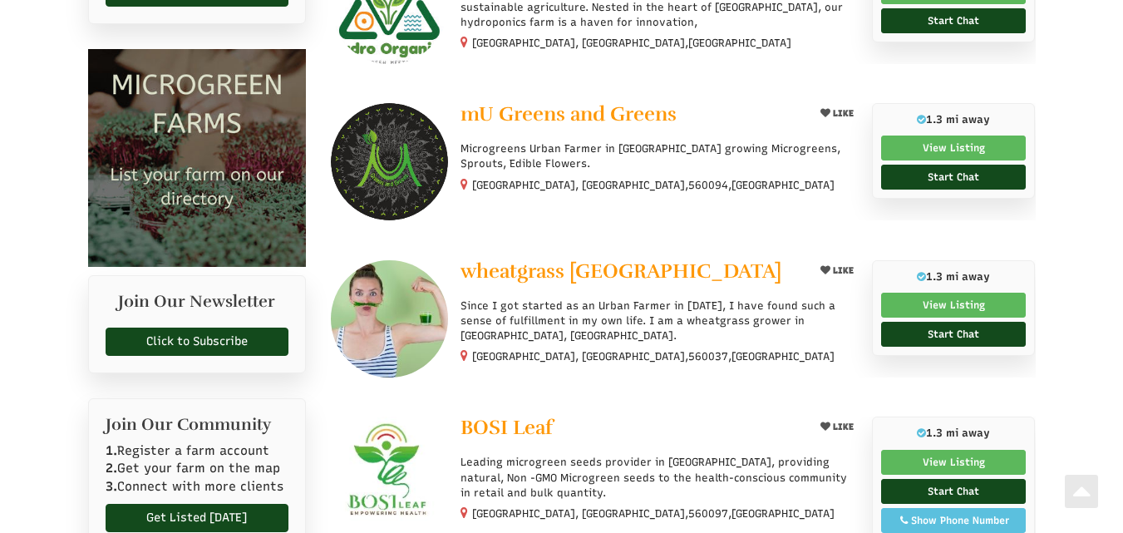
scroll to position [421, 0]
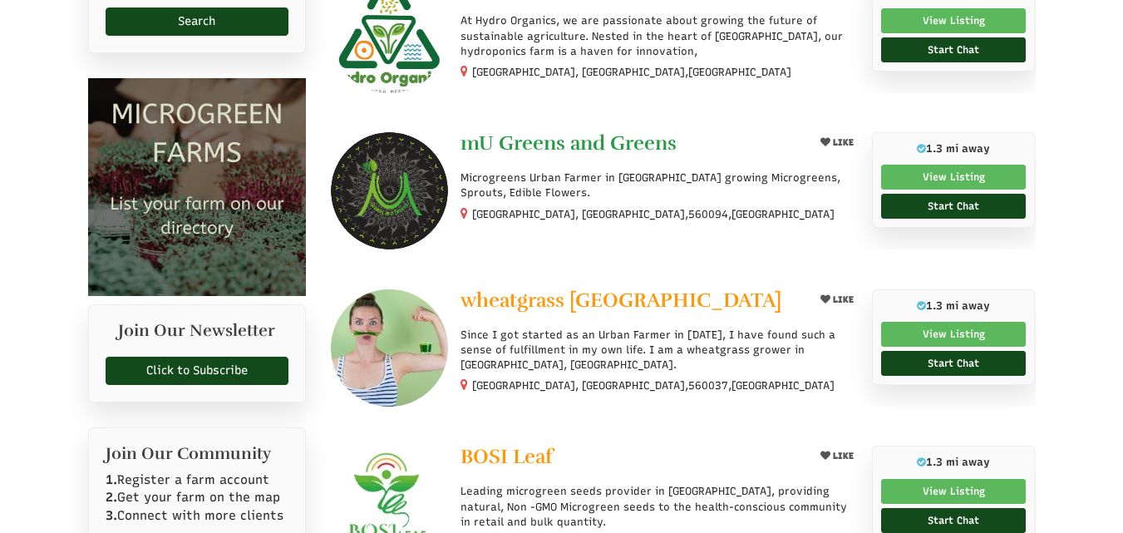
click at [562, 136] on span "mU Greens and Greens" at bounding box center [569, 143] width 216 height 25
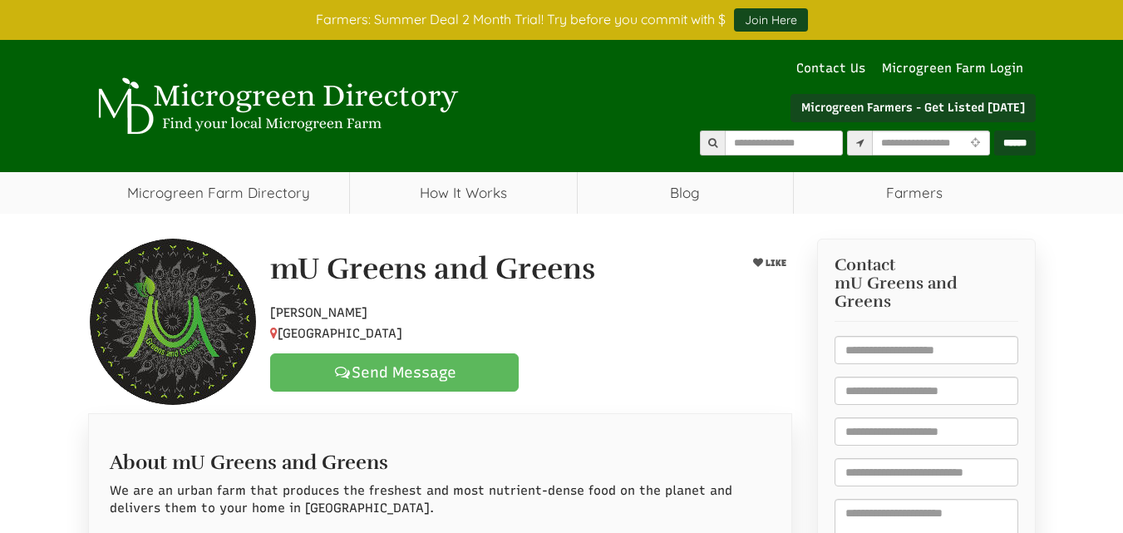
select select "Language Translate Widget"
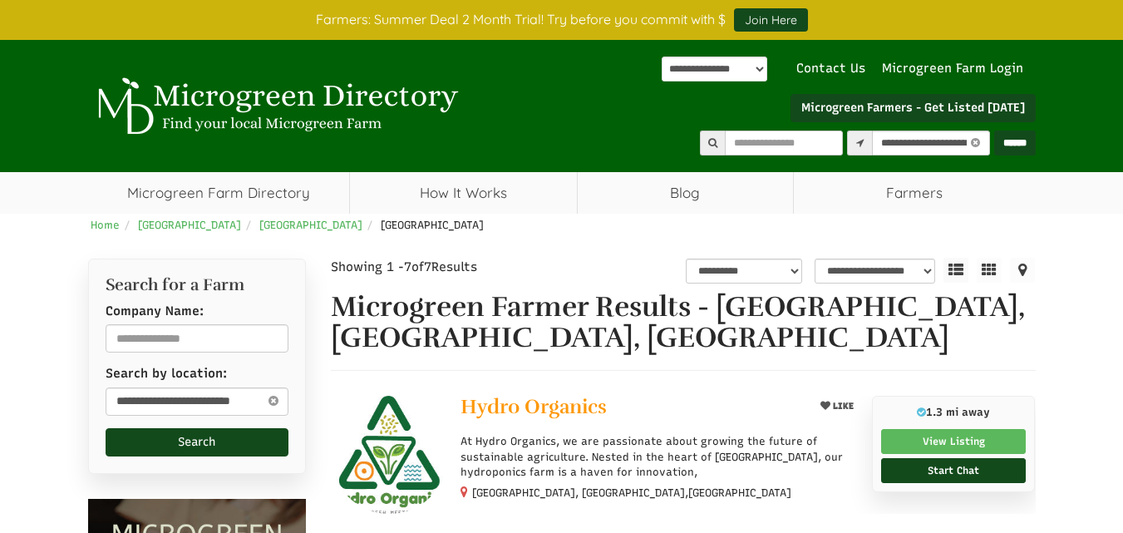
select select "********"
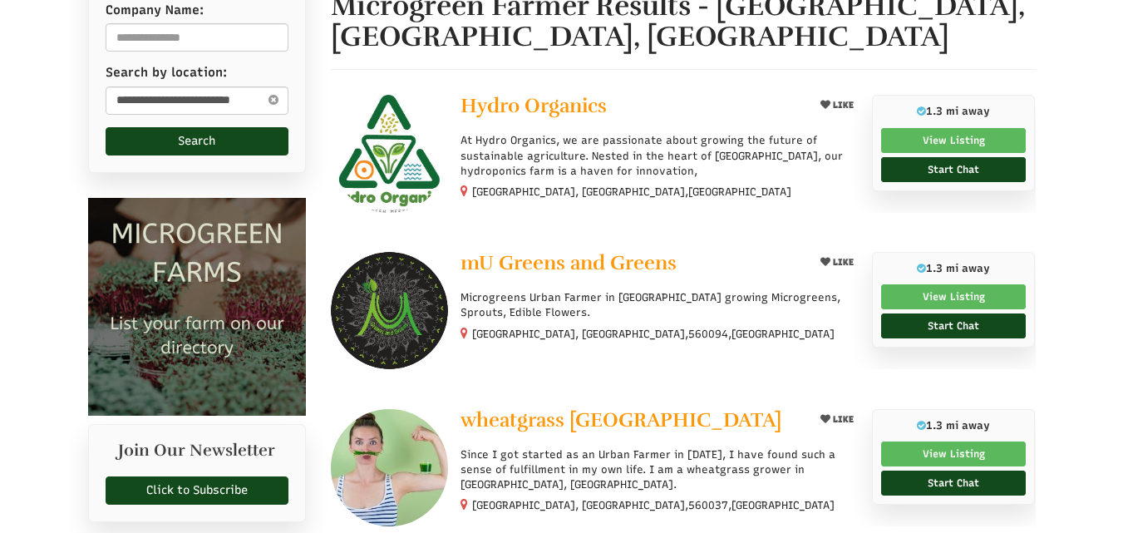
scroll to position [254, 0]
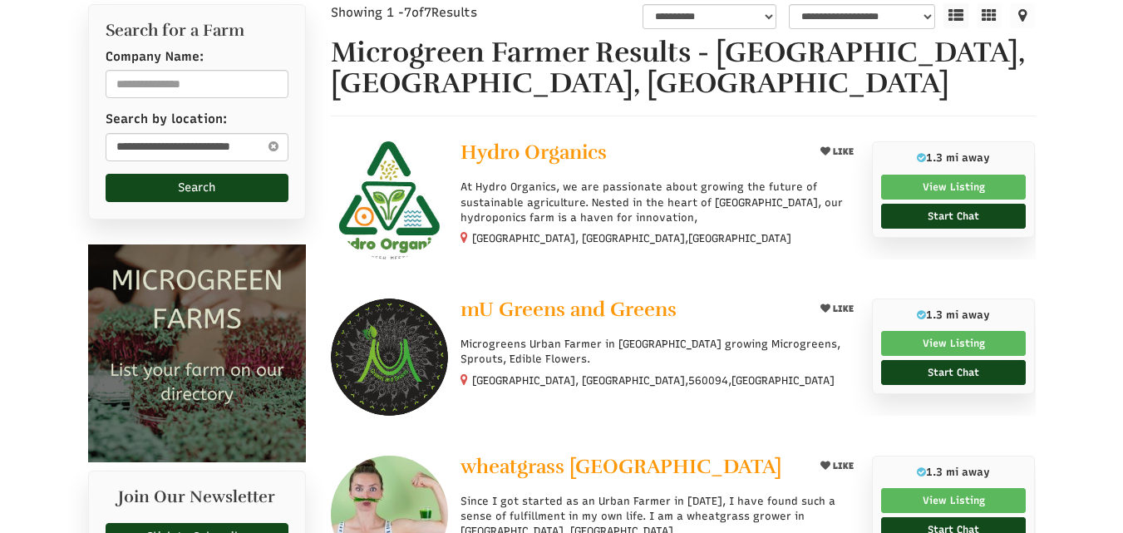
click at [392, 190] on img at bounding box center [389, 199] width 117 height 117
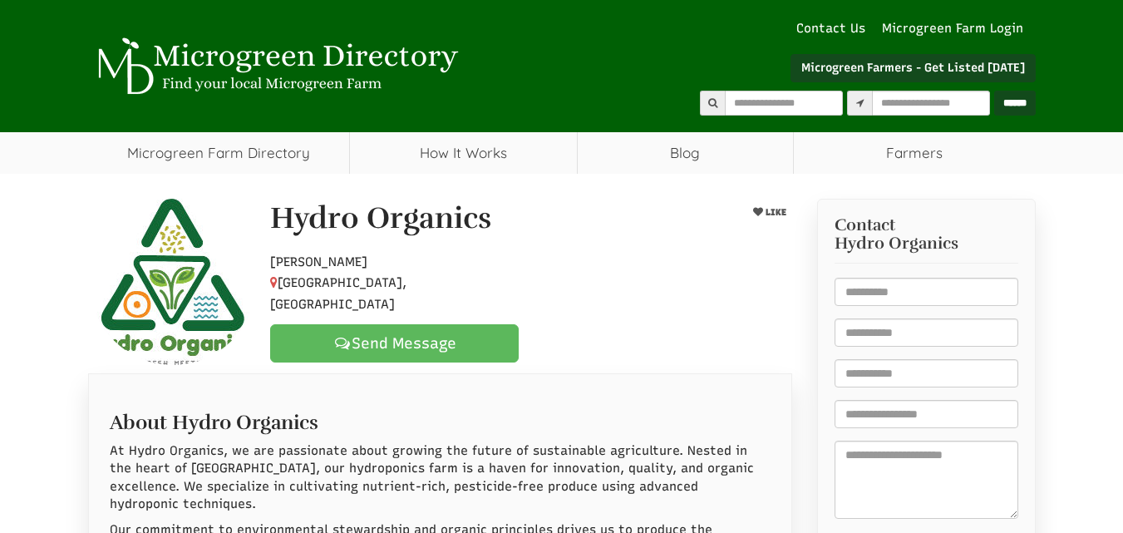
select select "Language Translate Widget"
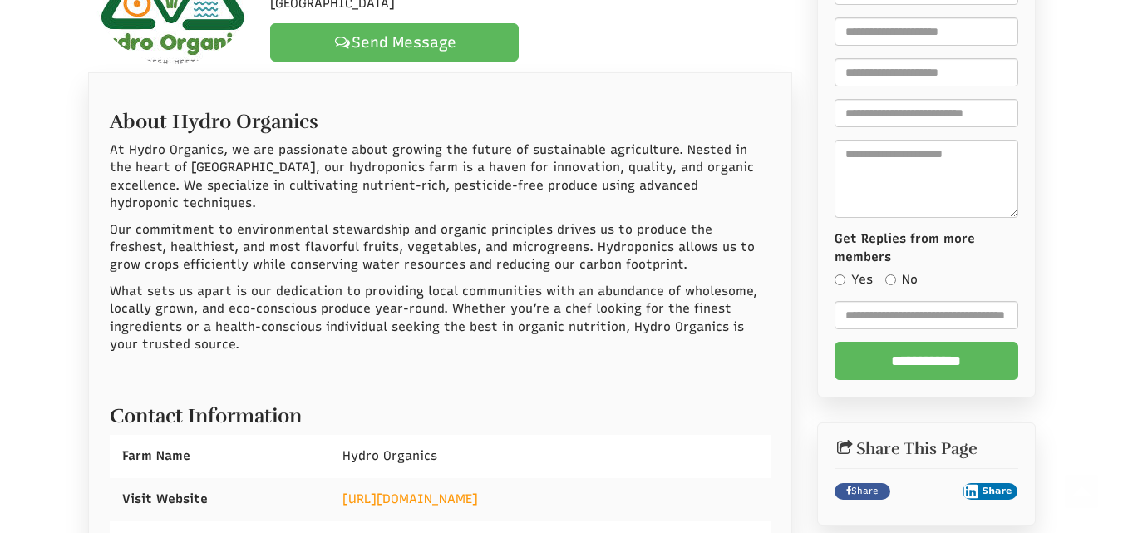
scroll to position [582, 0]
